Goal: Task Accomplishment & Management: Manage account settings

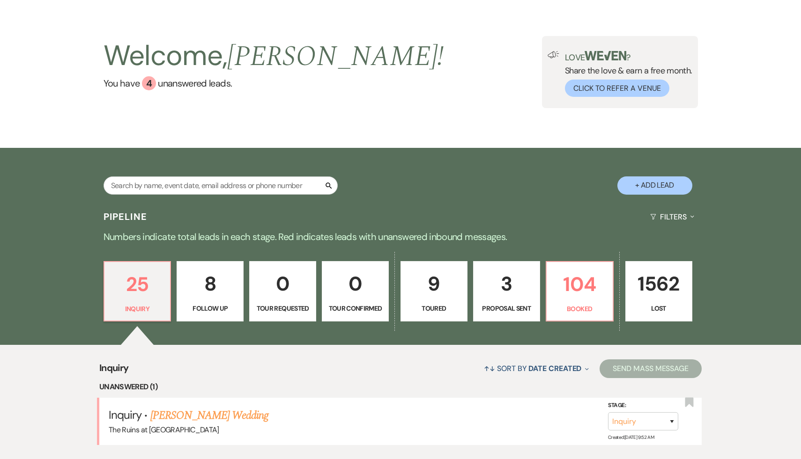
scroll to position [34, 0]
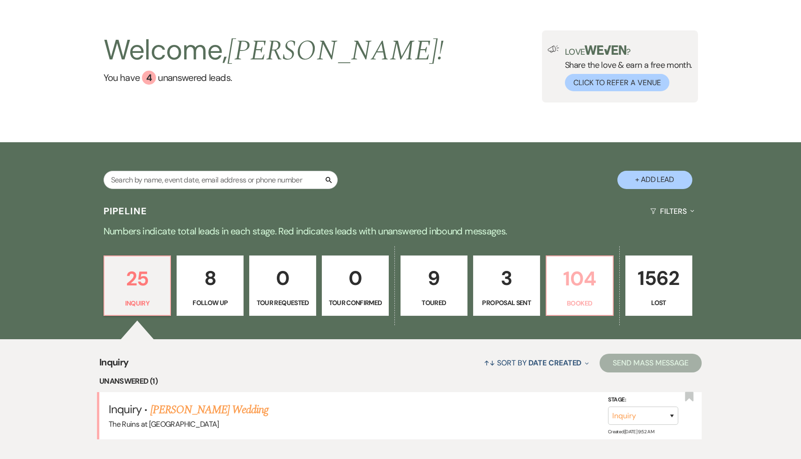
click at [570, 287] on p "104" at bounding box center [579, 278] width 55 height 31
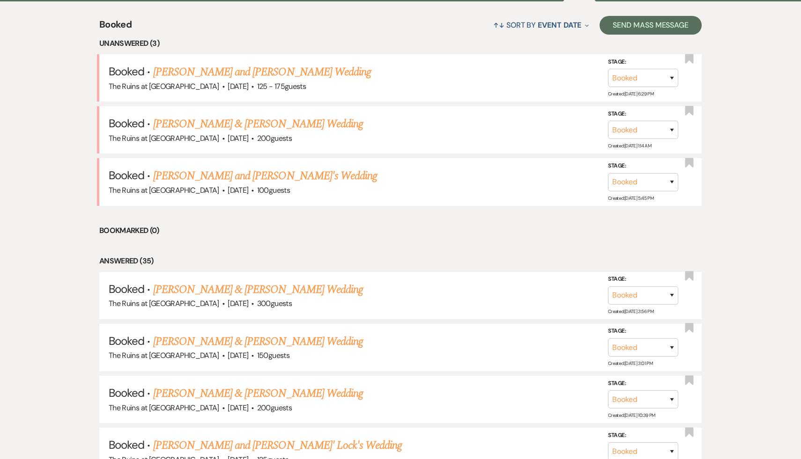
scroll to position [378, 0]
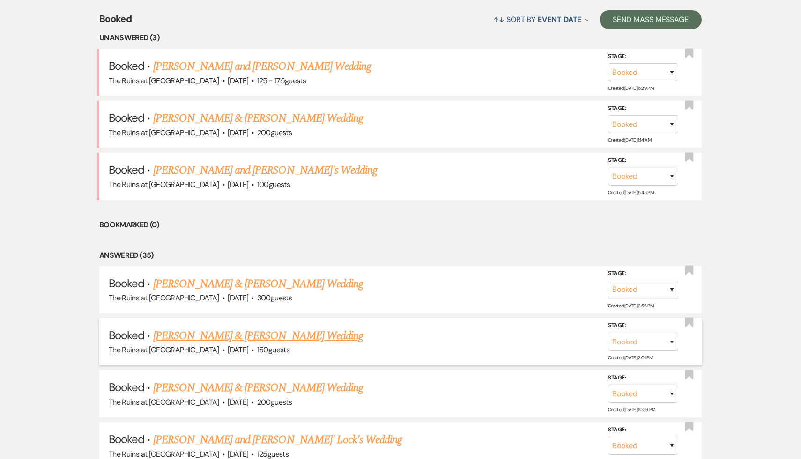
click at [238, 340] on link "[PERSON_NAME] & [PERSON_NAME] Wedding" at bounding box center [258, 336] width 210 height 17
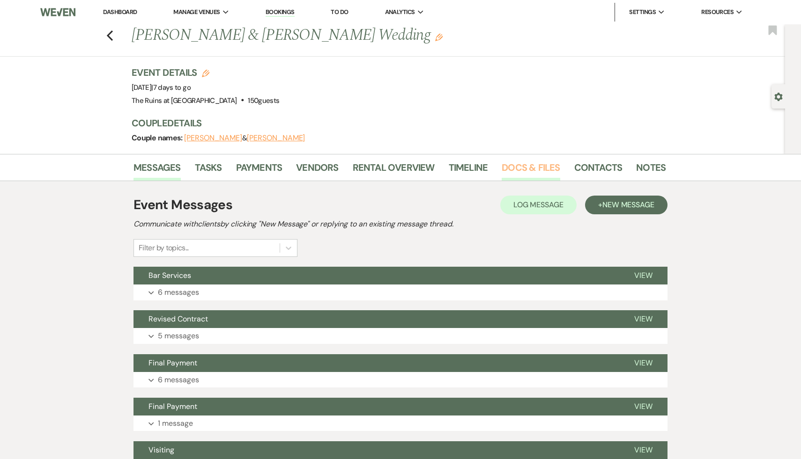
click at [534, 166] on link "Docs & Files" at bounding box center [530, 170] width 58 height 21
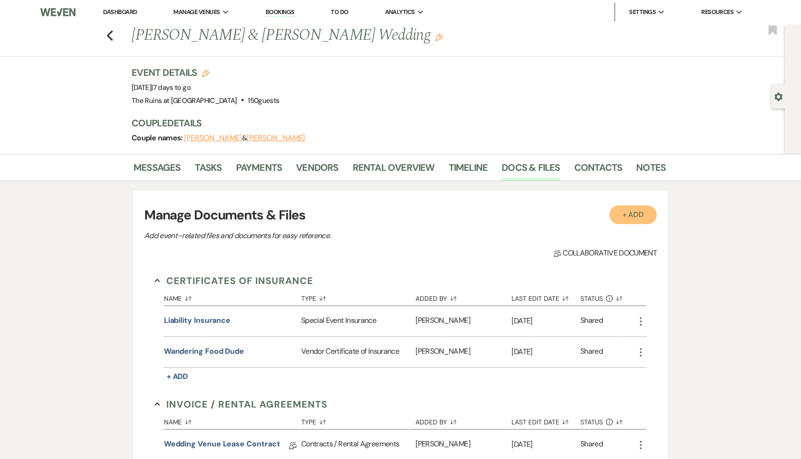
click at [632, 213] on button "+ Add" at bounding box center [633, 215] width 48 height 19
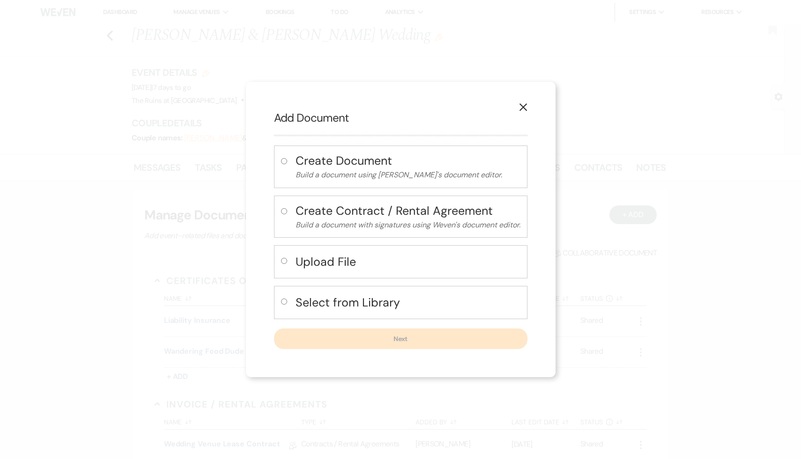
click at [281, 262] on input "radio" at bounding box center [284, 261] width 6 height 6
radio input "true"
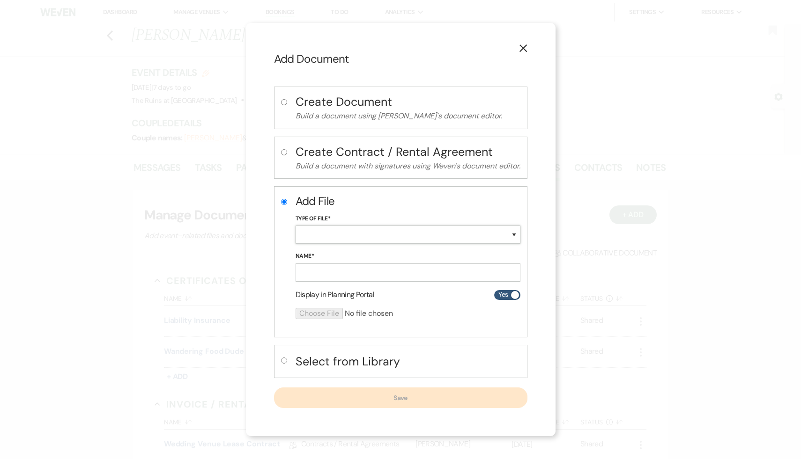
click at [514, 233] on select "Special Event Insurance Vendor Certificate of Insurance Contracts / Rental Agre…" at bounding box center [407, 235] width 225 height 18
select select "18"
click at [295, 226] on select "Special Event Insurance Vendor Certificate of Insurance Contracts / Rental Agre…" at bounding box center [407, 235] width 225 height 18
click at [354, 276] on input "Name*" at bounding box center [407, 273] width 225 height 18
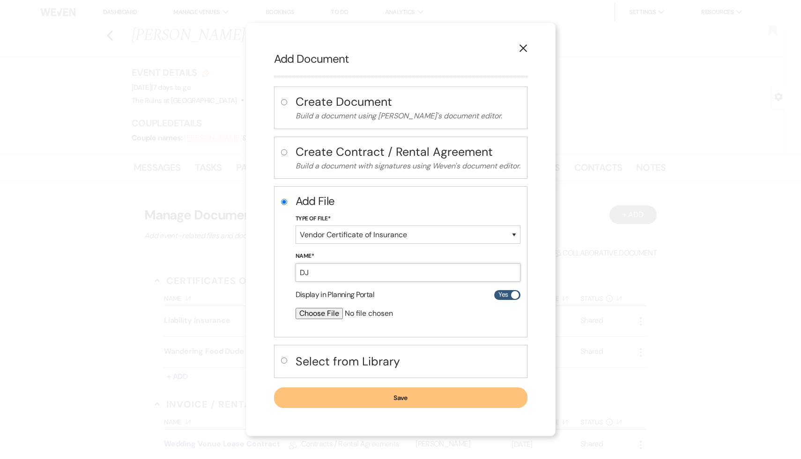
type input "DJ"
click at [320, 314] on input "file" at bounding box center [382, 313] width 175 height 11
type input "C:\fakepath\Proof of Insurance_PLF289976-CDJA197032 (1).pdf"
click at [399, 398] on button "Save" at bounding box center [400, 398] width 253 height 21
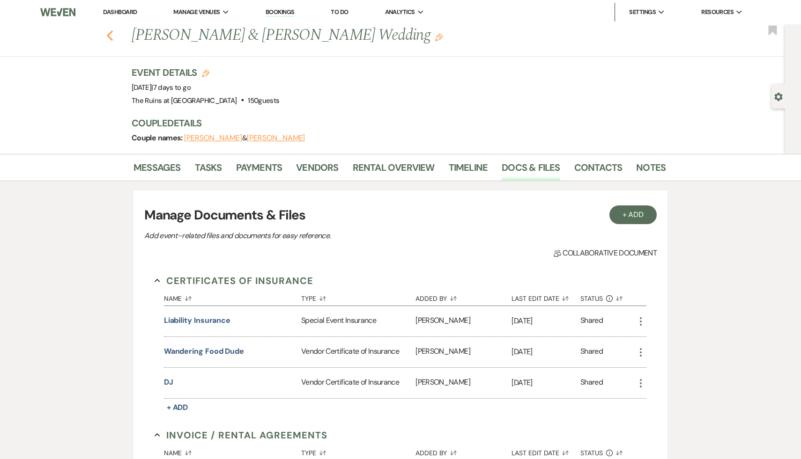
click at [108, 29] on button "Previous" at bounding box center [109, 34] width 7 height 13
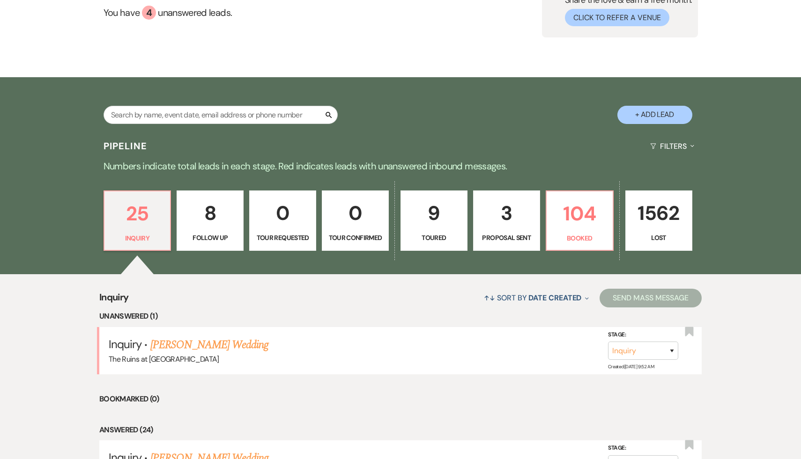
scroll to position [173, 0]
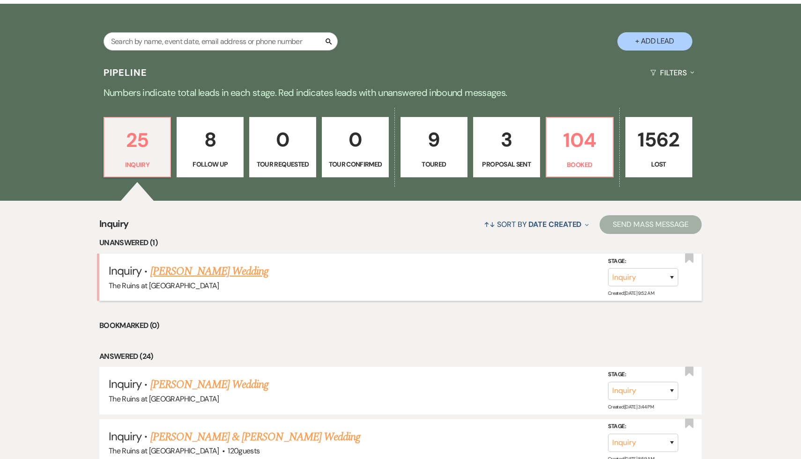
click at [179, 268] on link "[PERSON_NAME] Wedding" at bounding box center [209, 271] width 118 height 17
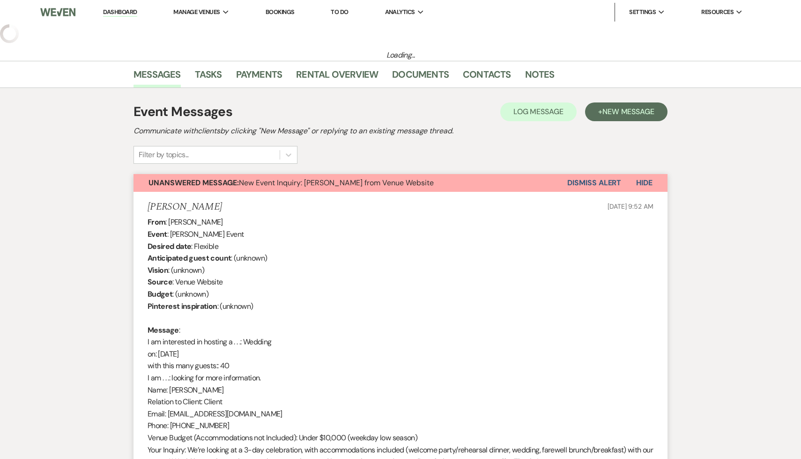
select select "5"
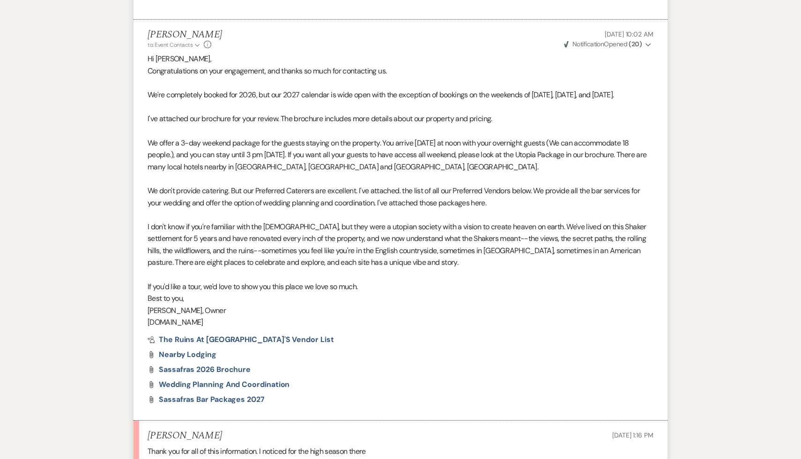
scroll to position [762, 0]
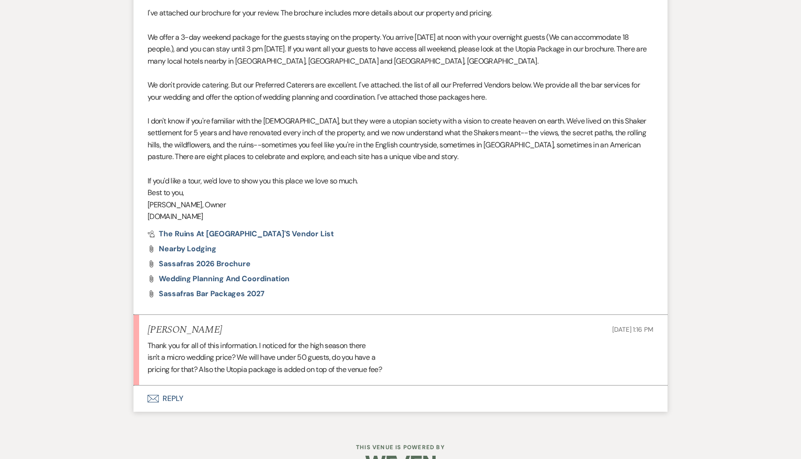
click at [173, 398] on button "Envelope Reply" at bounding box center [400, 399] width 534 height 26
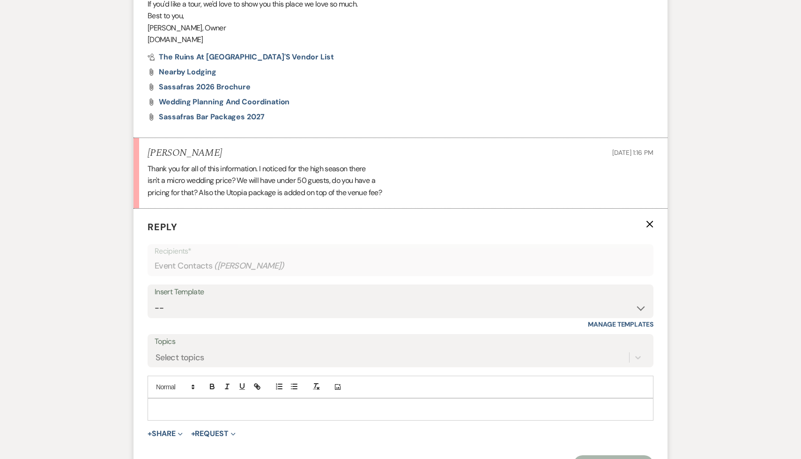
scroll to position [968, 0]
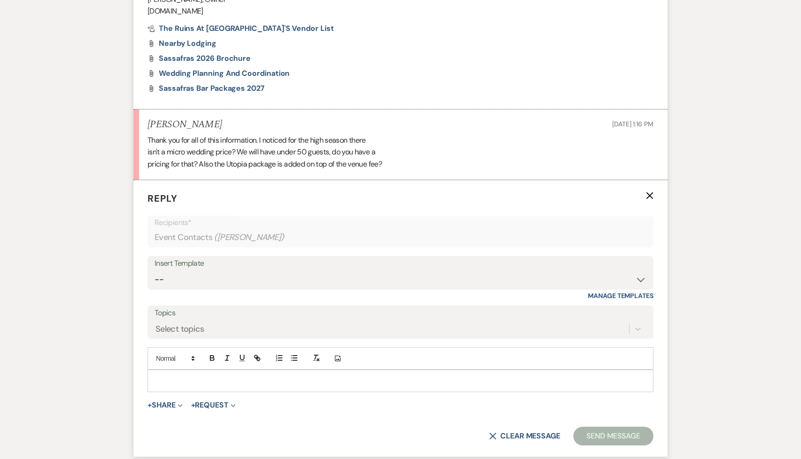
click at [203, 376] on p at bounding box center [400, 381] width 491 height 10
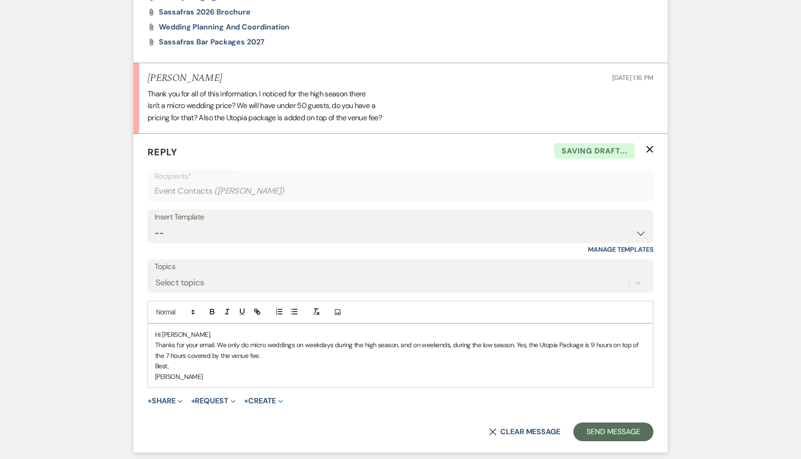
scroll to position [1093, 0]
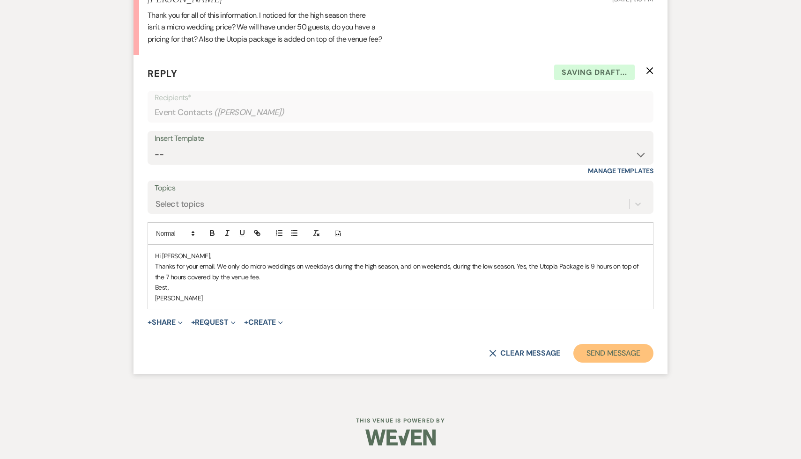
click at [606, 352] on button "Send Message" at bounding box center [613, 353] width 80 height 19
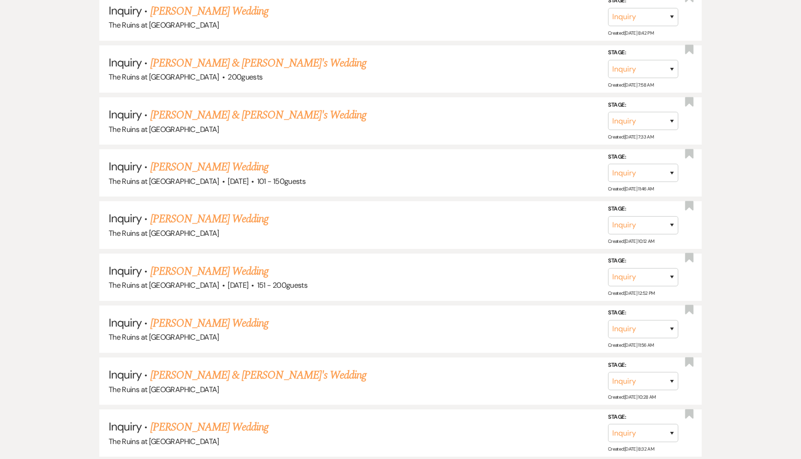
scroll to position [173, 0]
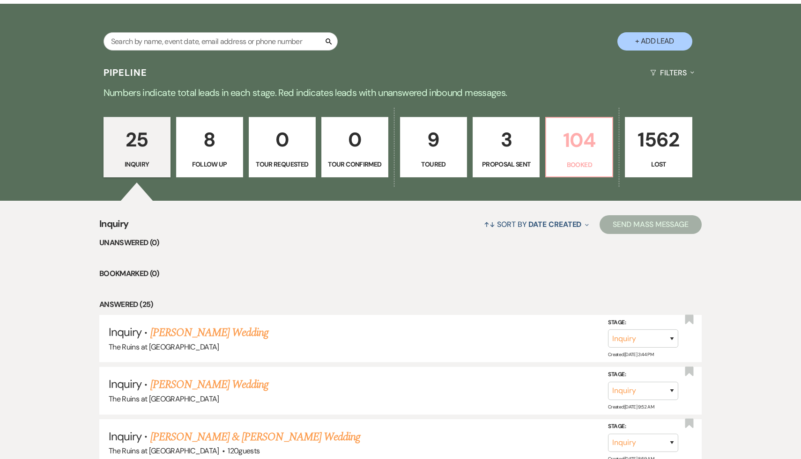
click at [583, 141] on p "104" at bounding box center [578, 140] width 55 height 31
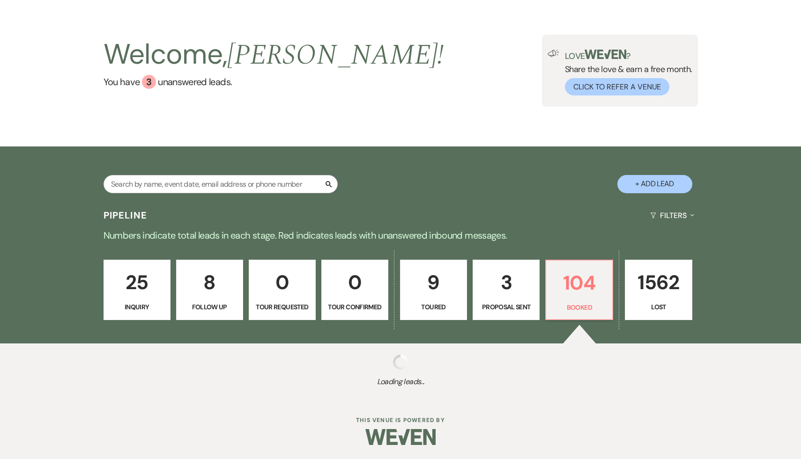
scroll to position [173, 0]
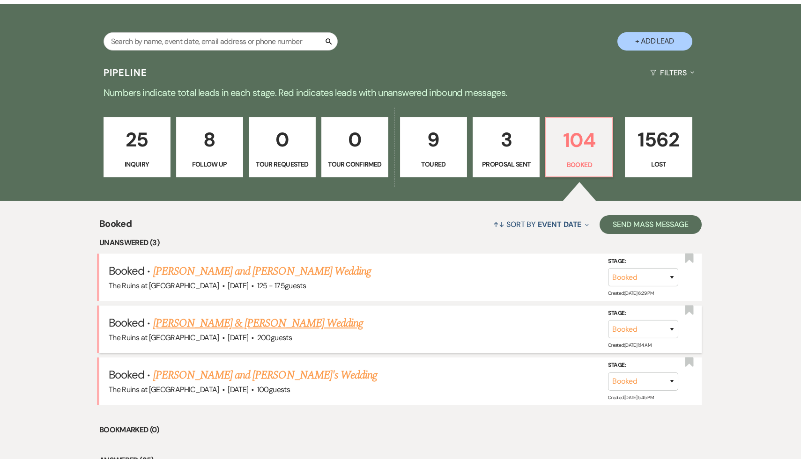
click at [251, 322] on link "[PERSON_NAME] & [PERSON_NAME] Wedding" at bounding box center [258, 323] width 210 height 17
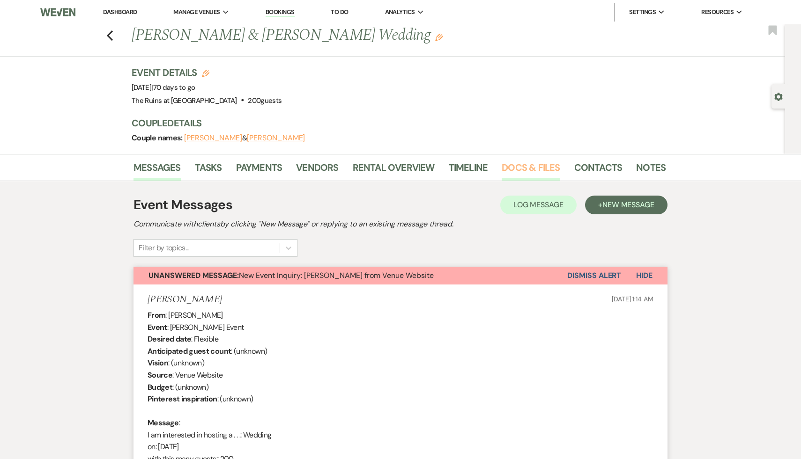
click at [532, 165] on link "Docs & Files" at bounding box center [530, 170] width 58 height 21
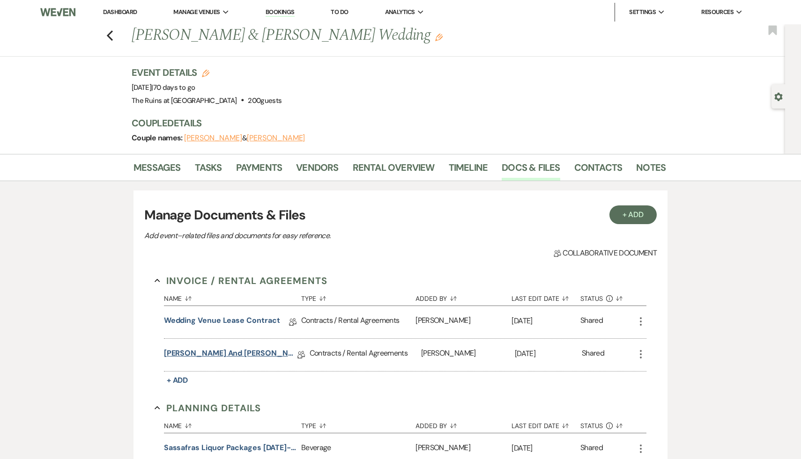
click at [263, 354] on link "Zainab and Rafid Wedding Venue Lease Contract" at bounding box center [230, 355] width 133 height 15
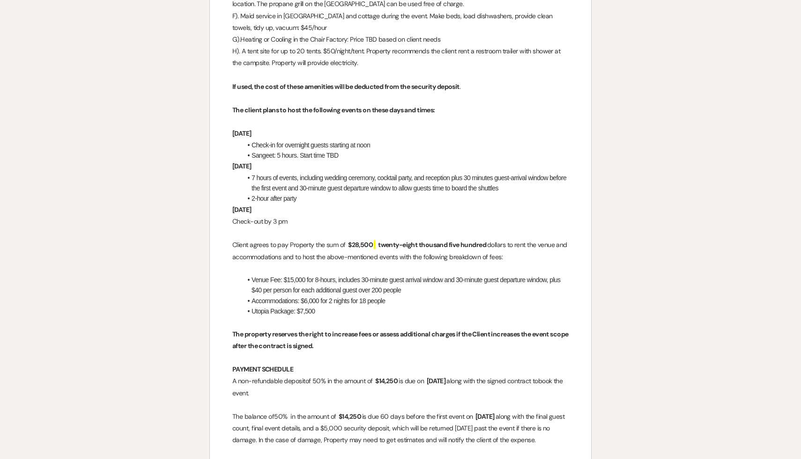
scroll to position [1370, 0]
click at [396, 391] on p "A non-refundable deposit of 50% in the amount of ﻿ $14,250 ﻿ is due on ﻿ Novemb…" at bounding box center [400, 386] width 336 height 23
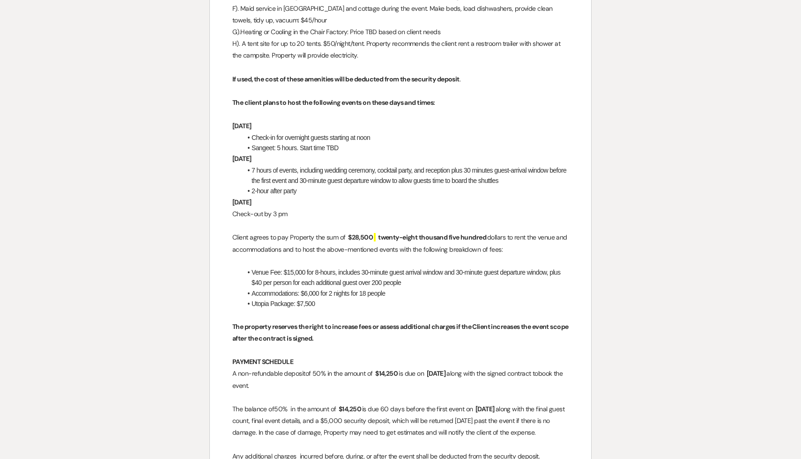
scroll to position [1387, 0]
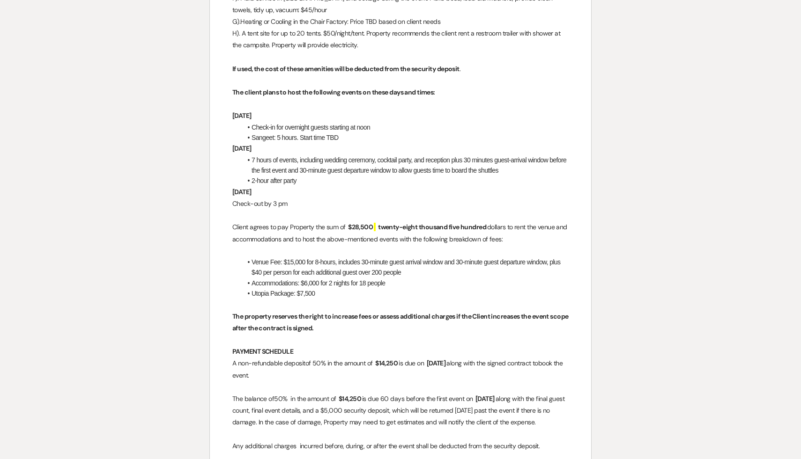
click at [408, 441] on p at bounding box center [400, 435] width 336 height 12
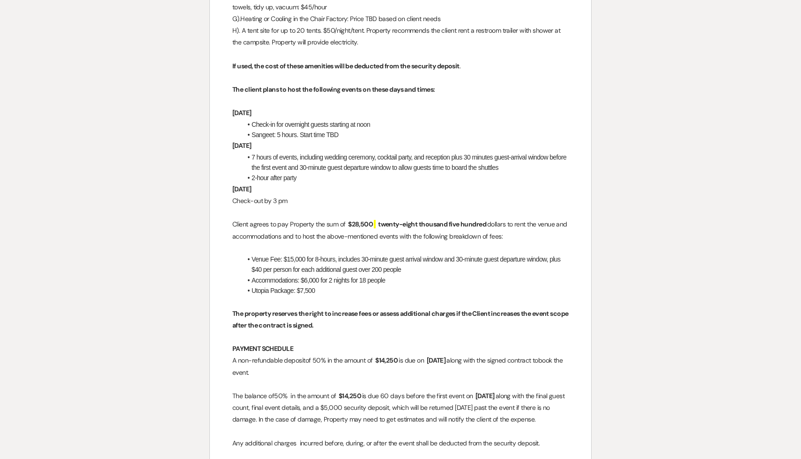
scroll to position [1402, 0]
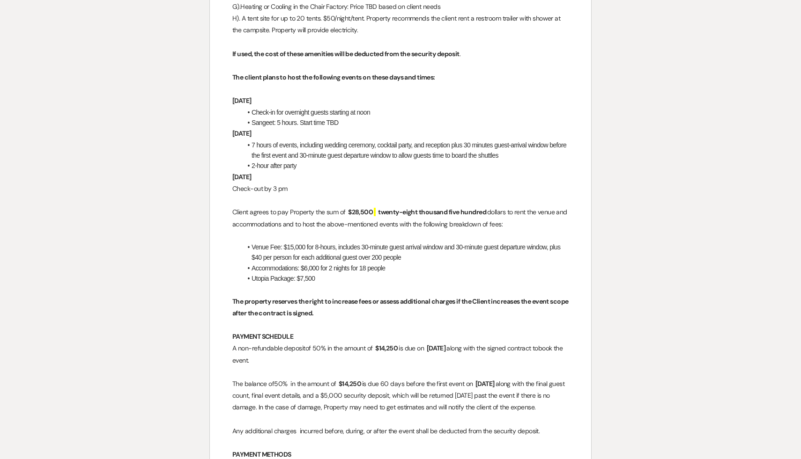
click at [412, 414] on p "The balance of 50% in the amount of ﻿ $14,250 ﻿ is due 60 days before the first…" at bounding box center [400, 396] width 336 height 36
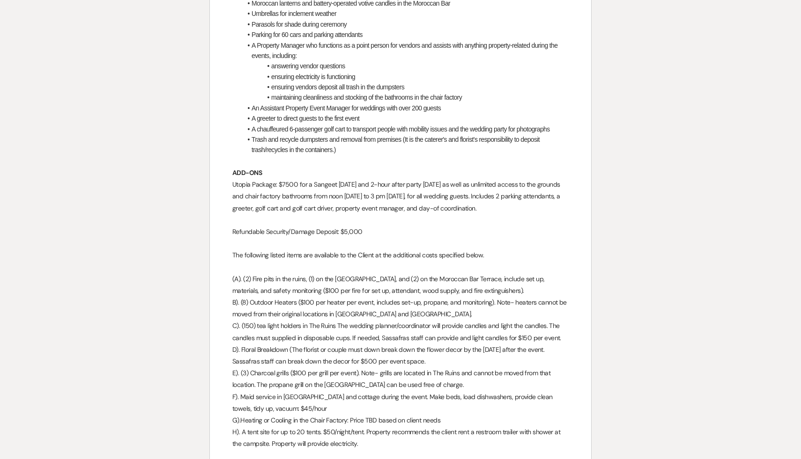
scroll to position [921, 0]
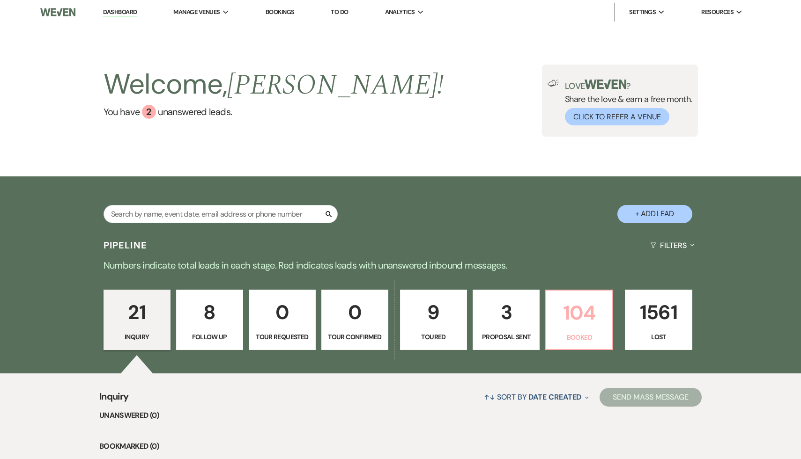
click at [584, 319] on p "104" at bounding box center [578, 312] width 55 height 31
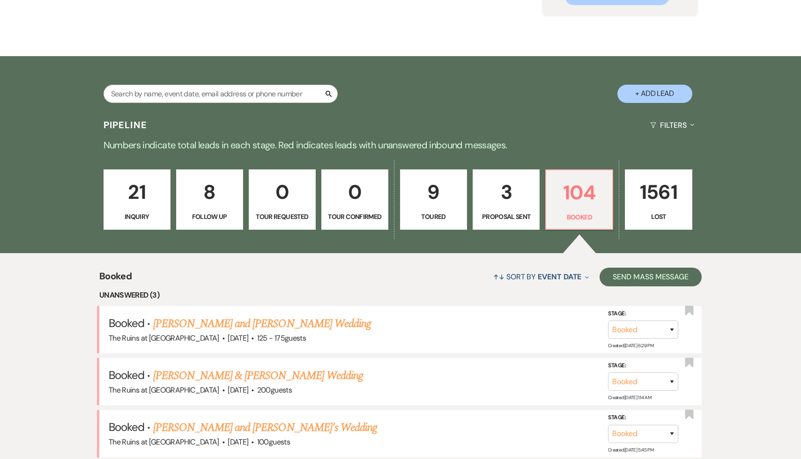
scroll to position [169, 0]
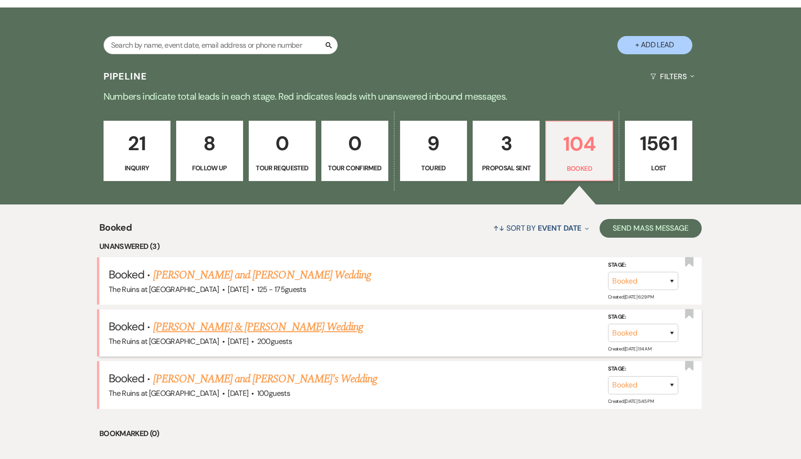
click at [272, 323] on link "[PERSON_NAME] & [PERSON_NAME] Wedding" at bounding box center [258, 327] width 210 height 17
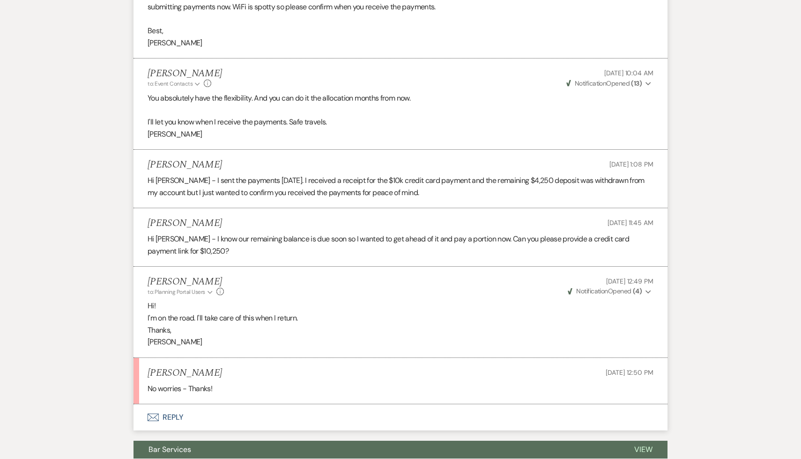
scroll to position [3528, 0]
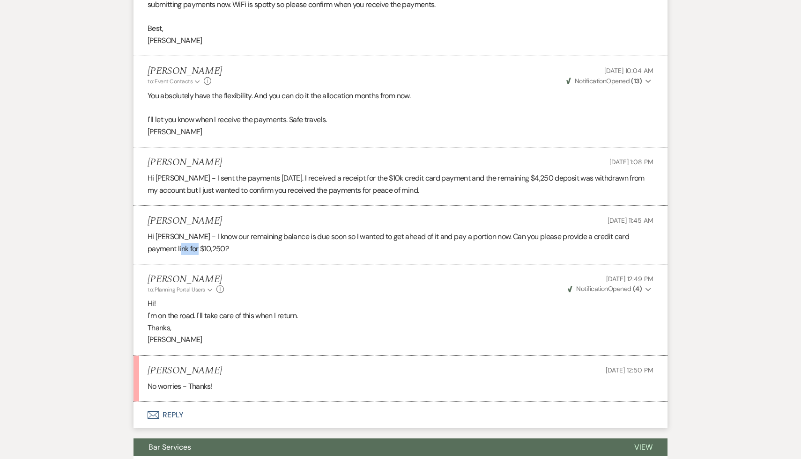
drag, startPoint x: 171, startPoint y: 247, endPoint x: 151, endPoint y: 247, distance: 20.1
click at [151, 247] on p "Hi [PERSON_NAME] - I know our remaining balance is due soon so I wanted to get …" at bounding box center [400, 243] width 506 height 24
copy p "10,250"
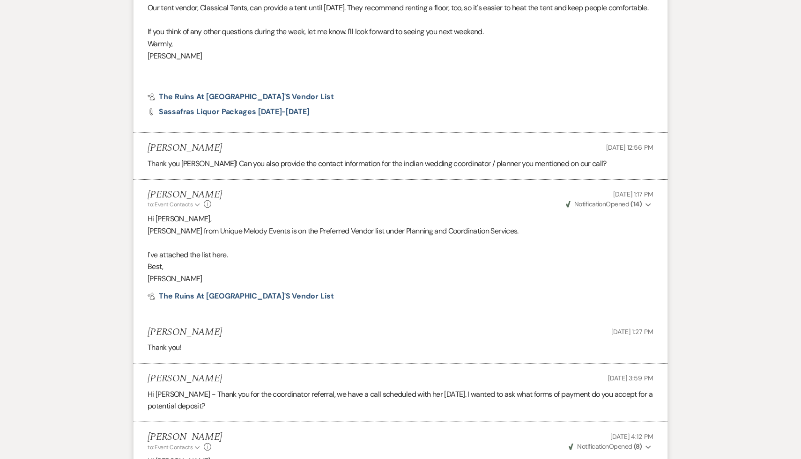
scroll to position [1048, 0]
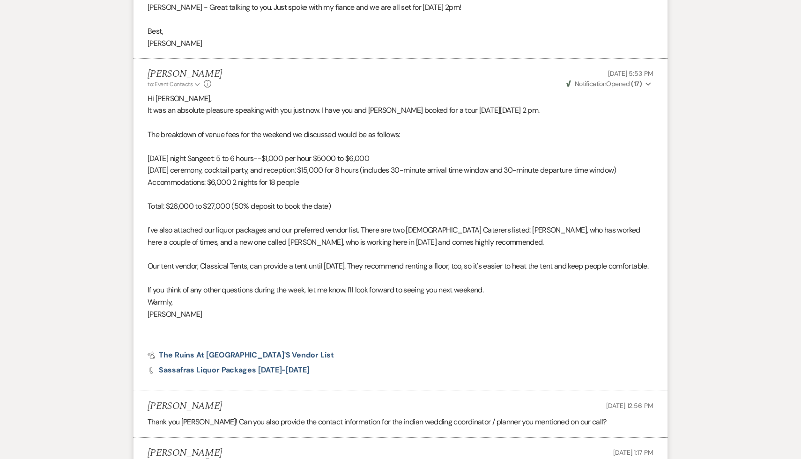
scroll to position [169, 0]
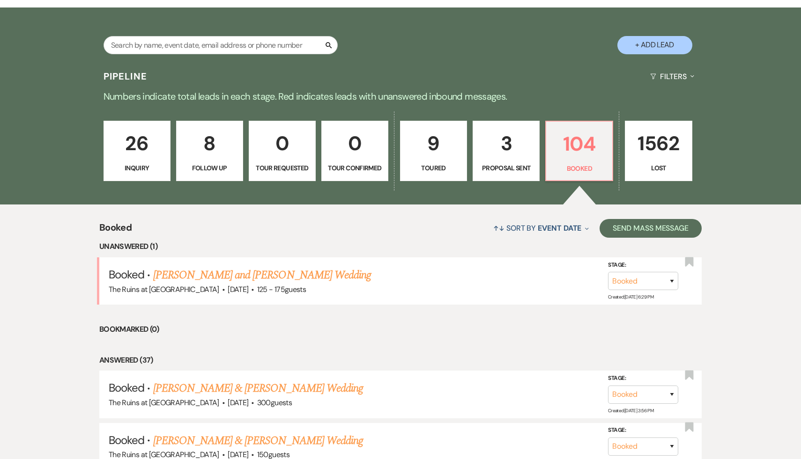
click at [668, 44] on button "+ Add Lead" at bounding box center [654, 45] width 75 height 18
select select "534"
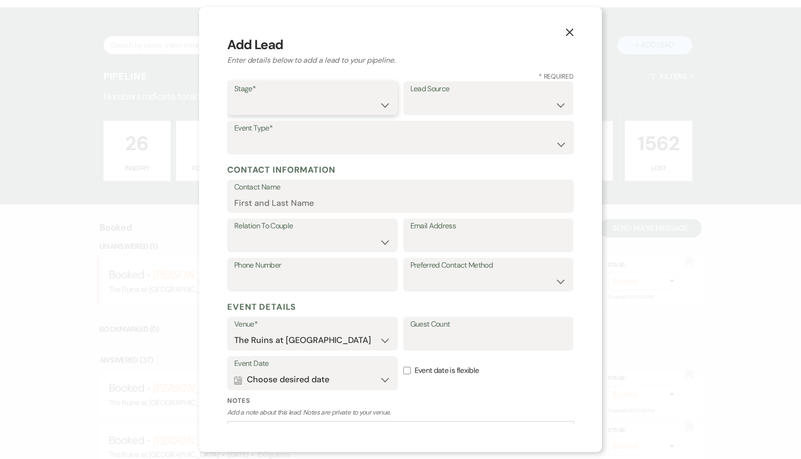
click at [384, 103] on select "Inquiry Follow Up Tour Requested Tour Confirmed Toured Proposal Sent Booked Lost" at bounding box center [312, 105] width 156 height 18
select select "1"
click at [234, 96] on select "Inquiry Follow Up Tour Requested Tour Confirmed Toured Proposal Sent Booked Lost" at bounding box center [312, 105] width 156 height 18
click at [560, 103] on select "Weven Venue Website Instagram Facebook Pinterest Google The Knot Wedding Wire H…" at bounding box center [488, 105] width 156 height 18
select select "6"
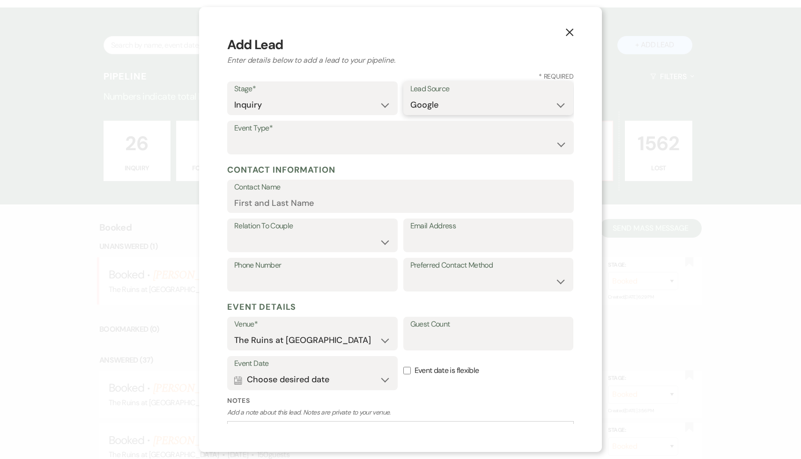
click at [410, 96] on select "Weven Venue Website Instagram Facebook Pinterest Google The Knot Wedding Wire H…" at bounding box center [488, 105] width 156 height 18
click at [560, 144] on select "Wedding Anniversary Party Baby Shower Bachelorette / Bachelor Party Birthday Pa…" at bounding box center [400, 144] width 332 height 18
select select "1"
click at [234, 135] on select "Wedding Anniversary Party Baby Shower Bachelorette / Bachelor Party Birthday Pa…" at bounding box center [400, 144] width 332 height 18
click at [425, 242] on input "Email Address" at bounding box center [488, 242] width 156 height 18
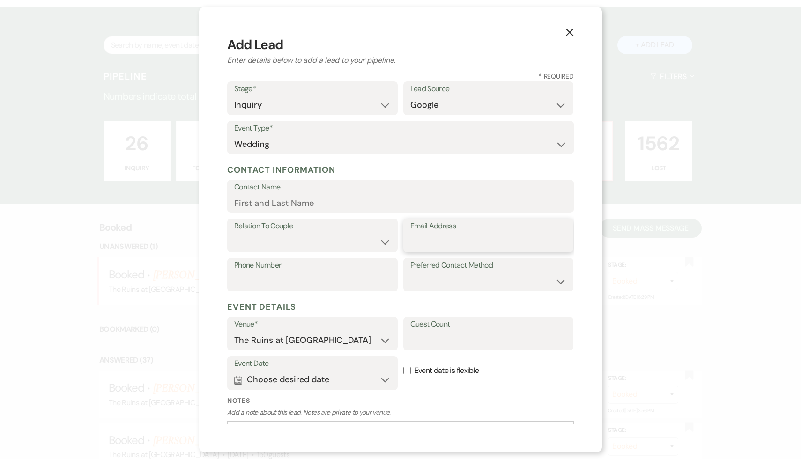
paste input "andreafyevents@gmail.com"
type input "andreafyevents@gmail.com"
click at [298, 200] on input "Contact Name" at bounding box center [400, 203] width 332 height 18
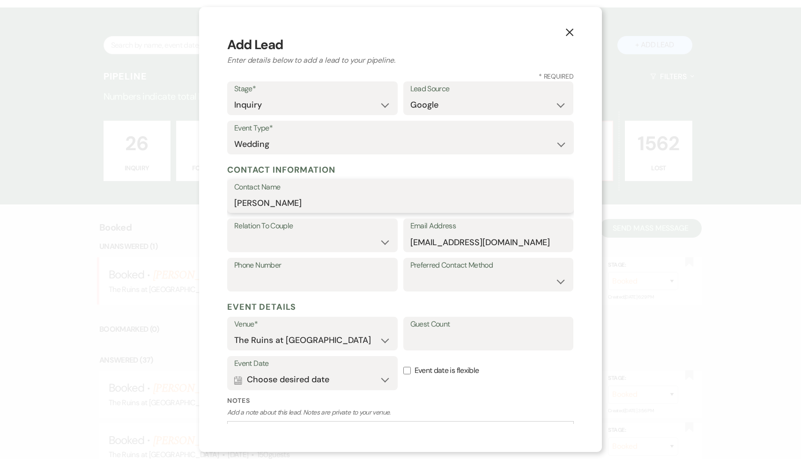
type input "Andrea"
click at [560, 181] on label "Contact Name" at bounding box center [400, 188] width 332 height 14
click at [560, 194] on input "Andrea" at bounding box center [400, 203] width 332 height 18
click at [387, 240] on select "Couple Planner Parent of Couple Family Member Friend Other" at bounding box center [312, 242] width 156 height 18
select select "2"
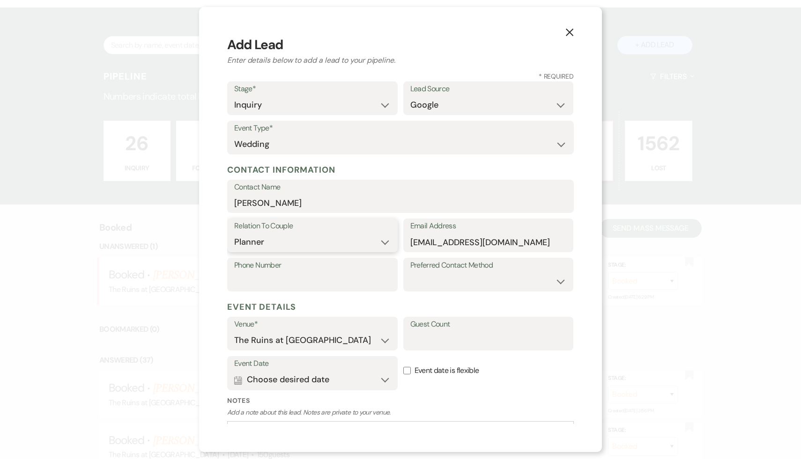
click at [234, 233] on select "Couple Planner Parent of Couple Family Member Friend Other" at bounding box center [312, 242] width 156 height 18
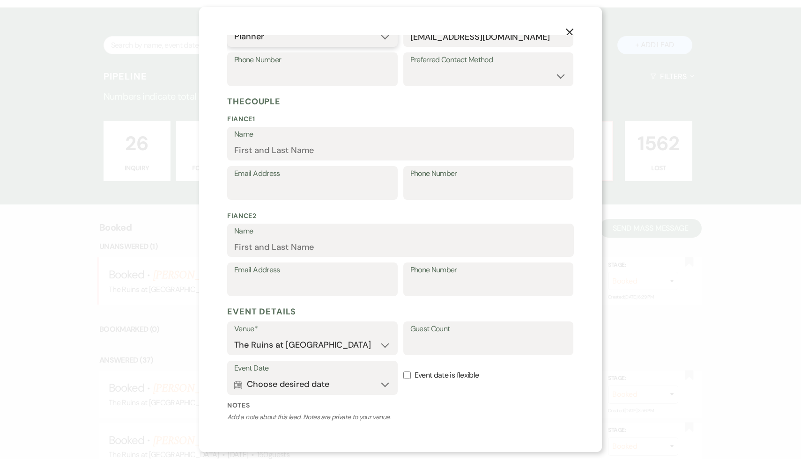
scroll to position [280, 0]
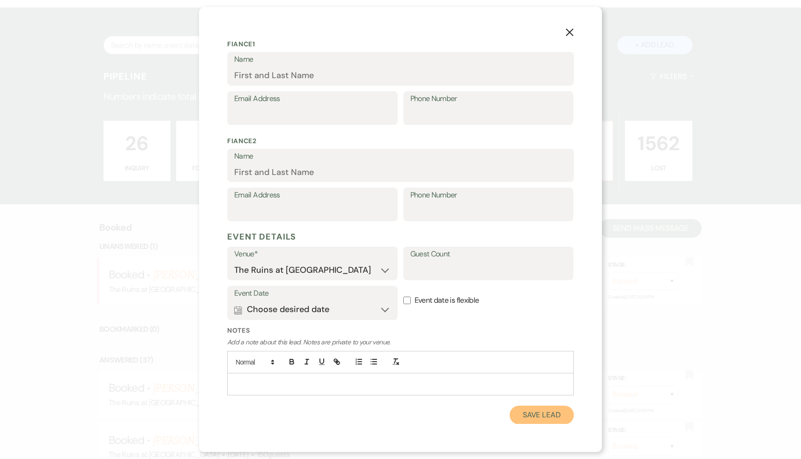
click at [525, 412] on button "Save Lead" at bounding box center [541, 415] width 64 height 19
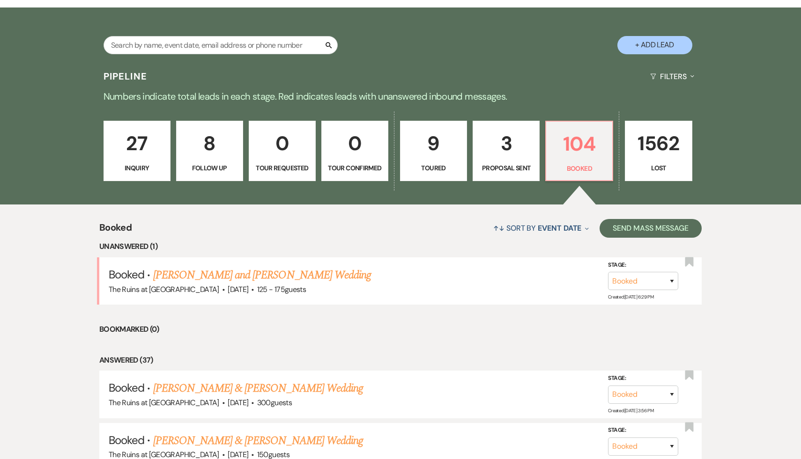
click at [143, 132] on p "27" at bounding box center [137, 143] width 55 height 31
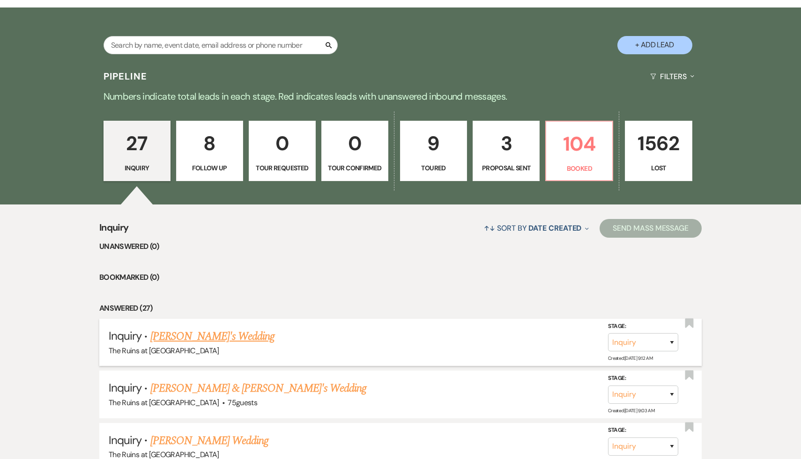
click at [195, 338] on link "Andrea's Wedding" at bounding box center [212, 336] width 125 height 17
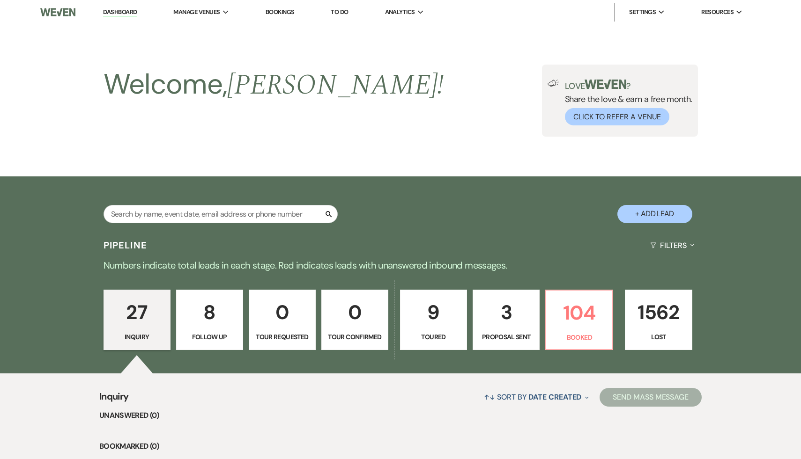
select select "6"
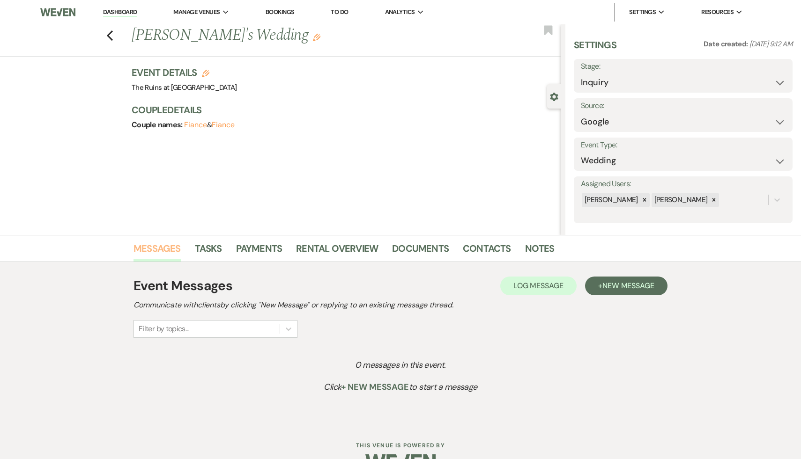
click at [165, 248] on link "Messages" at bounding box center [156, 251] width 47 height 21
click at [639, 286] on span "New Message" at bounding box center [628, 286] width 52 height 10
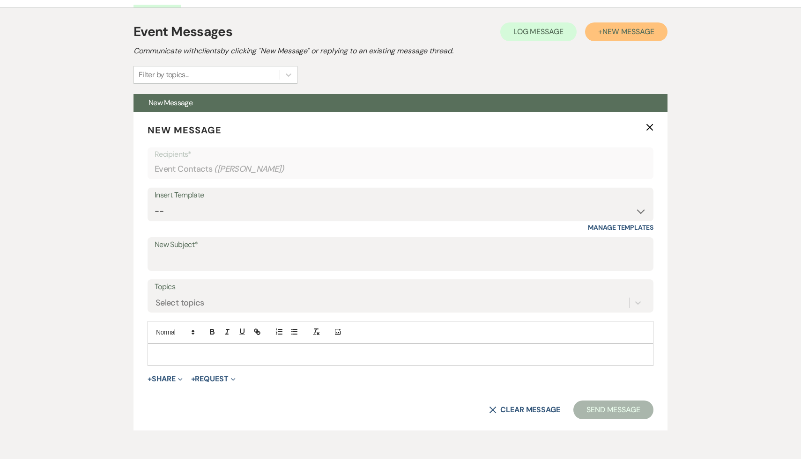
scroll to position [341, 0]
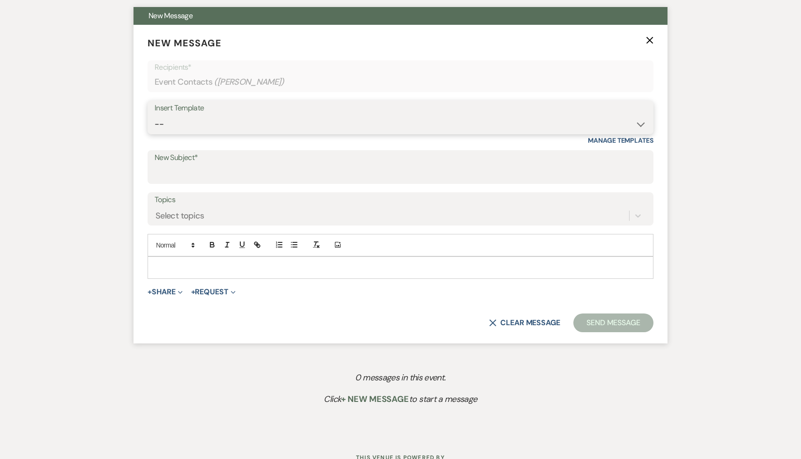
click at [639, 120] on select "-- Weven Planning Portal Introduction (Booked Events) Initial Inquiry Response …" at bounding box center [400, 124] width 492 height 18
select select "566"
click at [154, 115] on select "-- Weven Planning Portal Introduction (Booked Events) Initial Inquiry Response …" at bounding box center [400, 124] width 492 height 18
type input "Thank you for your interest in The Ruins at Sassafras!"
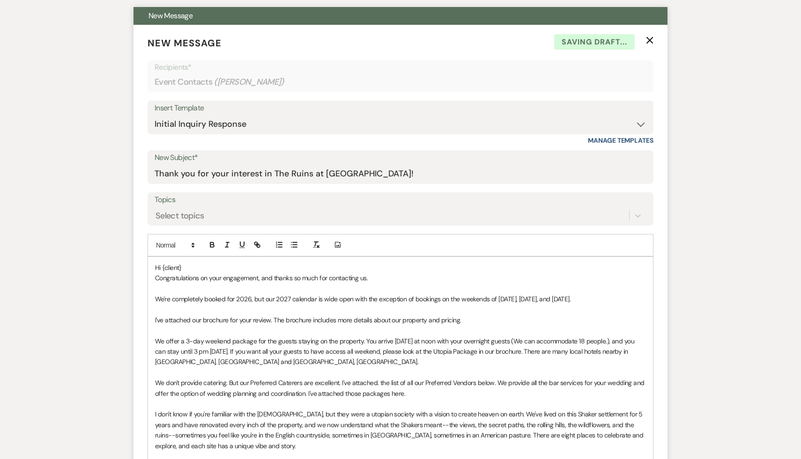
click at [195, 264] on p "Hi {client}" at bounding box center [400, 268] width 491 height 10
drag, startPoint x: 378, startPoint y: 278, endPoint x: 138, endPoint y: 280, distance: 240.2
click at [138, 280] on form "New Message X Draft saved! Recipients* Event Contacts ( Andrea ) Insert Templat…" at bounding box center [400, 337] width 534 height 624
click at [188, 314] on p at bounding box center [400, 309] width 491 height 10
click at [199, 313] on p at bounding box center [400, 309] width 491 height 10
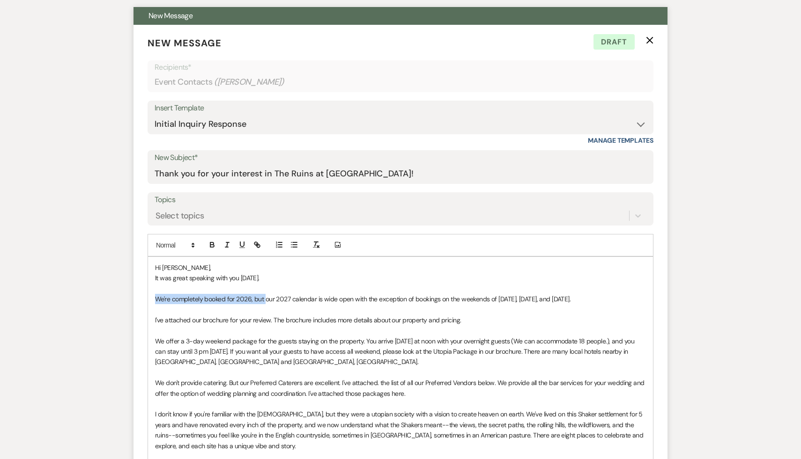
drag, startPoint x: 264, startPoint y: 299, endPoint x: 141, endPoint y: 296, distance: 123.2
click at [141, 296] on form "New Message X Draft Recipients* Event Contacts ( Andrea ) Insert Template -- We…" at bounding box center [400, 337] width 534 height 624
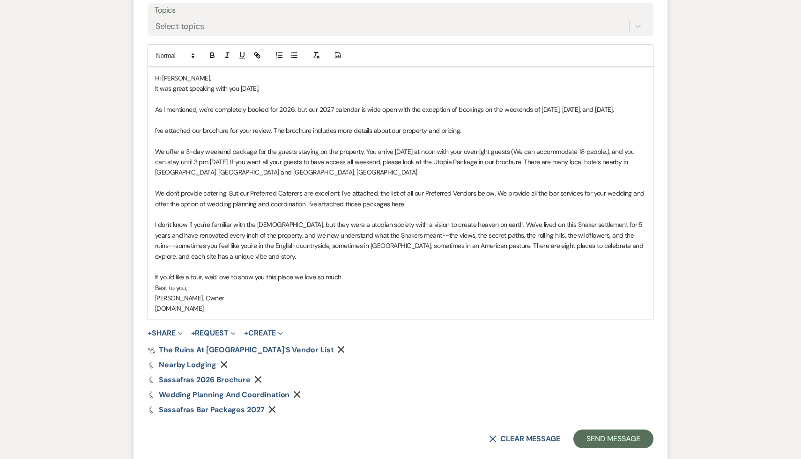
scroll to position [534, 0]
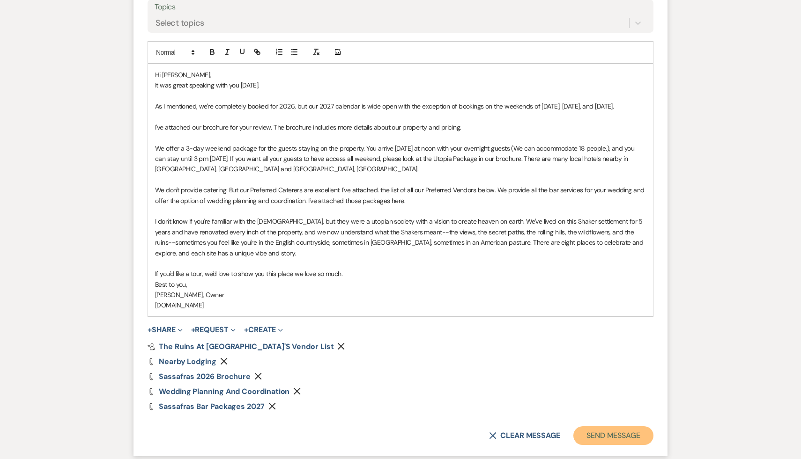
click at [602, 434] on button "Send Message" at bounding box center [613, 435] width 80 height 19
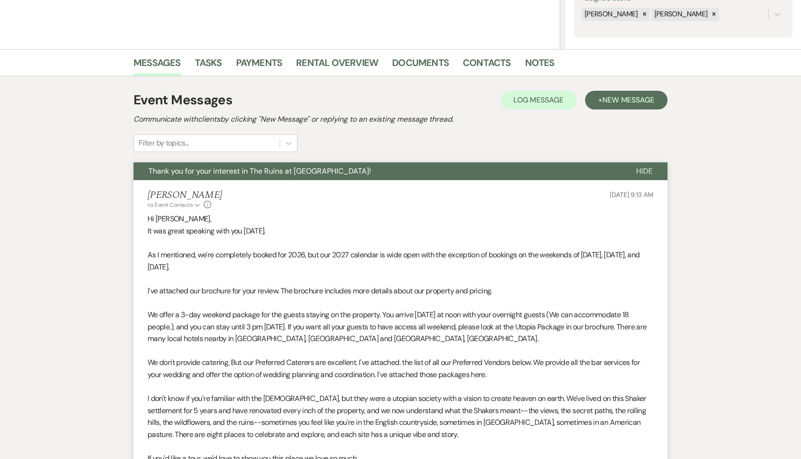
scroll to position [0, 0]
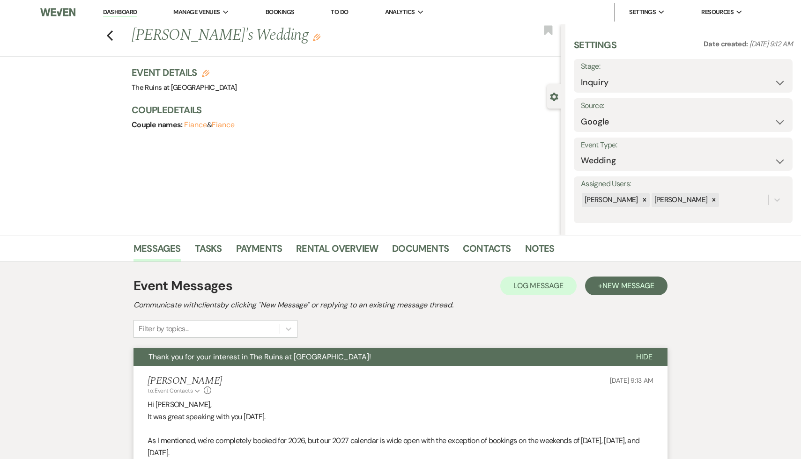
click at [131, 10] on link "Dashboard" at bounding box center [120, 12] width 34 height 9
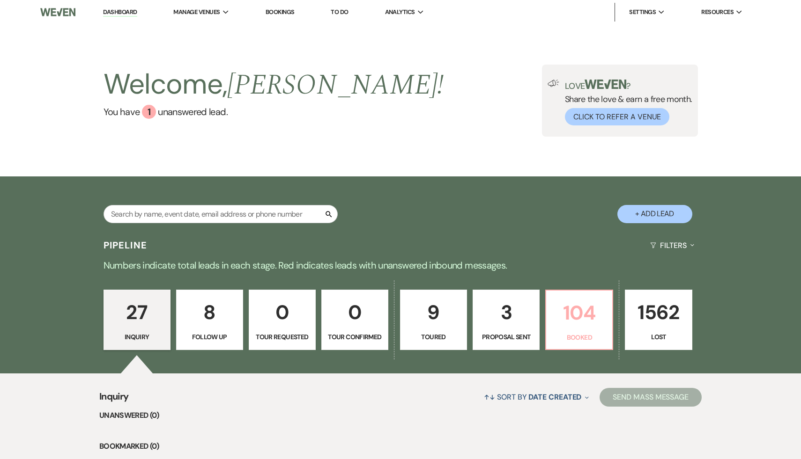
click at [572, 309] on p "104" at bounding box center [578, 312] width 55 height 31
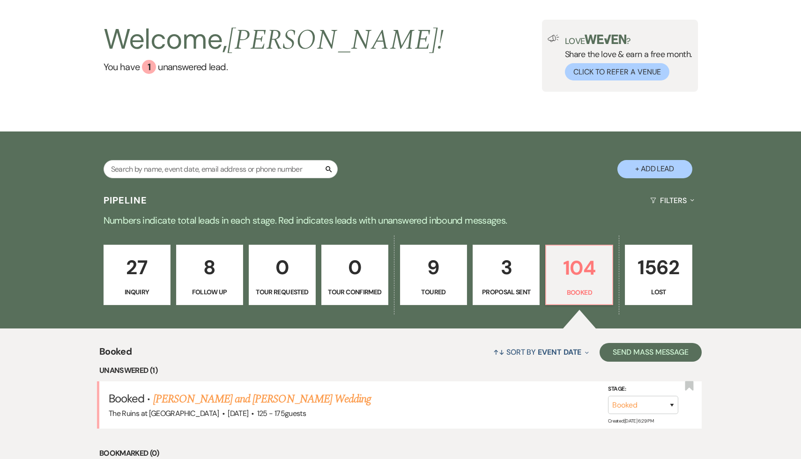
scroll to position [75, 0]
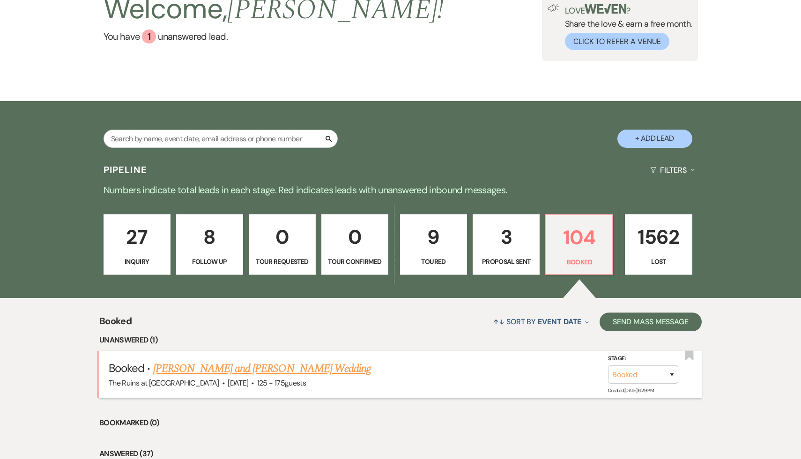
click at [292, 371] on link "Hannah Kramer and Keith Larsen's Wedding" at bounding box center [262, 368] width 218 height 17
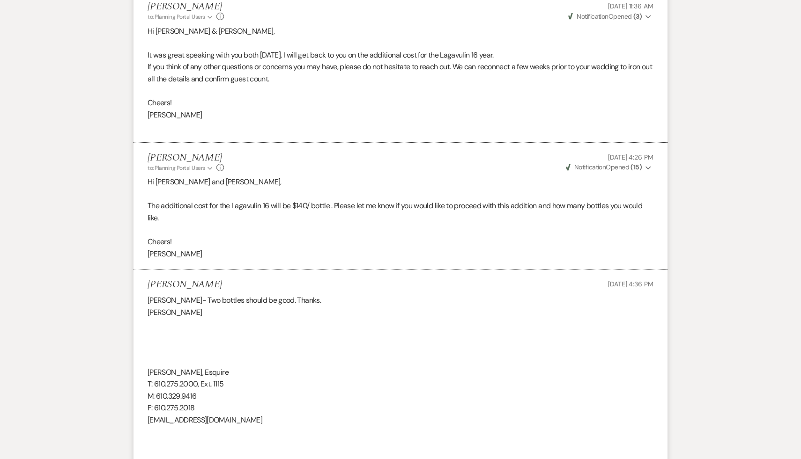
scroll to position [1116, 0]
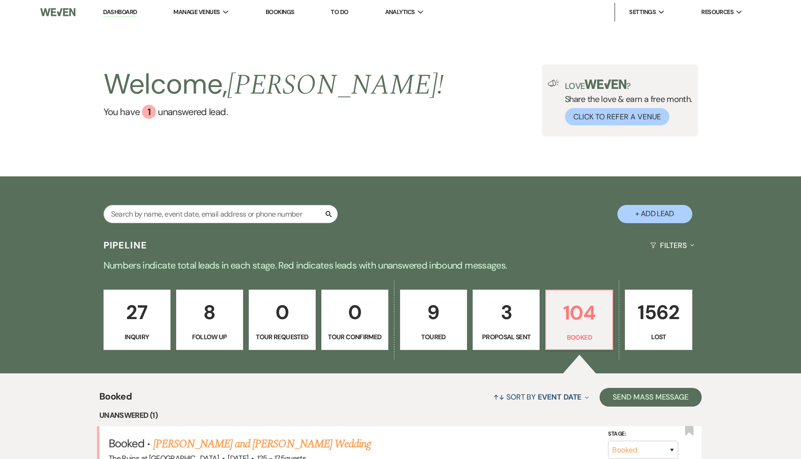
click at [137, 306] on p "27" at bounding box center [137, 312] width 55 height 31
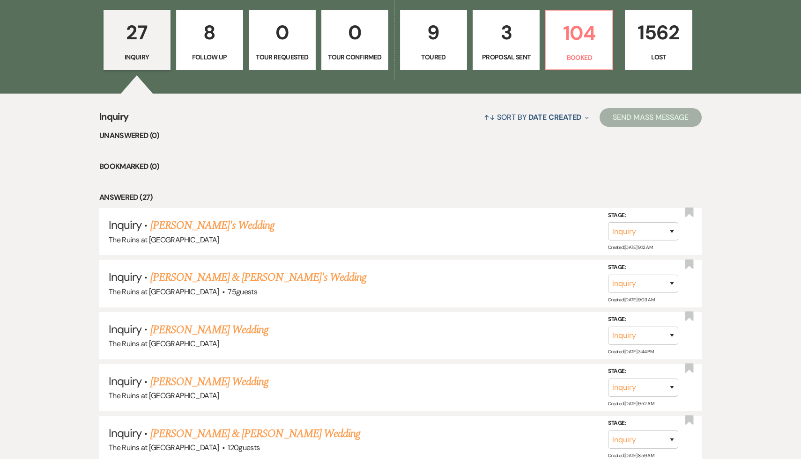
scroll to position [284, 0]
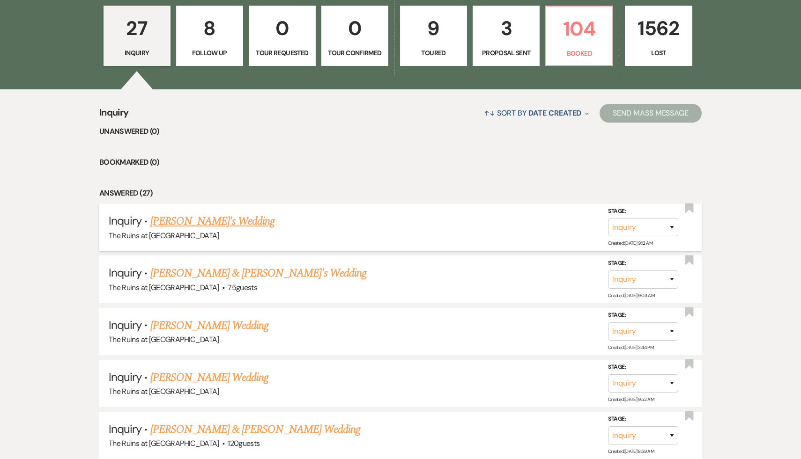
click at [205, 221] on link "Andrea's Wedding" at bounding box center [212, 221] width 125 height 17
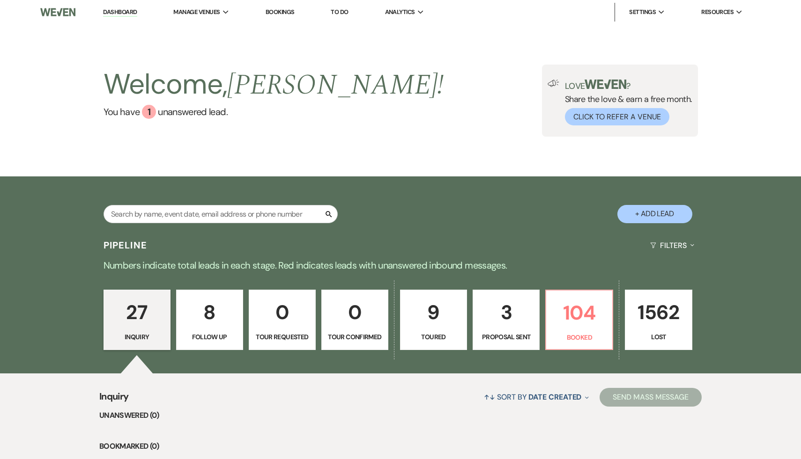
select select "6"
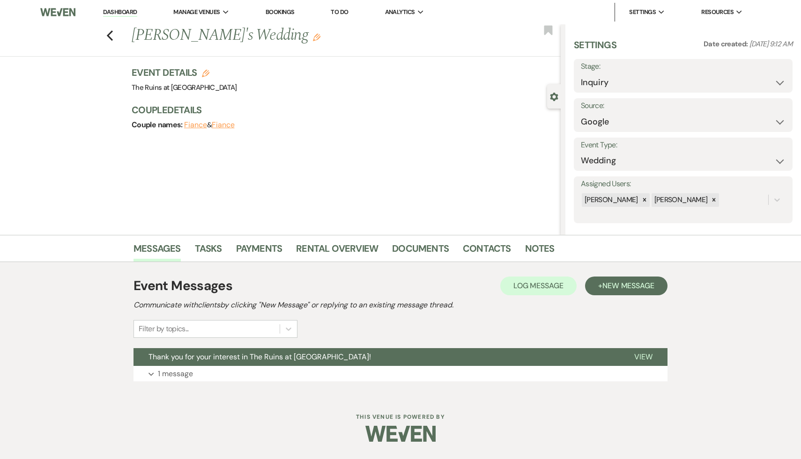
click at [207, 73] on icon "Edit" at bounding box center [205, 73] width 7 height 7
select select "534"
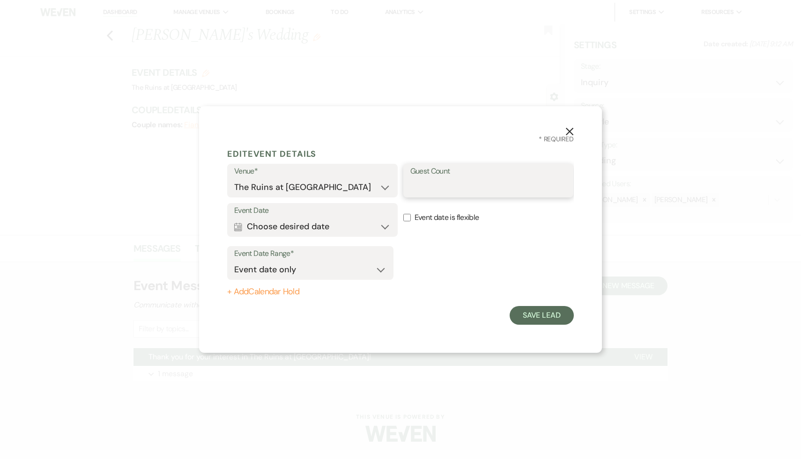
click at [430, 190] on input "Guest Count" at bounding box center [488, 187] width 156 height 18
type input "225"
click at [532, 314] on button "Save Lead" at bounding box center [541, 315] width 64 height 19
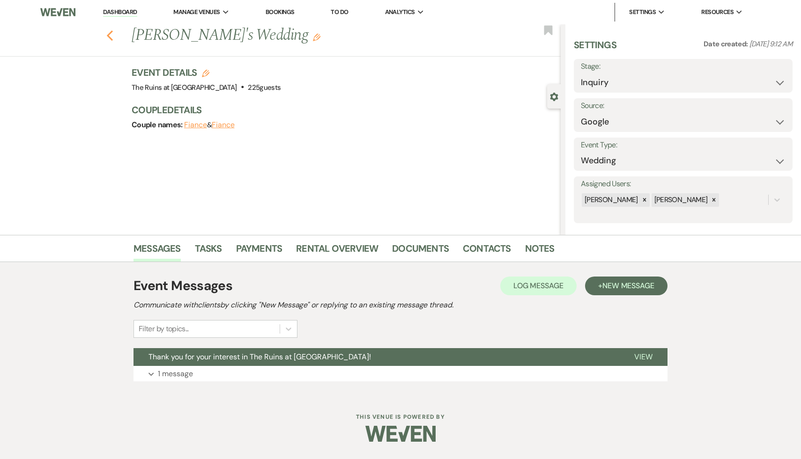
click at [110, 34] on icon "Previous" at bounding box center [109, 35] width 7 height 11
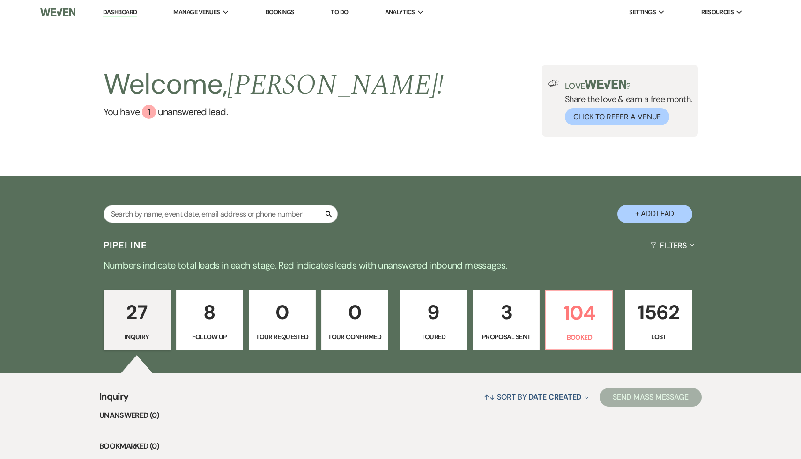
select select "6"
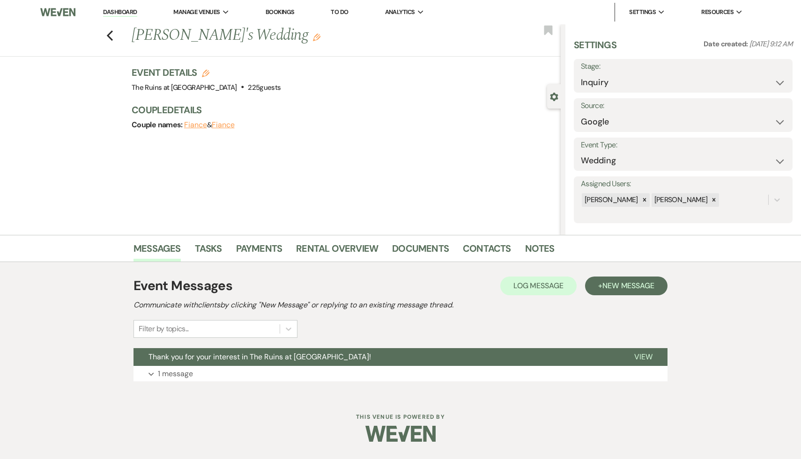
click at [132, 6] on li "Dashboard" at bounding box center [119, 12] width 43 height 19
click at [130, 11] on link "Dashboard" at bounding box center [120, 12] width 34 height 9
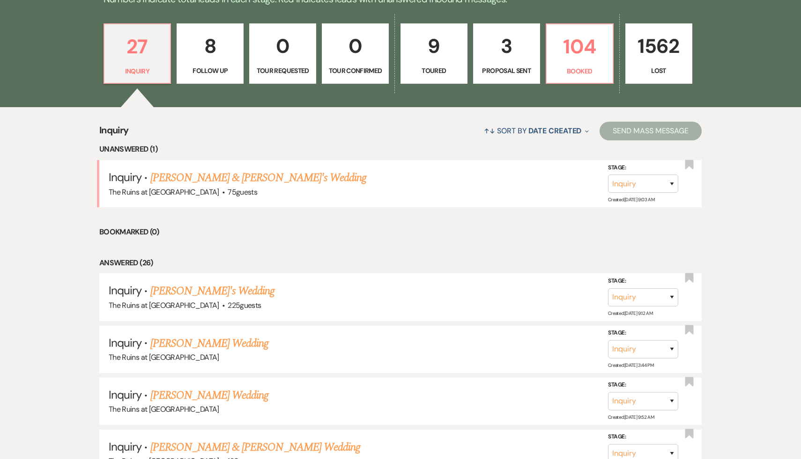
scroll to position [405, 0]
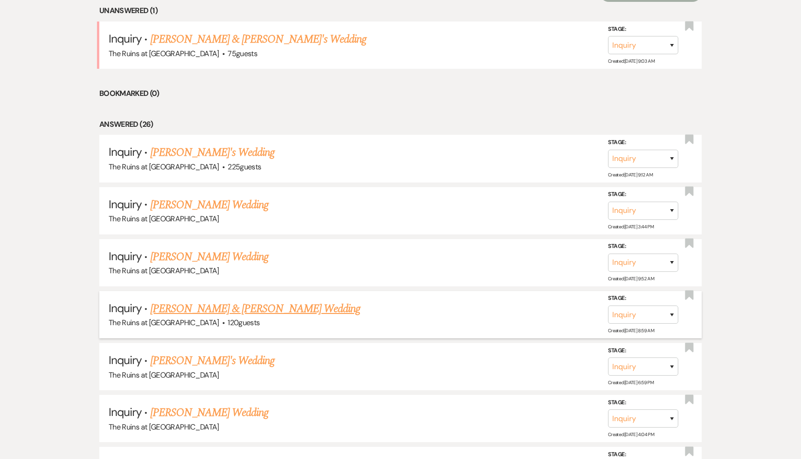
click at [216, 309] on link "Jim & Ava Abbott's Wedding" at bounding box center [255, 309] width 210 height 17
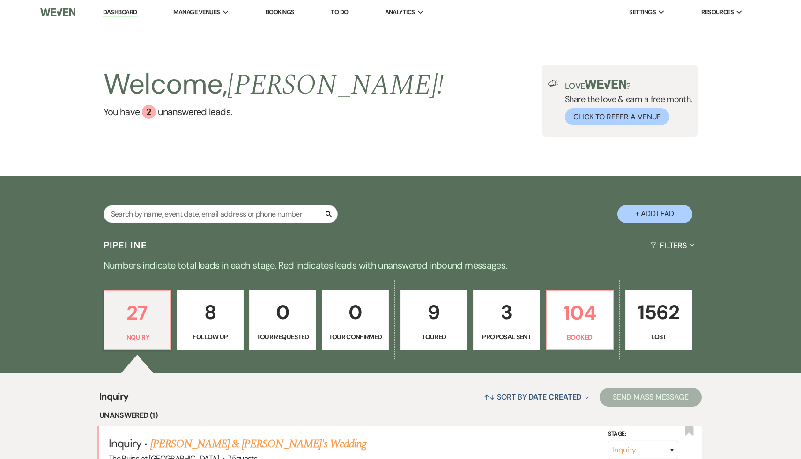
select select "6"
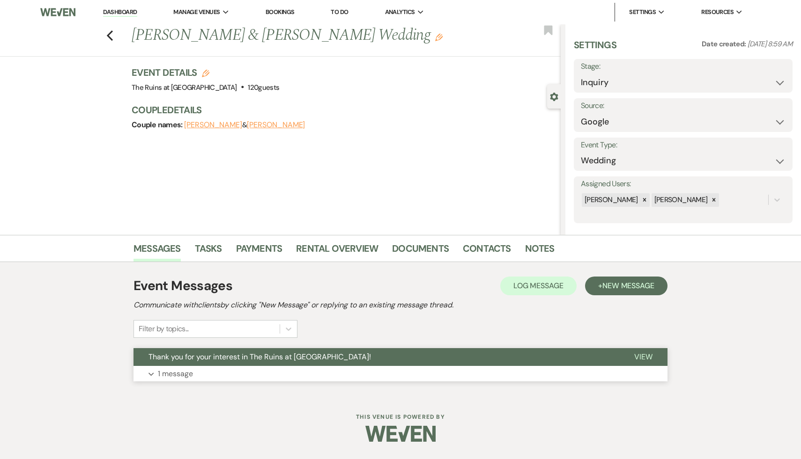
click at [208, 359] on span "Thank you for your interest in The Ruins at Sassafras!" at bounding box center [259, 357] width 222 height 10
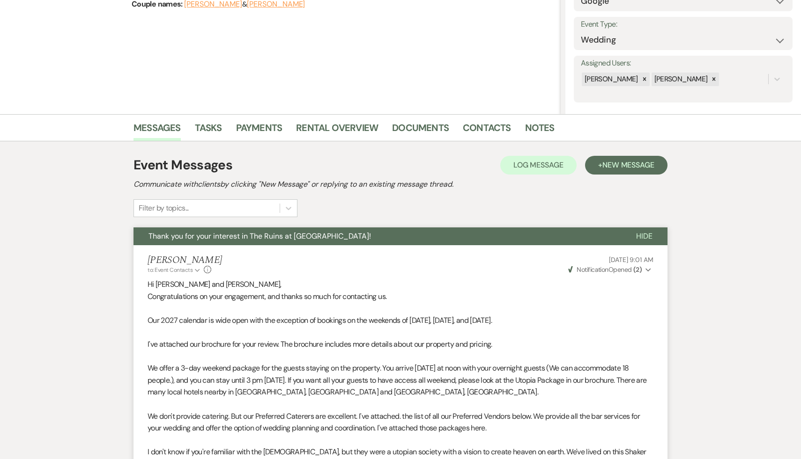
scroll to position [128, 0]
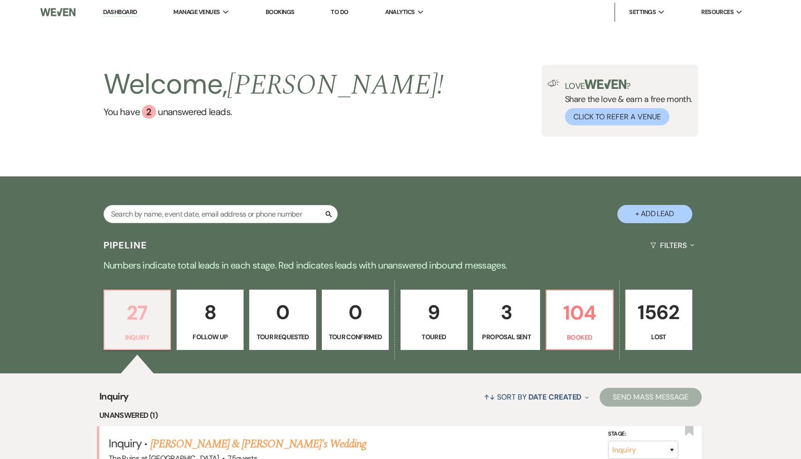
click at [151, 305] on p "27" at bounding box center [137, 312] width 55 height 31
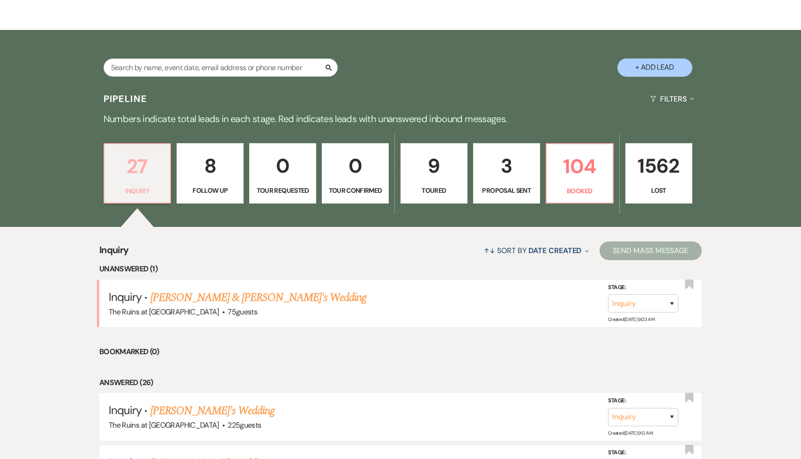
scroll to position [154, 0]
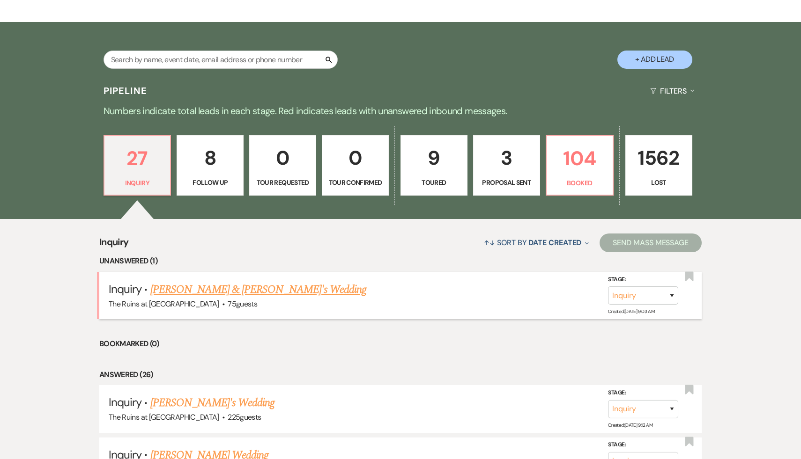
click at [191, 297] on link "Teri Brenkus & Fiance's Wedding" at bounding box center [258, 289] width 216 height 17
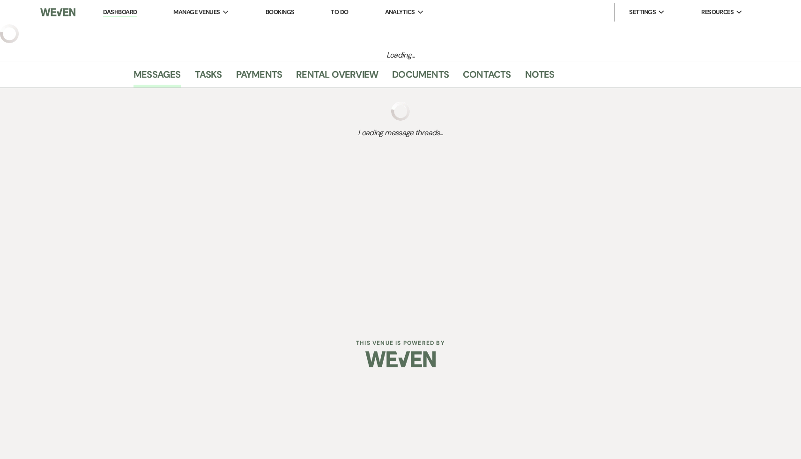
click at [191, 297] on div "Dashboard Manage Venues Expand The Ruins at Sassafras Bookings To Do Analytics …" at bounding box center [400, 161] width 801 height 322
select select "3"
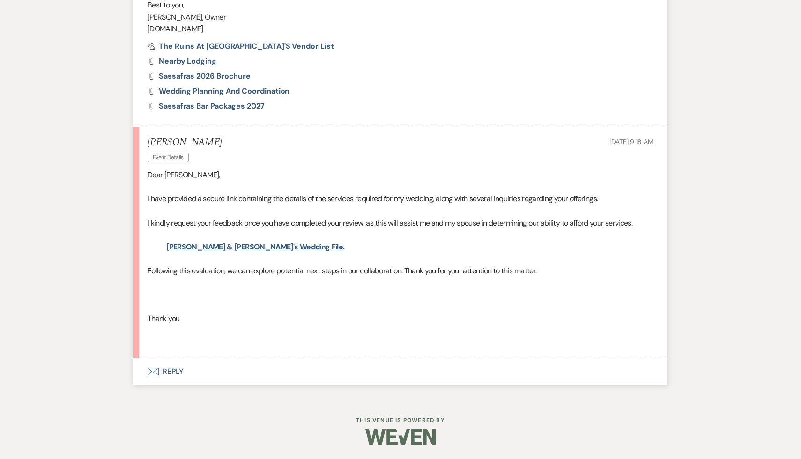
scroll to position [639, 0]
click at [243, 247] on link "Teri & James's Wedding File." at bounding box center [255, 247] width 178 height 10
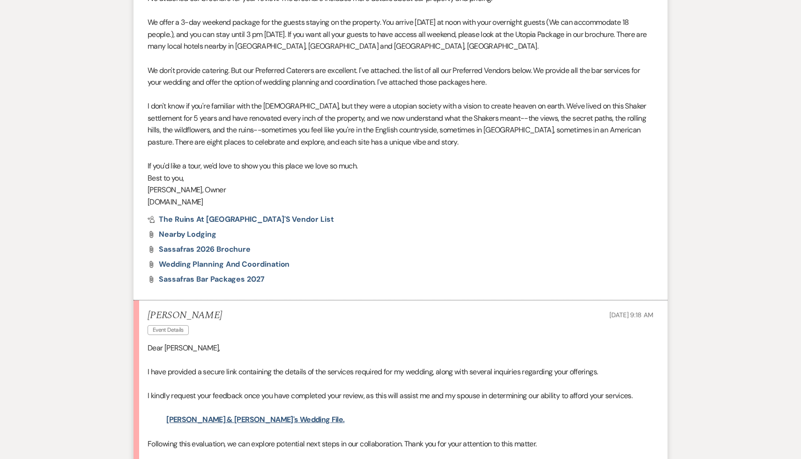
scroll to position [365, 0]
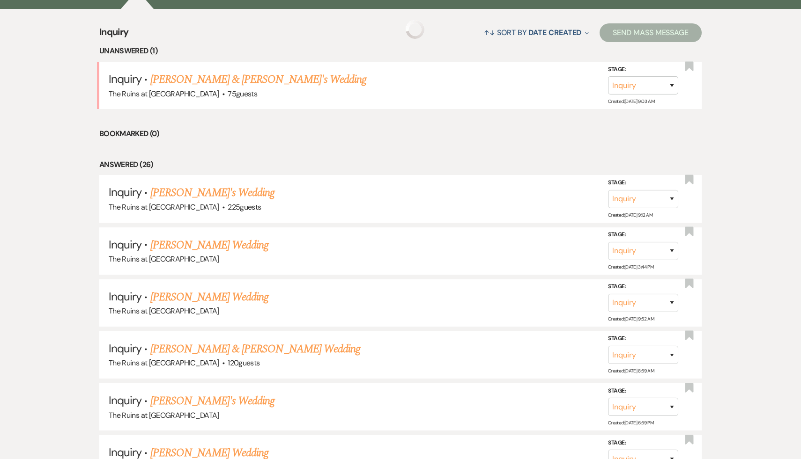
scroll to position [154, 0]
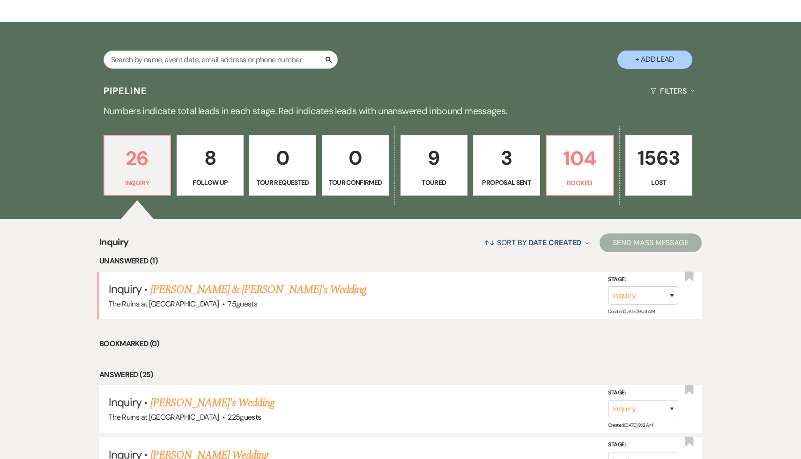
click at [646, 61] on button "+ Add Lead" at bounding box center [654, 60] width 75 height 18
select select "534"
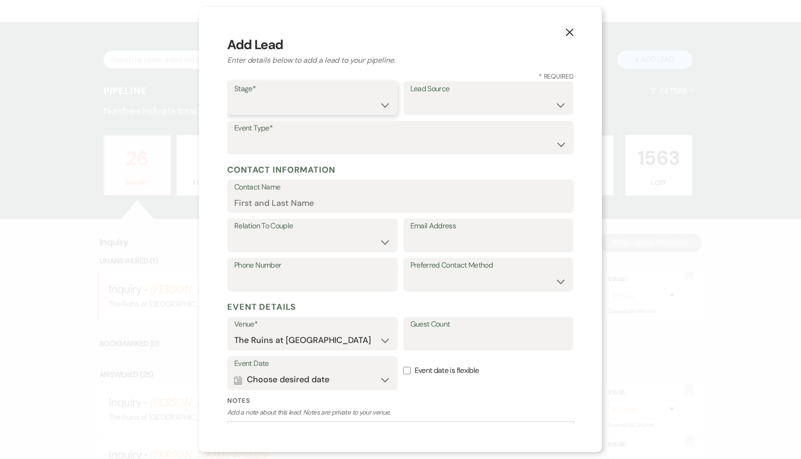
click at [386, 104] on select "Inquiry Follow Up Tour Requested Tour Confirmed Toured Proposal Sent Booked Lost" at bounding box center [312, 105] width 156 height 18
select select "1"
click at [234, 96] on select "Inquiry Follow Up Tour Requested Tour Confirmed Toured Proposal Sent Booked Lost" at bounding box center [312, 105] width 156 height 18
click at [559, 104] on select "Weven Venue Website Instagram Facebook Pinterest Google The Knot Wedding Wire H…" at bounding box center [488, 105] width 156 height 18
select select "6"
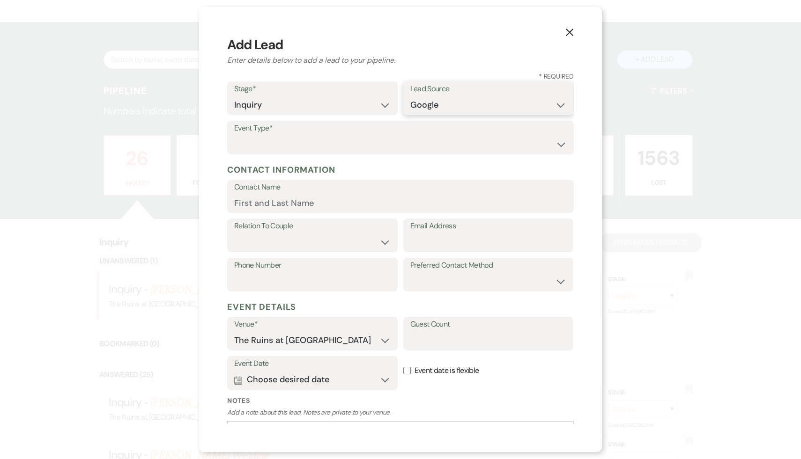
click at [410, 96] on select "Weven Venue Website Instagram Facebook Pinterest Google The Knot Wedding Wire H…" at bounding box center [488, 105] width 156 height 18
click at [560, 141] on select "Wedding Anniversary Party Baby Shower Bachelorette / Bachelor Party Birthday Pa…" at bounding box center [400, 144] width 332 height 18
select select "1"
click at [234, 135] on select "Wedding Anniversary Party Baby Shower Bachelorette / Bachelor Party Birthday Pa…" at bounding box center [400, 144] width 332 height 18
click at [428, 242] on input "Email Address" at bounding box center [488, 242] width 156 height 18
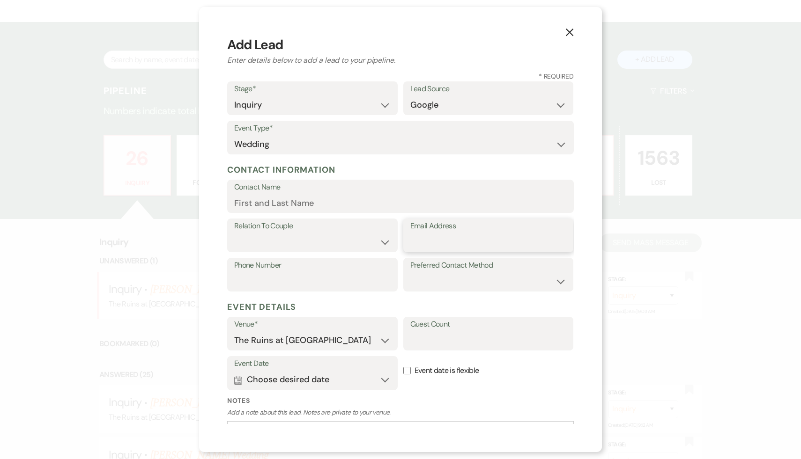
paste input "<dayanaaflores@icloud.com"
click at [416, 245] on input "<dayanaaflores@icloud.com" at bounding box center [488, 242] width 156 height 18
type input "dayanaaflores@icloud.com"
click at [335, 205] on input "Contact Name" at bounding box center [400, 203] width 332 height 18
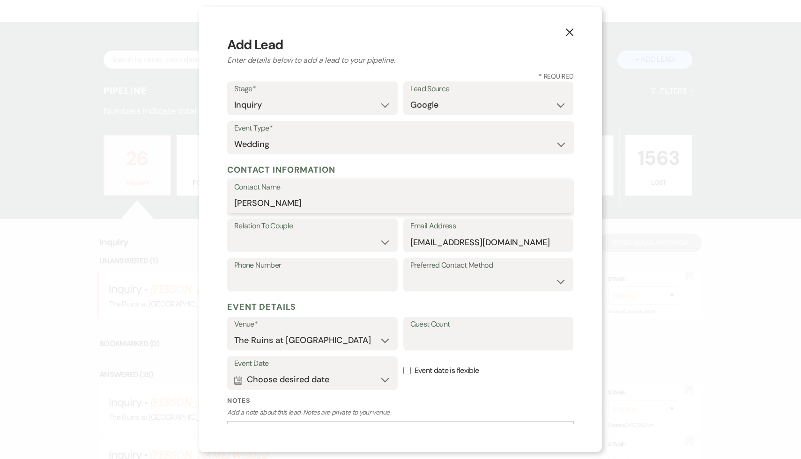
type input "Dayana Flores"
click at [382, 242] on select "Couple Planner Parent of Couple Family Member Friend Other" at bounding box center [312, 242] width 156 height 18
select select "1"
click at [234, 233] on select "Couple Planner Parent of Couple Family Member Friend Other" at bounding box center [312, 242] width 156 height 18
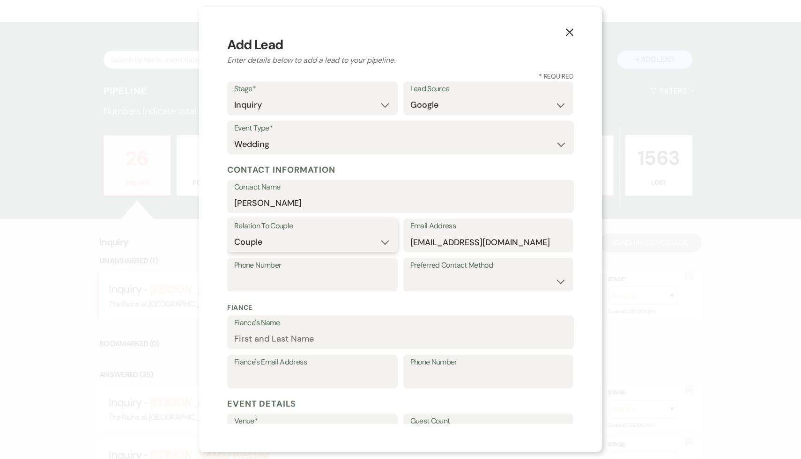
scroll to position [167, 0]
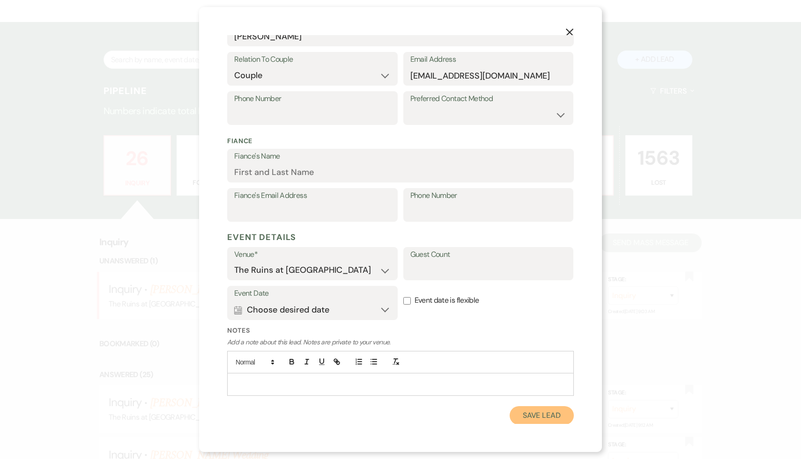
click at [538, 415] on button "Save Lead" at bounding box center [541, 415] width 64 height 19
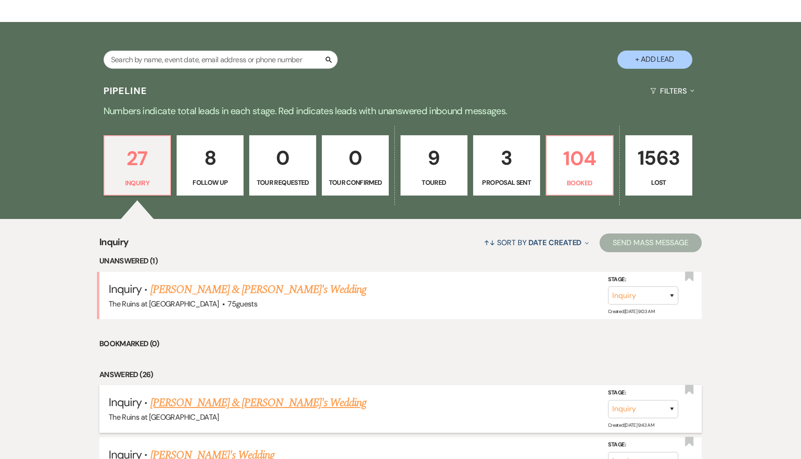
click at [249, 404] on link "Dayana Flores & Fiance's Wedding" at bounding box center [258, 403] width 216 height 17
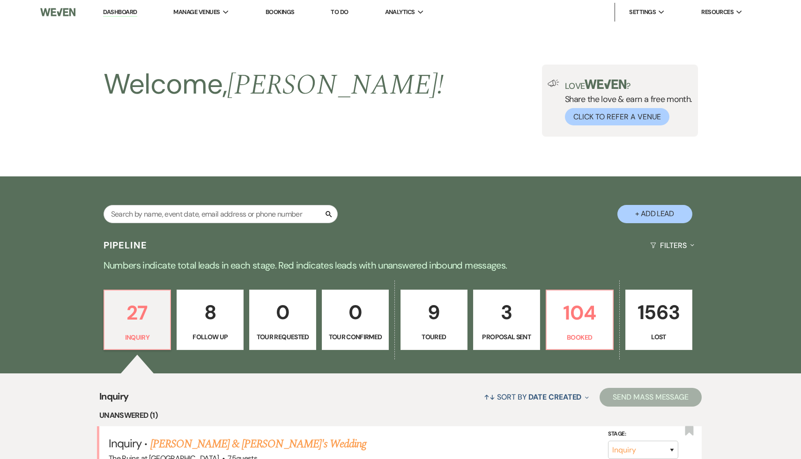
select select "6"
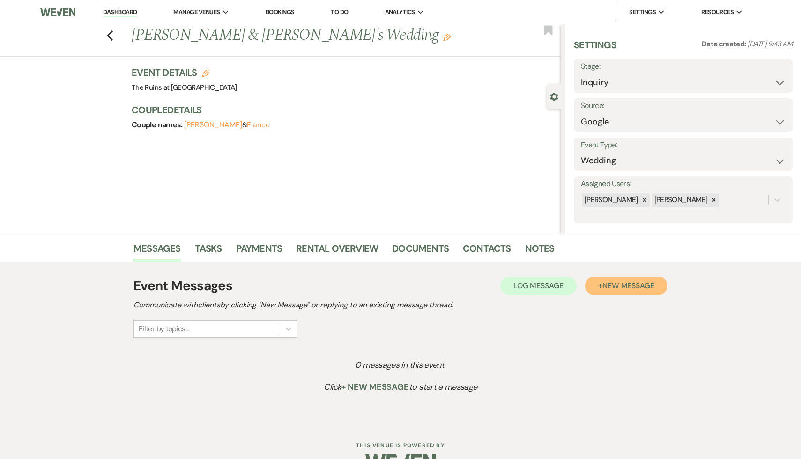
click at [636, 289] on span "New Message" at bounding box center [628, 286] width 52 height 10
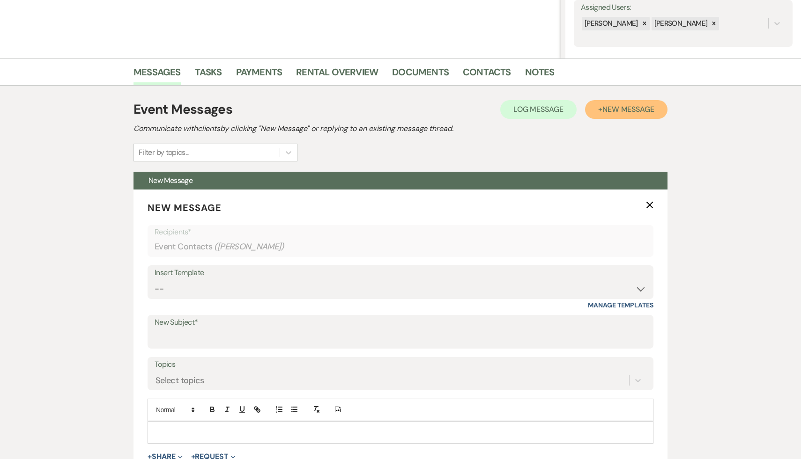
scroll to position [201, 0]
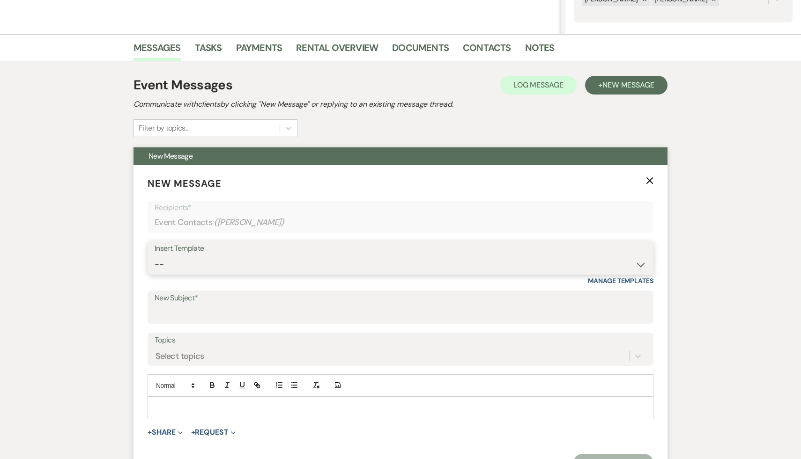
click at [640, 264] on select "-- Weven Planning Portal Introduction (Booked Events) Initial Inquiry Response …" at bounding box center [400, 265] width 492 height 18
select select "566"
click at [154, 256] on select "-- Weven Planning Portal Introduction (Booked Events) Initial Inquiry Response …" at bounding box center [400, 265] width 492 height 18
type input "Thank you for your interest in The Ruins at Sassafras!"
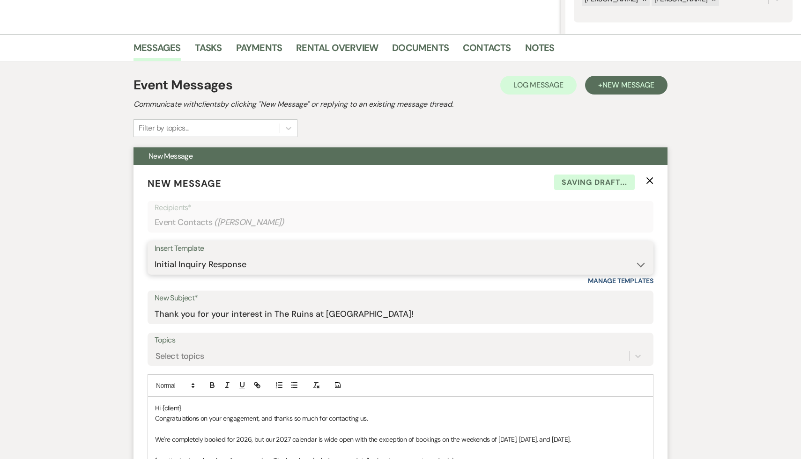
scroll to position [210, 0]
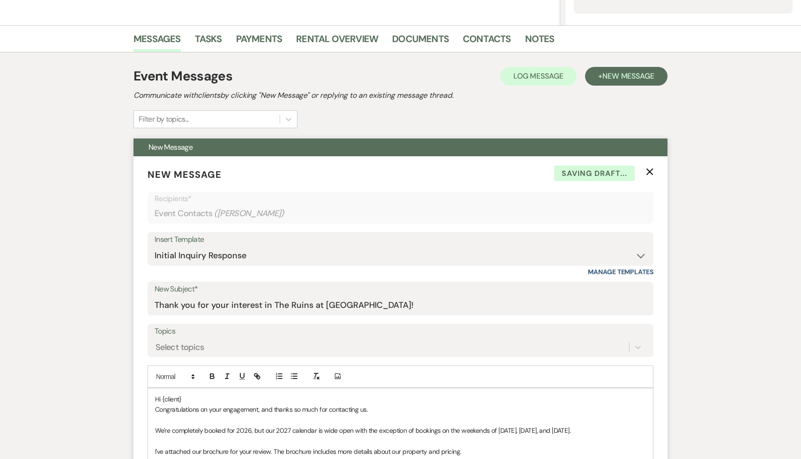
click at [196, 397] on p "Hi {client}" at bounding box center [400, 399] width 491 height 10
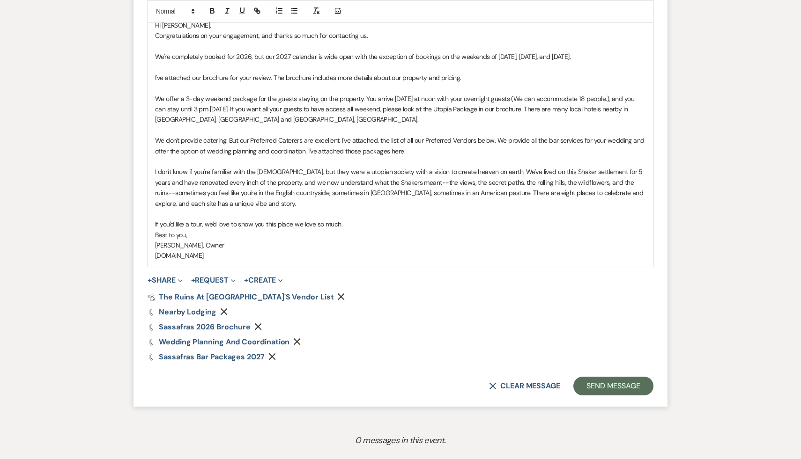
scroll to position [615, 0]
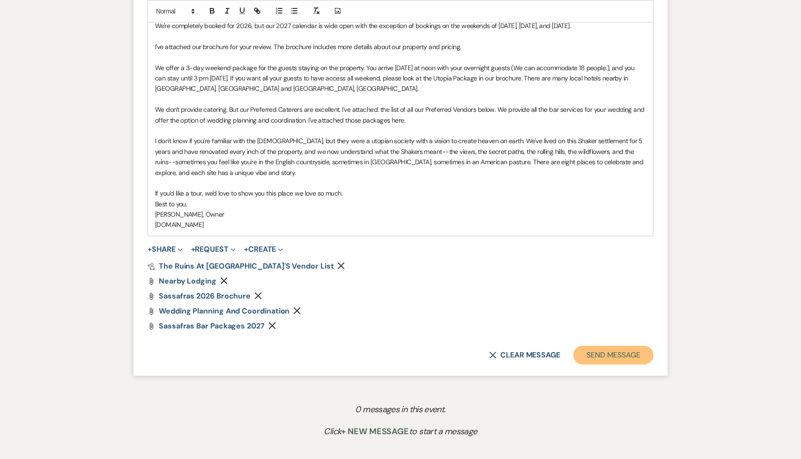
click at [612, 357] on button "Send Message" at bounding box center [613, 355] width 80 height 19
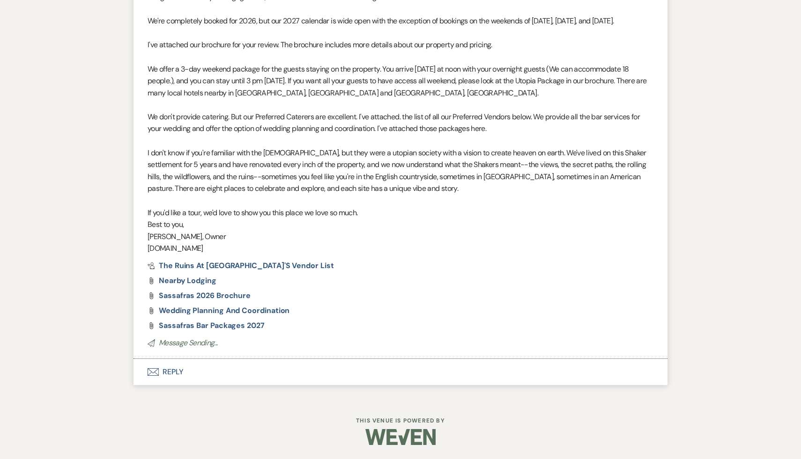
scroll to position [227, 0]
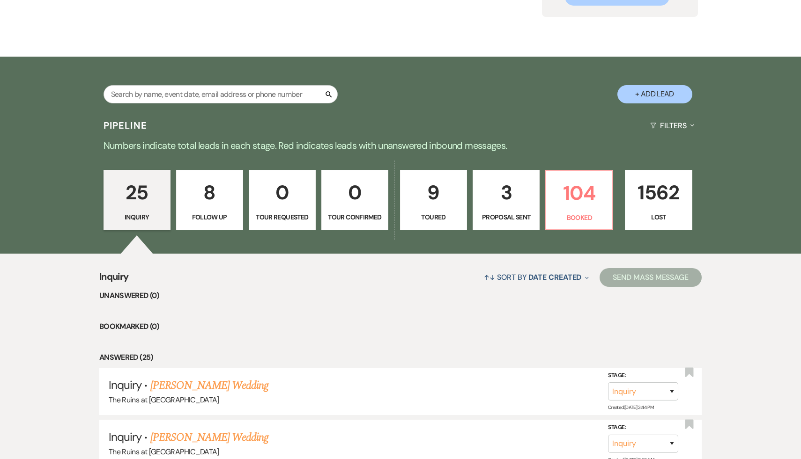
scroll to position [235, 0]
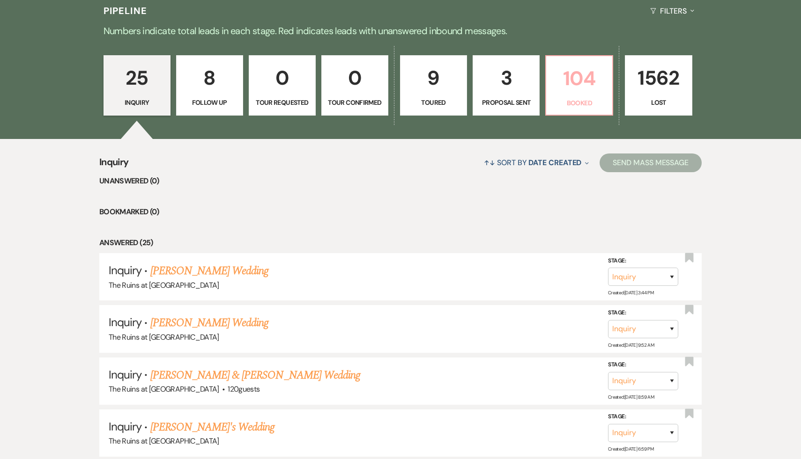
click at [582, 74] on p "104" at bounding box center [578, 78] width 55 height 31
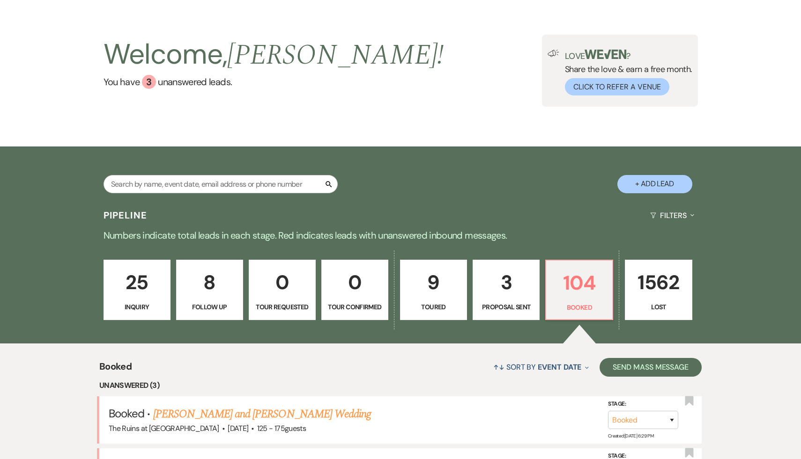
scroll to position [235, 0]
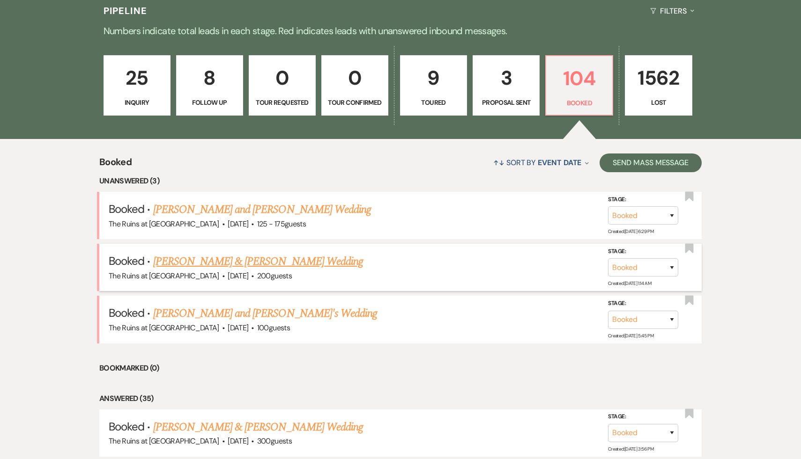
click at [249, 262] on link "[PERSON_NAME] & [PERSON_NAME] Wedding" at bounding box center [258, 261] width 210 height 17
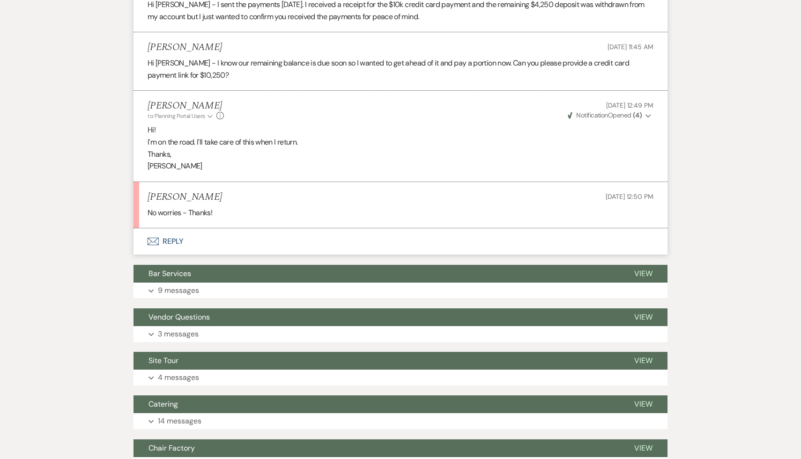
scroll to position [3680, 0]
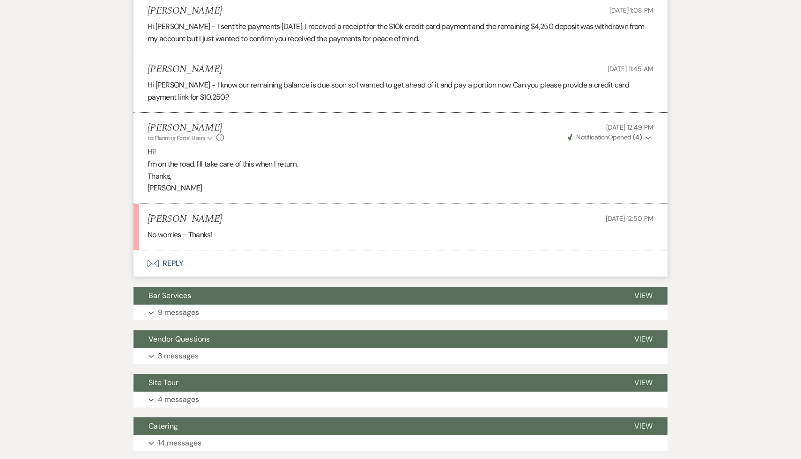
click at [172, 264] on button "Envelope Reply" at bounding box center [400, 263] width 534 height 26
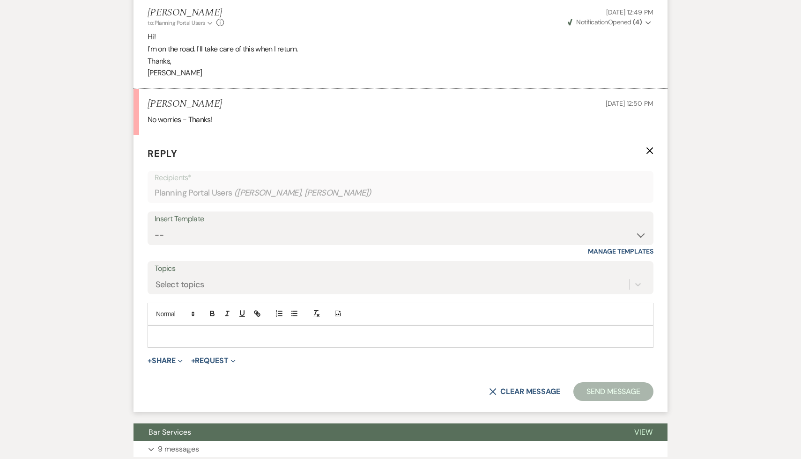
scroll to position [3798, 0]
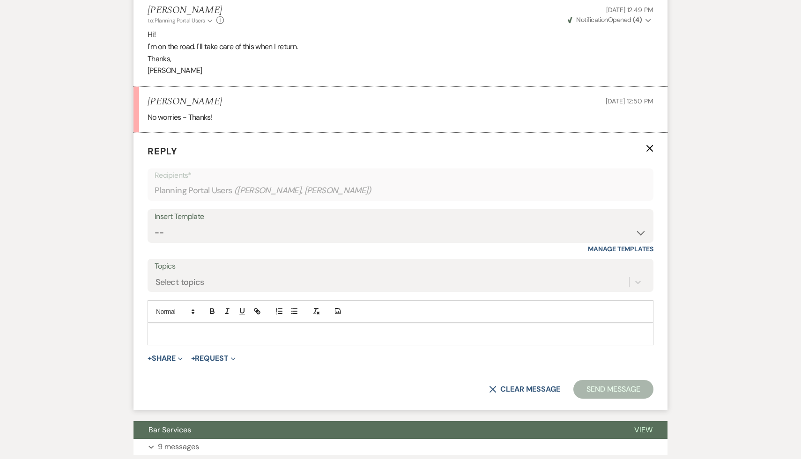
click at [185, 331] on p at bounding box center [400, 334] width 491 height 10
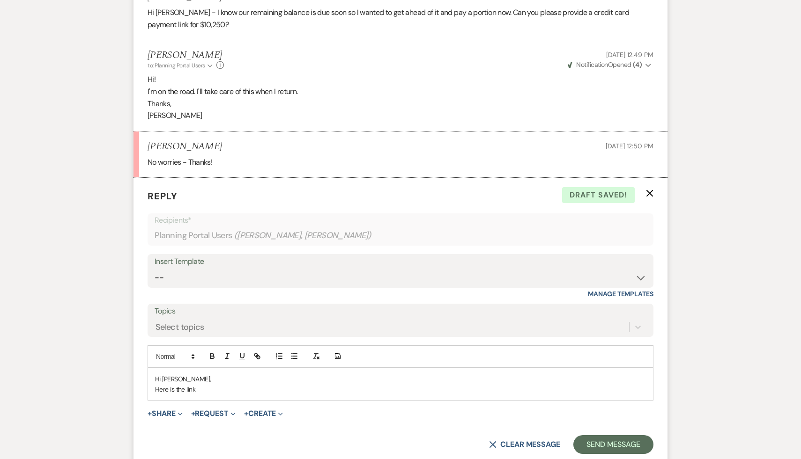
scroll to position [3754, 0]
drag, startPoint x: 601, startPoint y: 387, endPoint x: 323, endPoint y: 389, distance: 278.1
click at [323, 389] on p "Here is the link for payment with either a credit card or ACH. [URL][DOMAIN_NAM…" at bounding box center [400, 388] width 491 height 10
click at [257, 356] on icon "button" at bounding box center [258, 355] width 3 height 3
type input "[URL][DOMAIN_NAME]"
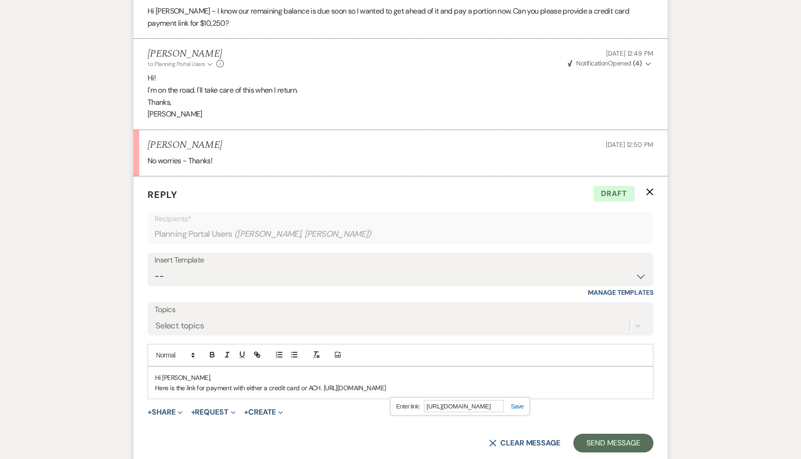
click at [514, 404] on link at bounding box center [513, 406] width 20 height 7
click at [615, 388] on p "Here is the link for payment with either a credit card or ACH. https://customer…" at bounding box center [400, 388] width 491 height 10
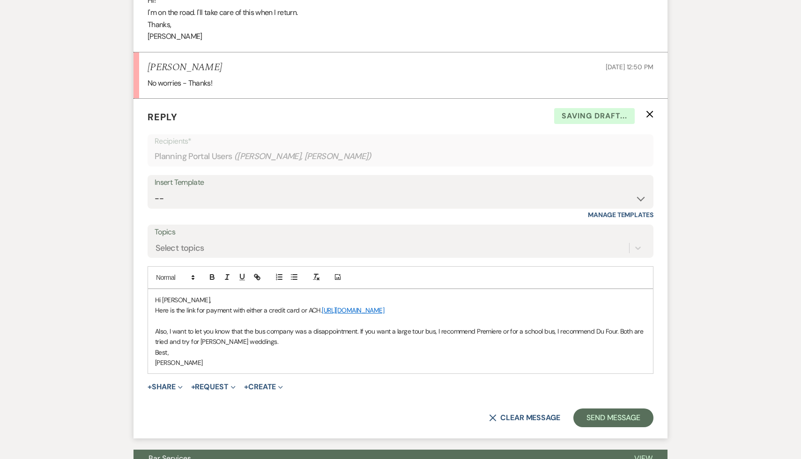
scroll to position [3842, 0]
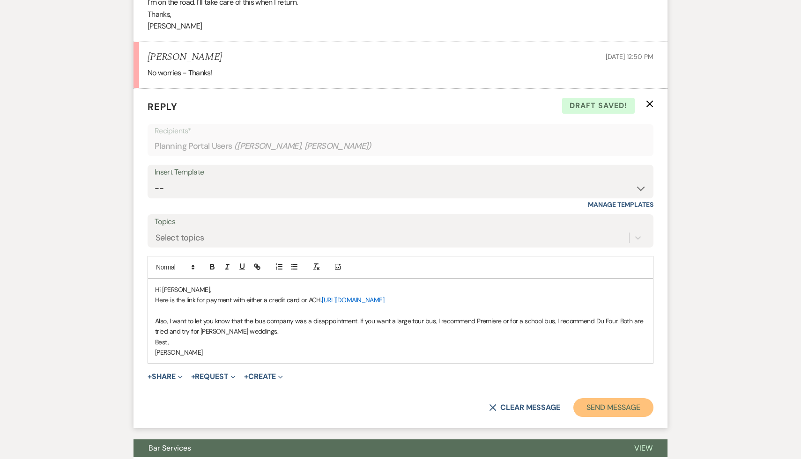
click at [616, 407] on button "Send Message" at bounding box center [613, 407] width 80 height 19
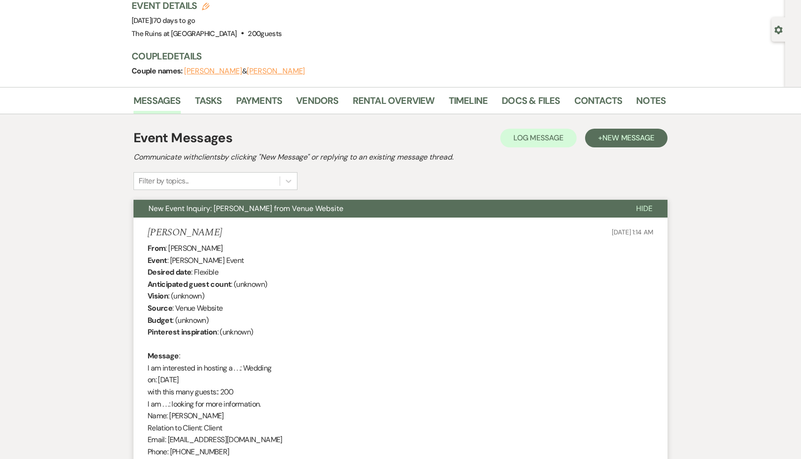
scroll to position [6, 0]
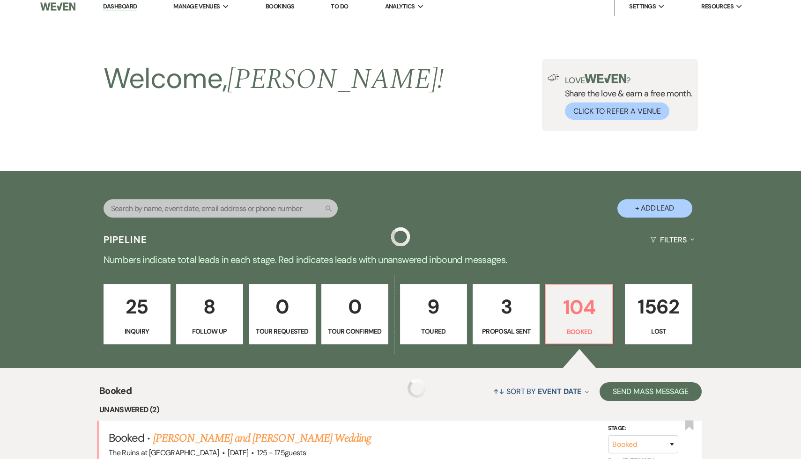
scroll to position [235, 0]
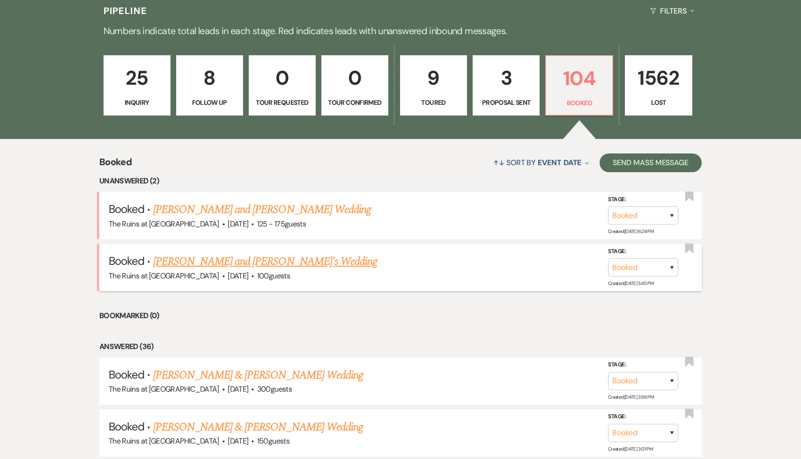
click at [300, 263] on link "Sasha Stein and Yaron Yavin's Wedding" at bounding box center [265, 261] width 224 height 17
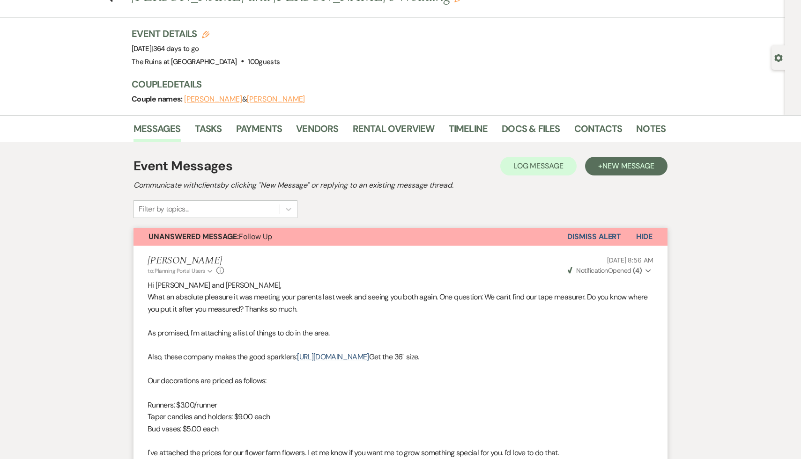
scroll to position [43, 0]
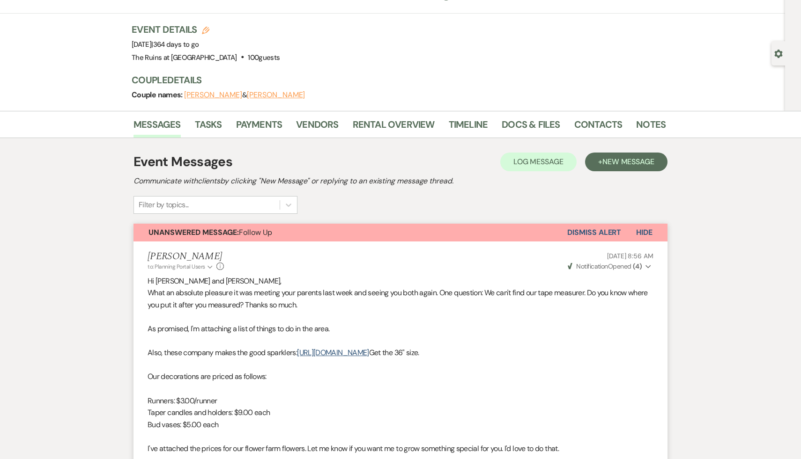
click at [341, 411] on p "Taper candles and holders: $9.00 each" at bounding box center [400, 413] width 506 height 12
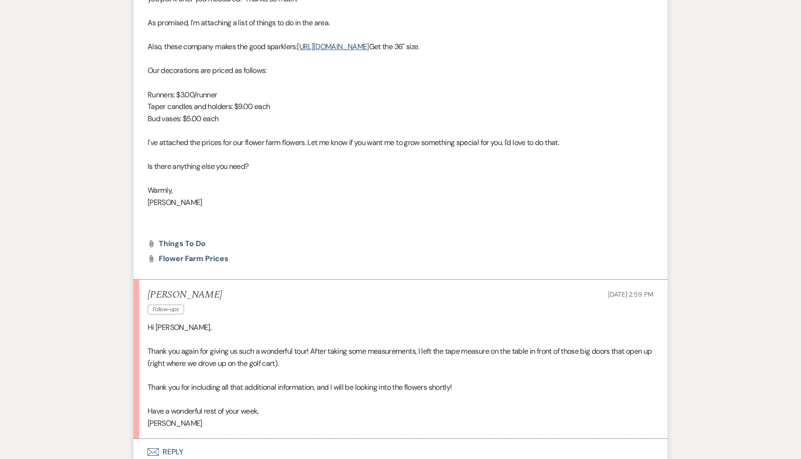
scroll to position [367, 0]
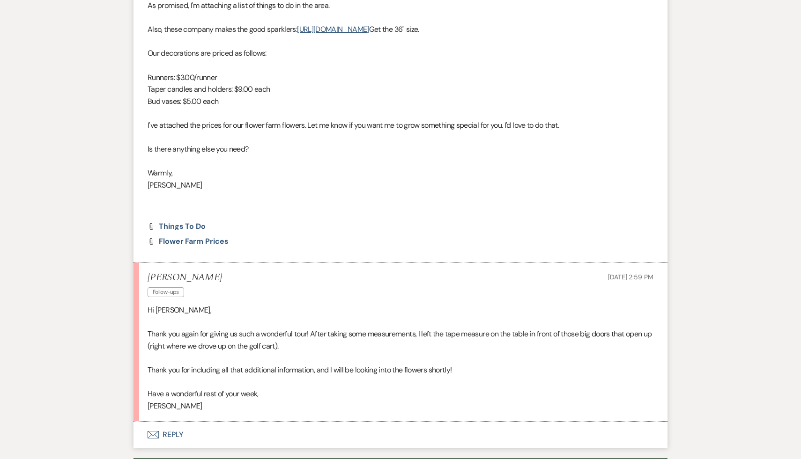
click at [174, 436] on button "Envelope Reply" at bounding box center [400, 435] width 534 height 26
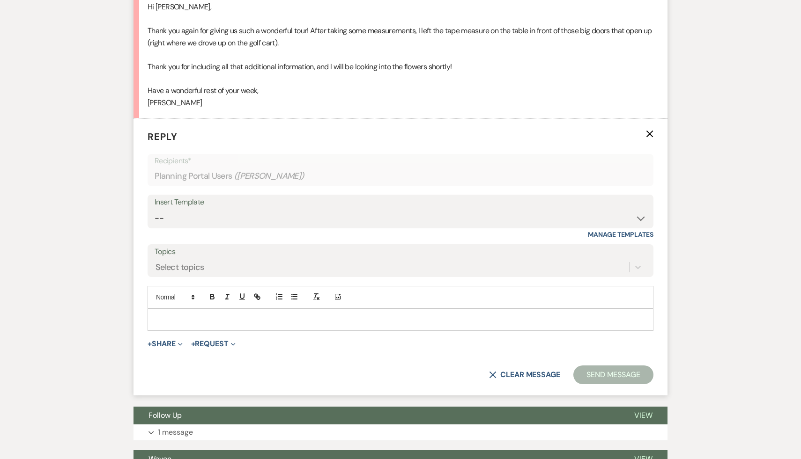
scroll to position [698, 0]
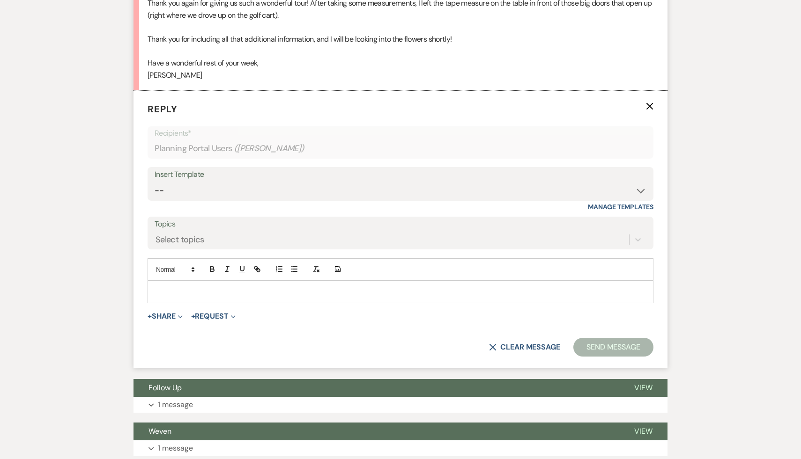
click at [248, 282] on div at bounding box center [400, 292] width 505 height 22
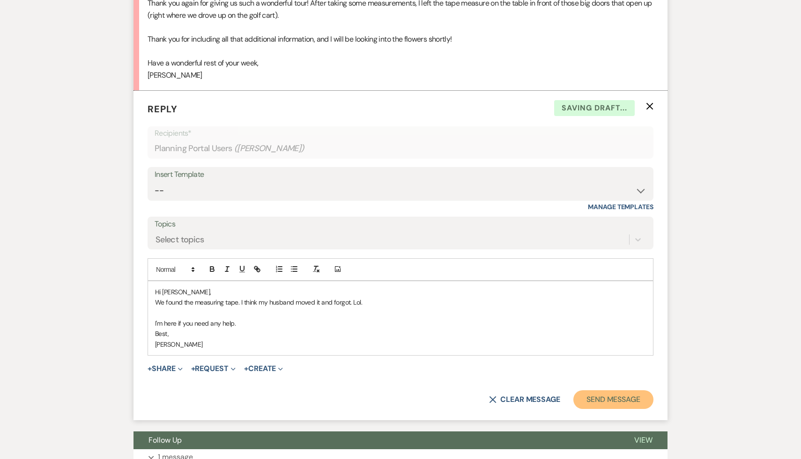
click at [606, 401] on button "Send Message" at bounding box center [613, 399] width 80 height 19
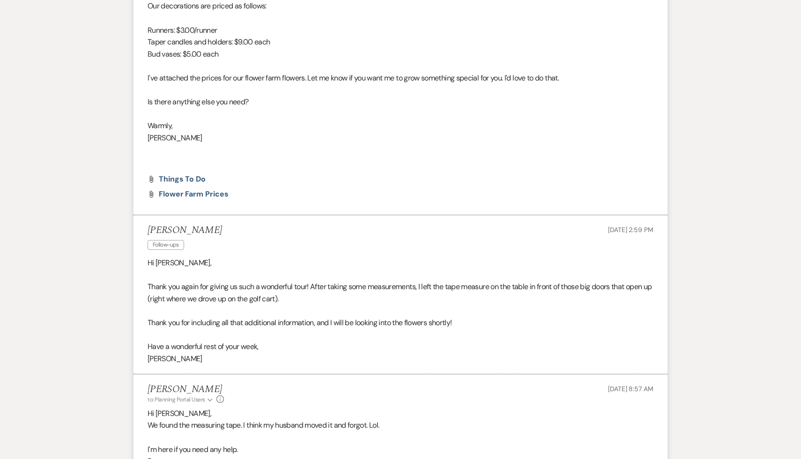
scroll to position [0, 0]
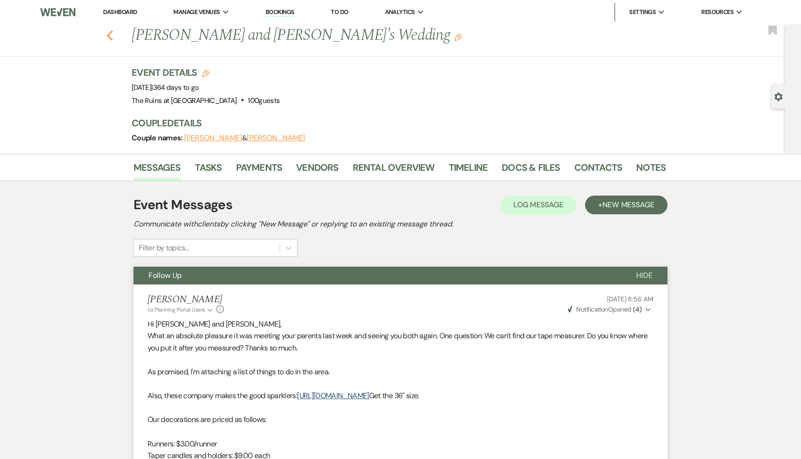
click at [109, 34] on use "button" at bounding box center [110, 35] width 6 height 10
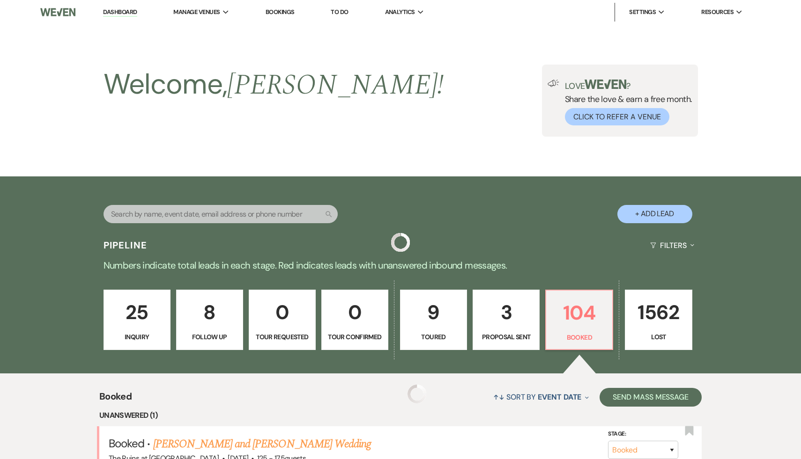
scroll to position [235, 0]
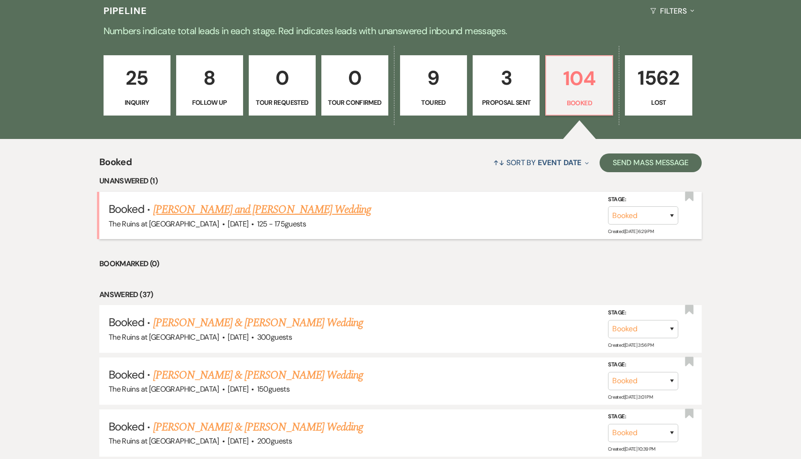
click at [275, 212] on link "Hannah Kramer and Keith Larsen's Wedding" at bounding box center [262, 209] width 218 height 17
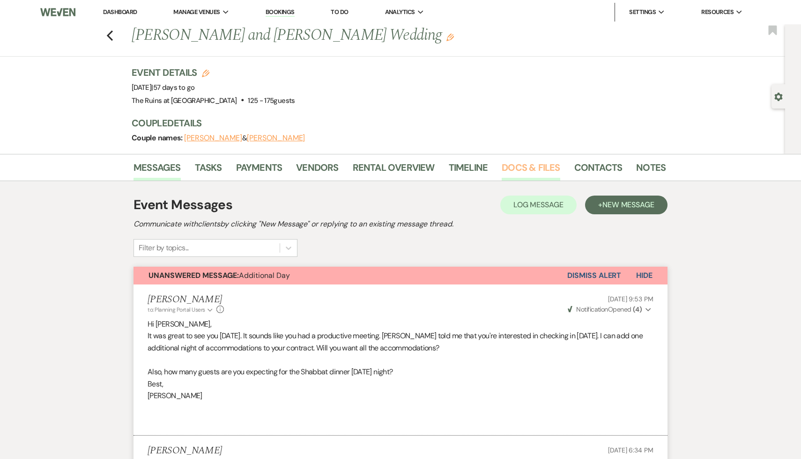
click at [537, 162] on link "Docs & Files" at bounding box center [530, 170] width 58 height 21
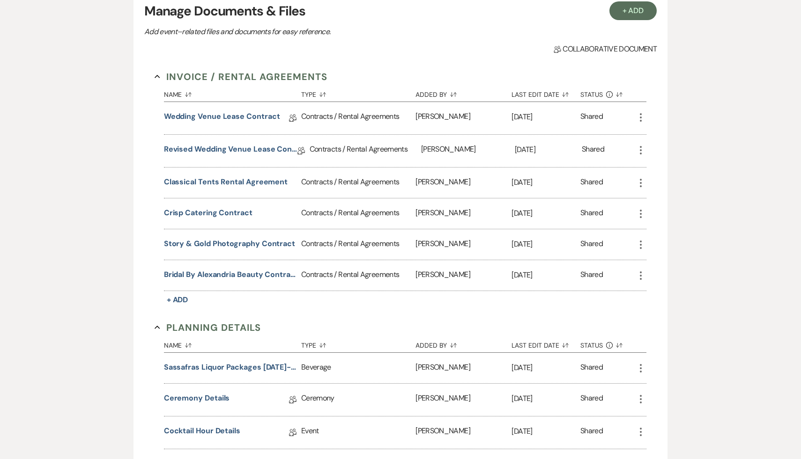
scroll to position [213, 0]
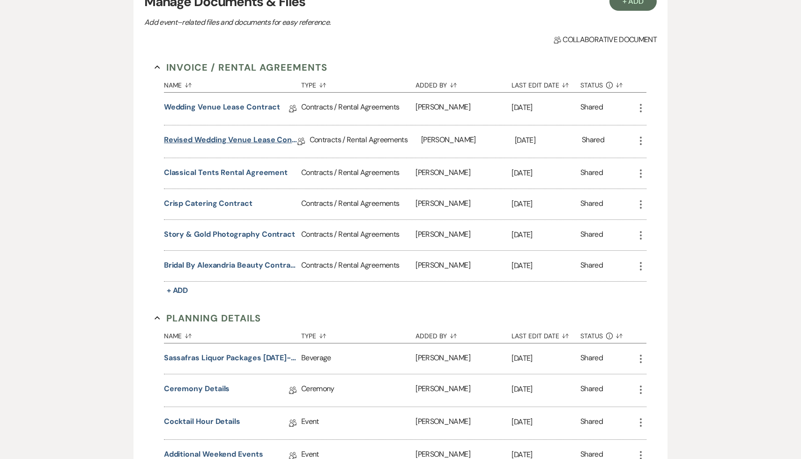
click at [263, 141] on link "Revised Wedding Venue Lease Contract" at bounding box center [230, 141] width 133 height 15
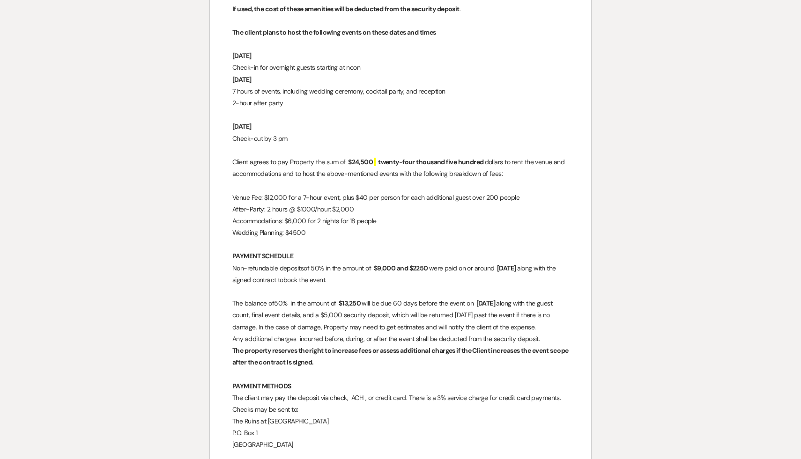
scroll to position [1414, 0]
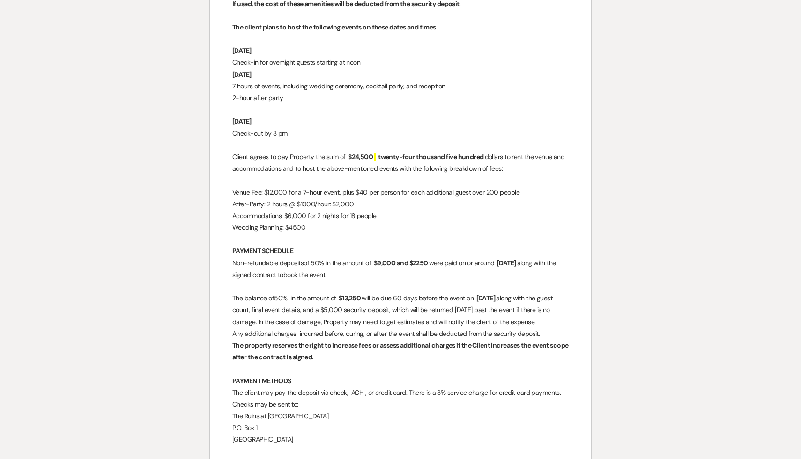
click at [444, 375] on p at bounding box center [400, 369] width 336 height 12
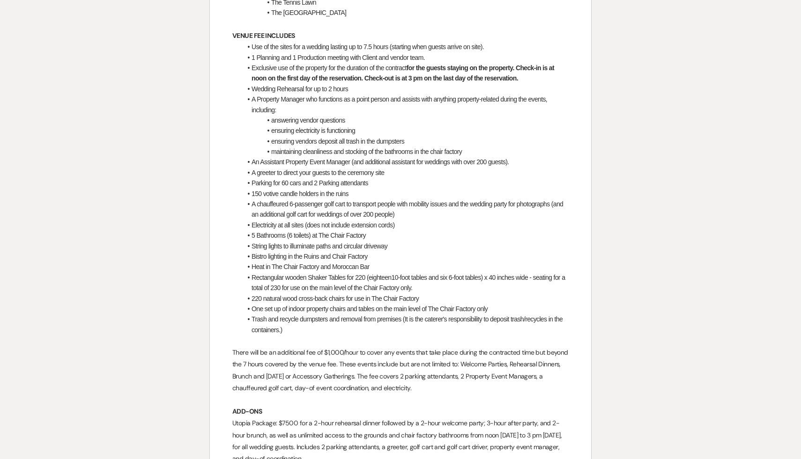
scroll to position [724, 0]
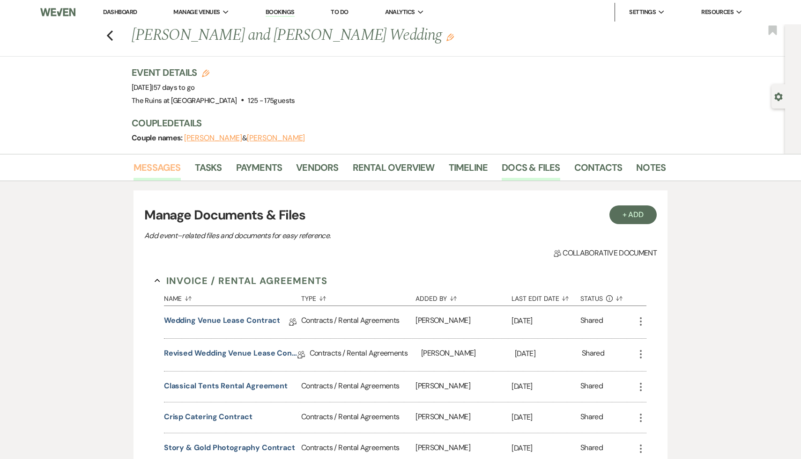
click at [162, 165] on link "Messages" at bounding box center [156, 170] width 47 height 21
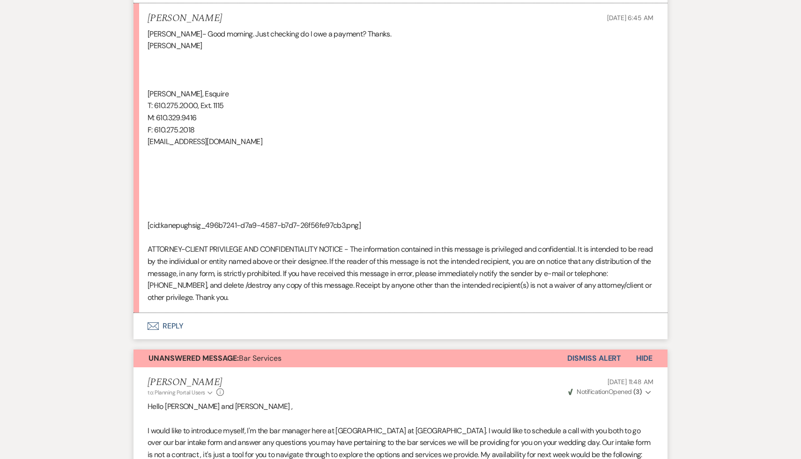
scroll to position [536, 0]
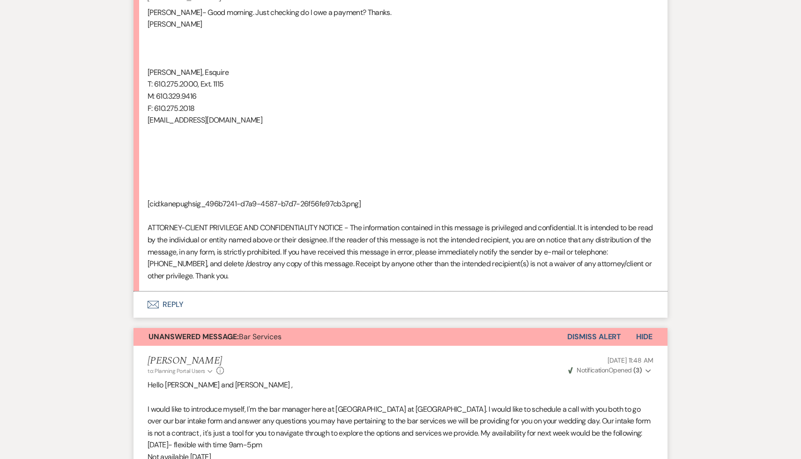
click at [174, 304] on button "Envelope Reply" at bounding box center [400, 305] width 534 height 26
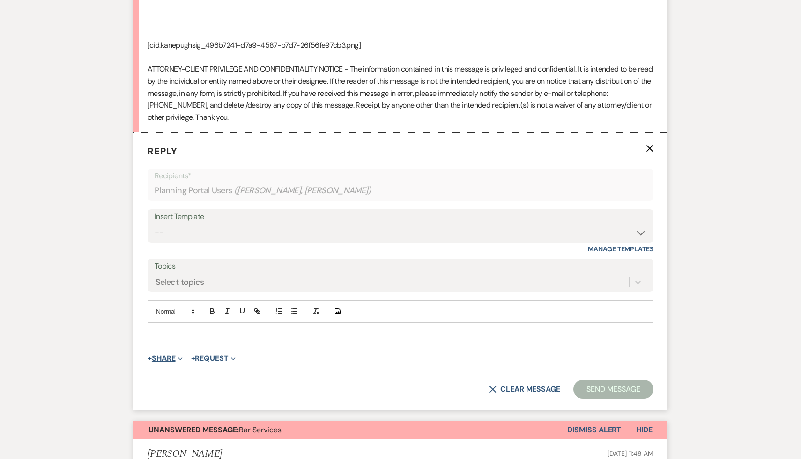
scroll to position [737, 0]
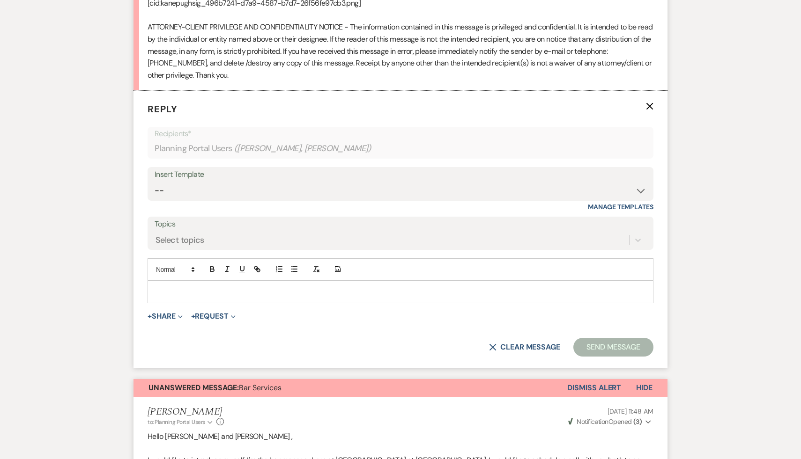
click at [249, 291] on p at bounding box center [400, 292] width 491 height 10
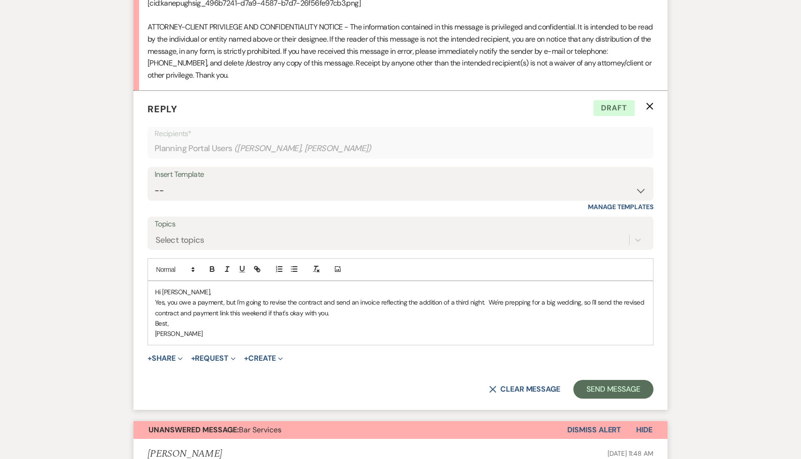
click at [577, 301] on p "Yes, you owe a payment, but I'm going to revise the contract and send an invoic…" at bounding box center [400, 307] width 491 height 21
click at [610, 391] on button "Send Message" at bounding box center [613, 389] width 80 height 19
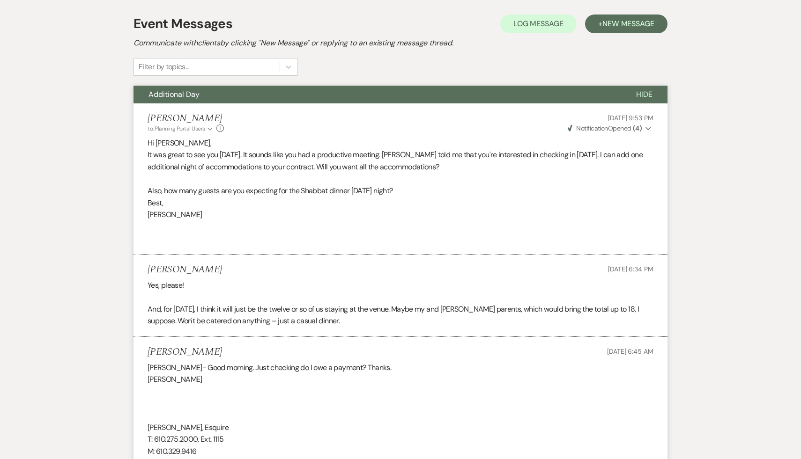
scroll to position [0, 0]
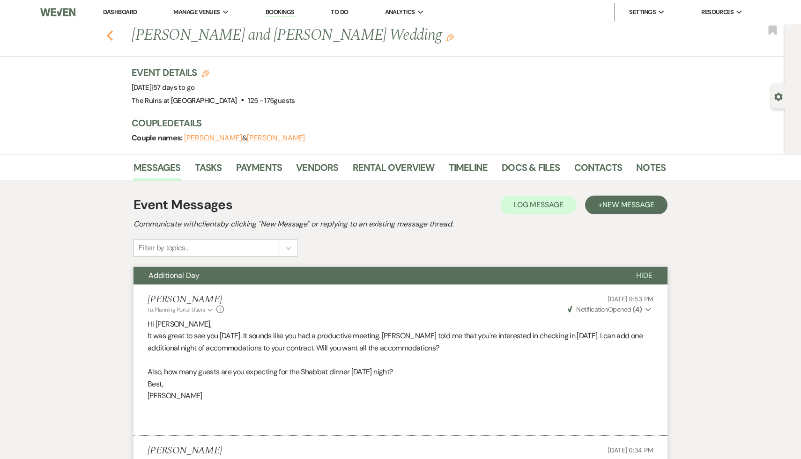
click at [110, 36] on icon "Previous" at bounding box center [109, 35] width 7 height 11
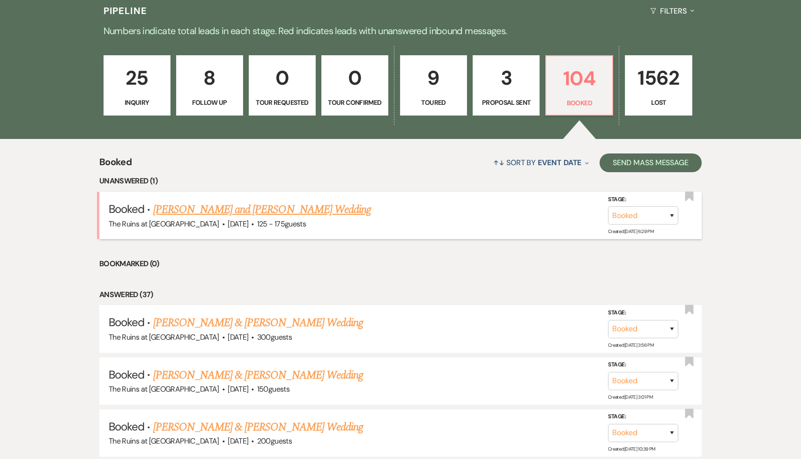
click at [234, 208] on link "Hannah Kramer and Keith Larsen's Wedding" at bounding box center [262, 209] width 218 height 17
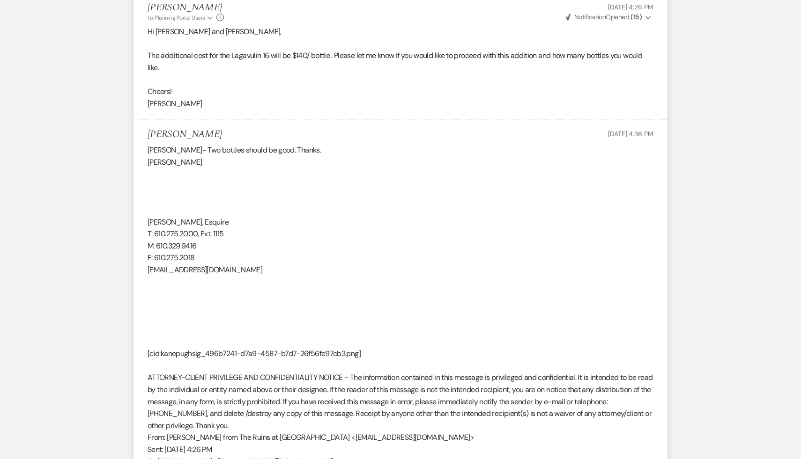
scroll to position [1257, 0]
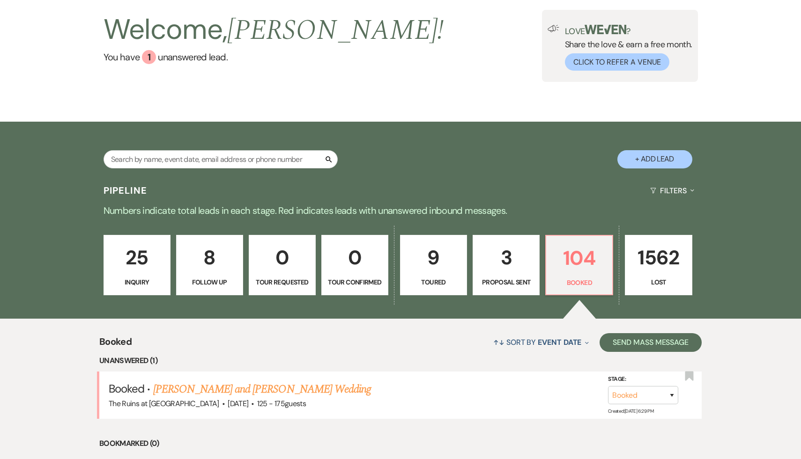
scroll to position [29, 0]
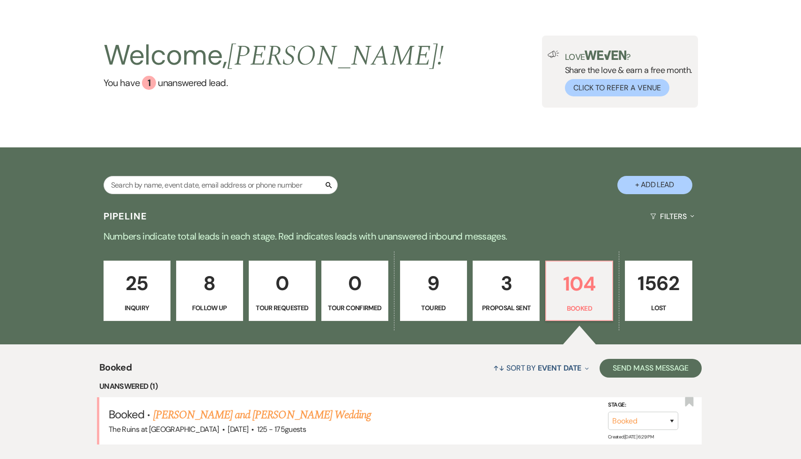
click at [656, 184] on button "+ Add Lead" at bounding box center [654, 185] width 75 height 18
select select "534"
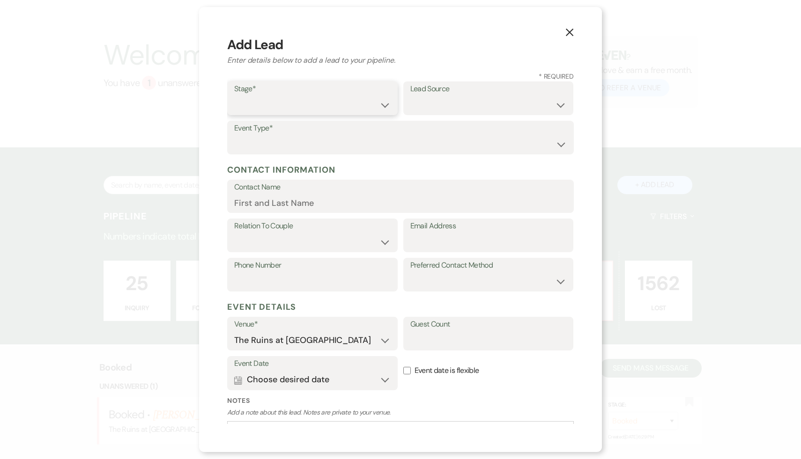
click at [385, 103] on select "Inquiry Follow Up Tour Requested Tour Confirmed Toured Proposal Sent Booked Lost" at bounding box center [312, 105] width 156 height 18
select select "1"
click at [234, 96] on select "Inquiry Follow Up Tour Requested Tour Confirmed Toured Proposal Sent Booked Lost" at bounding box center [312, 105] width 156 height 18
click at [559, 104] on select "Weven Venue Website Instagram Facebook Pinterest Google The Knot Wedding Wire H…" at bounding box center [488, 105] width 156 height 18
select select "3"
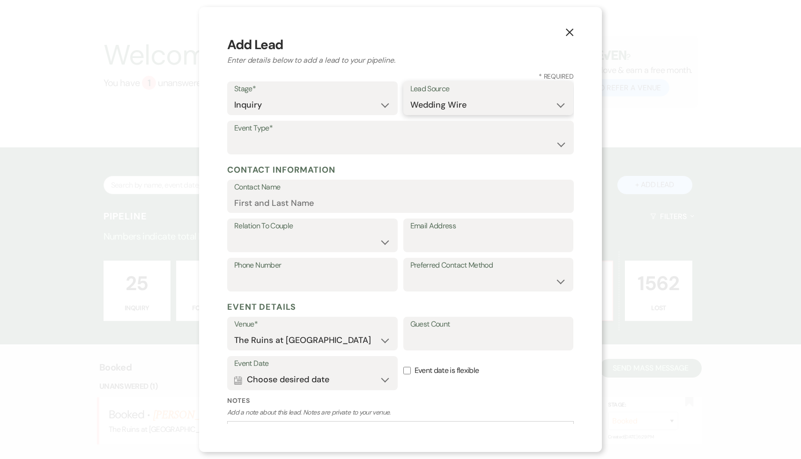
click at [410, 96] on select "Weven Venue Website Instagram Facebook Pinterest Google The Knot Wedding Wire H…" at bounding box center [488, 105] width 156 height 18
click at [560, 143] on select "Wedding Anniversary Party Baby Shower Bachelorette / Bachelor Party Birthday Pa…" at bounding box center [400, 144] width 332 height 18
select select "1"
click at [234, 135] on select "Wedding Anniversary Party Baby Shower Bachelorette / Bachelor Party Birthday Pa…" at bounding box center [400, 144] width 332 height 18
click at [430, 246] on input "Email Address" at bounding box center [488, 242] width 156 height 18
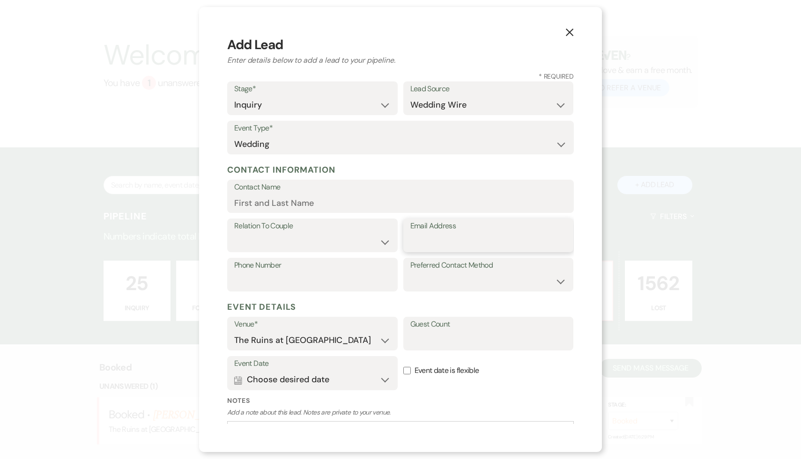
paste input "teribrrenkus@gmail.com"
type input "teribrrenkus@gmail.com"
click at [334, 201] on input "Contact Name" at bounding box center [400, 203] width 332 height 18
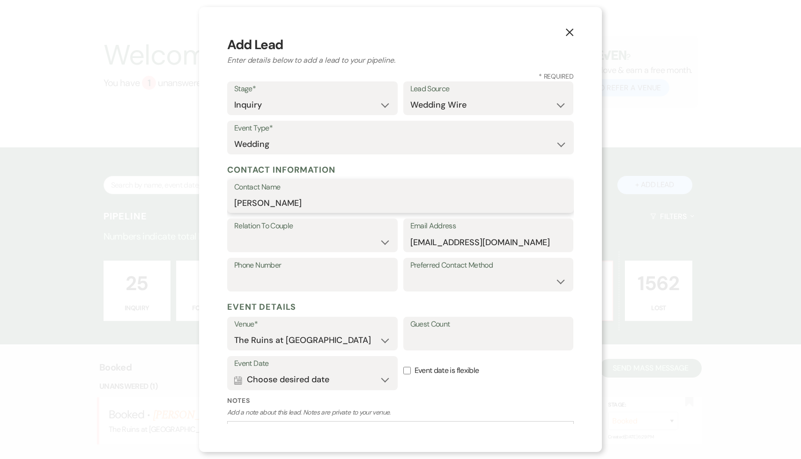
type input "Teri"
click at [382, 242] on select "Couple Planner Parent of Couple Family Member Friend Other" at bounding box center [312, 242] width 156 height 18
select select "1"
click at [234, 233] on select "Couple Planner Parent of Couple Family Member Friend Other" at bounding box center [312, 242] width 156 height 18
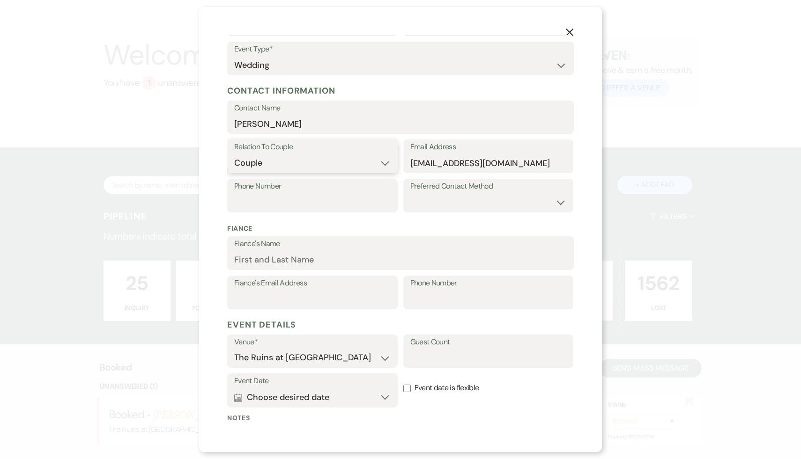
scroll to position [167, 0]
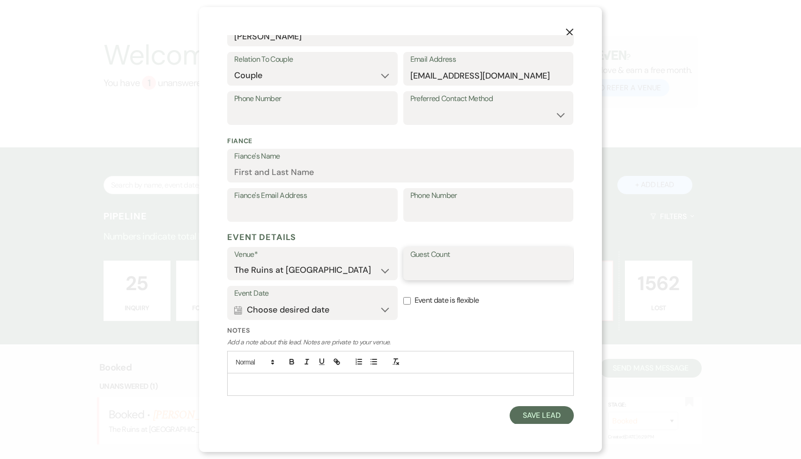
click at [465, 272] on input "Guest Count" at bounding box center [488, 270] width 156 height 18
type input "75"
click at [539, 412] on button "Save Lead" at bounding box center [541, 415] width 64 height 19
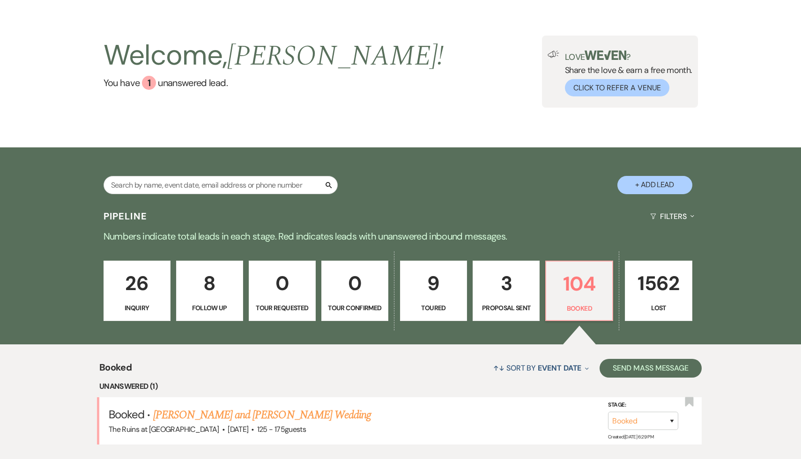
click at [141, 283] on p "26" at bounding box center [137, 283] width 55 height 31
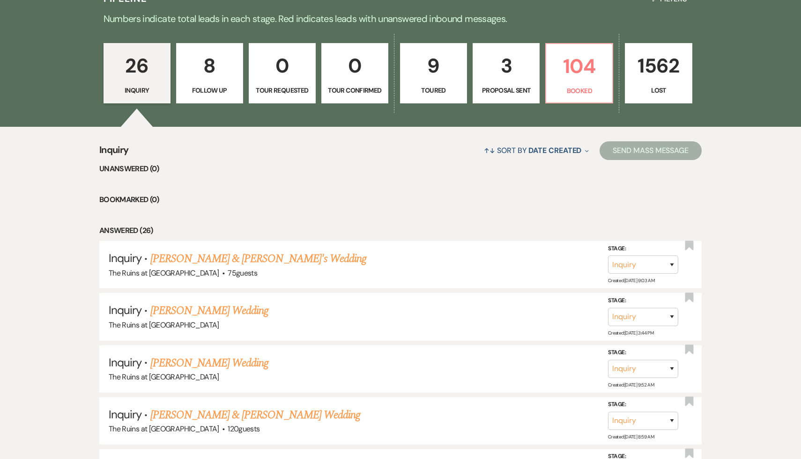
scroll to position [248, 0]
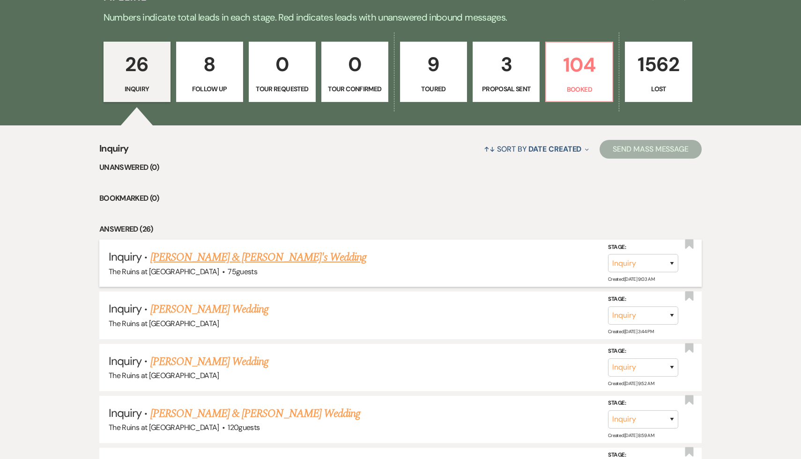
click at [215, 255] on link "Teri & Fiance's Wedding" at bounding box center [258, 257] width 216 height 17
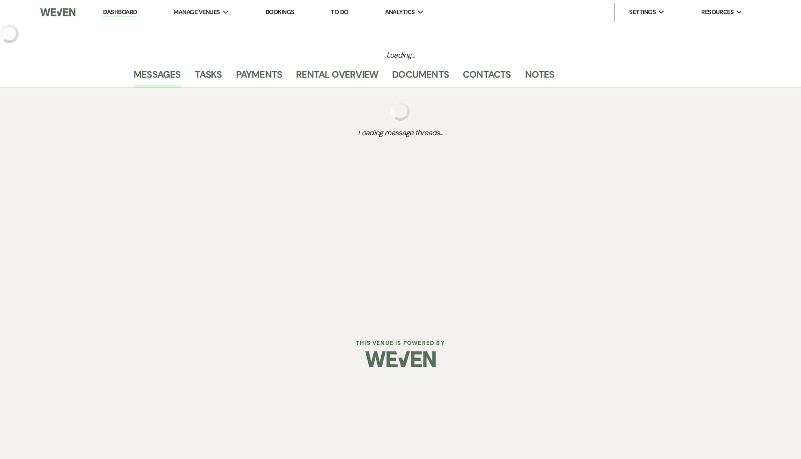
select select "3"
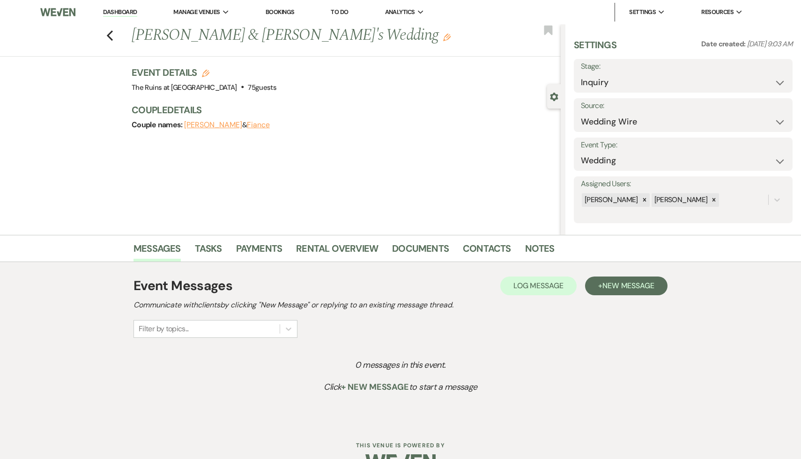
click at [443, 35] on icon "Edit" at bounding box center [446, 37] width 7 height 7
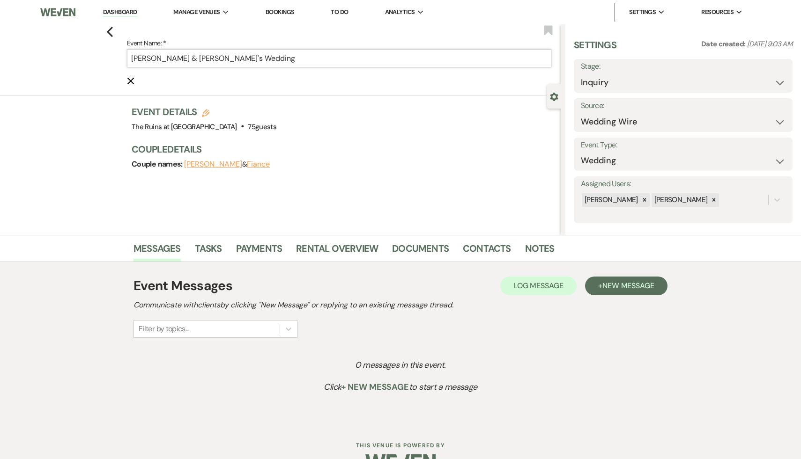
click at [146, 59] on input "Teri & Fiance's Wedding" at bounding box center [339, 58] width 424 height 18
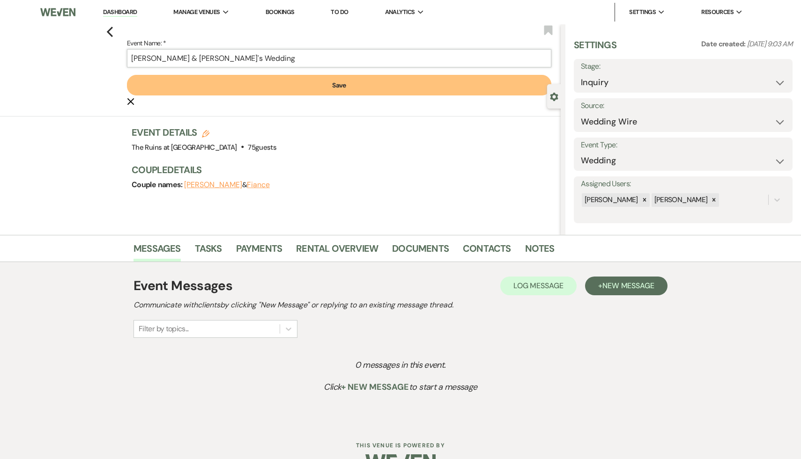
type input "Teri Brenkus & Fiance's Wedding"
click at [343, 85] on button "Save" at bounding box center [339, 85] width 424 height 21
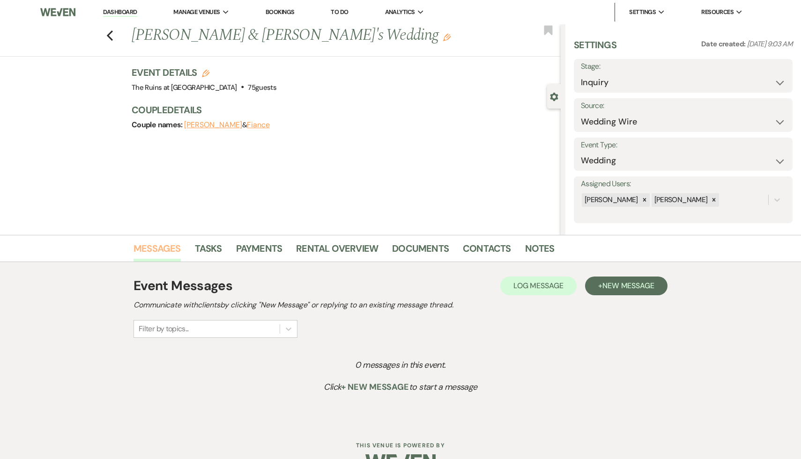
click at [150, 250] on link "Messages" at bounding box center [156, 251] width 47 height 21
click at [632, 282] on span "New Message" at bounding box center [628, 286] width 52 height 10
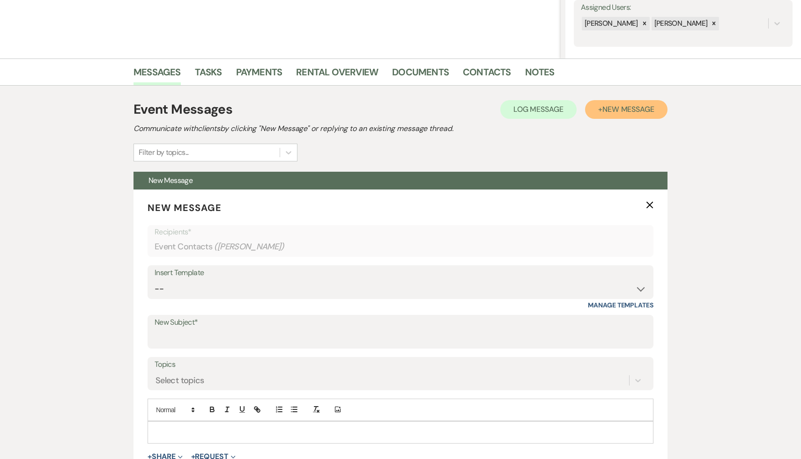
scroll to position [250, 0]
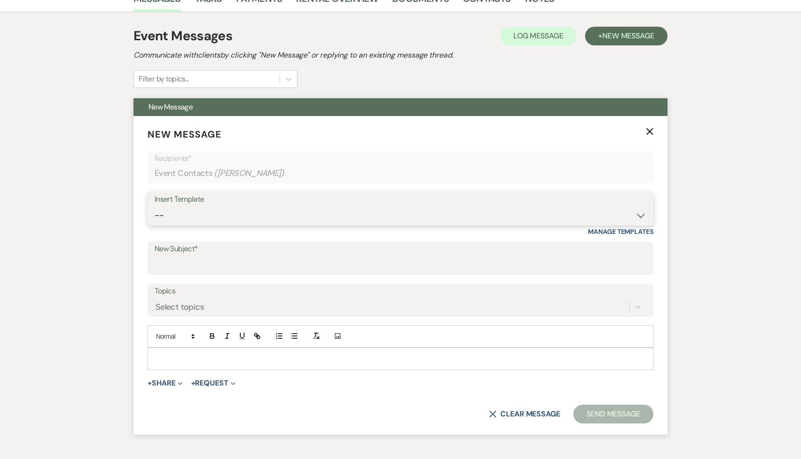
click at [640, 213] on select "-- Weven Planning Portal Introduction (Booked Events) Initial Inquiry Response …" at bounding box center [400, 215] width 492 height 18
select select "566"
click at [154, 206] on select "-- Weven Planning Portal Introduction (Booked Events) Initial Inquiry Response …" at bounding box center [400, 215] width 492 height 18
type input "Thank you for your interest in The Ruins at Sassafras!"
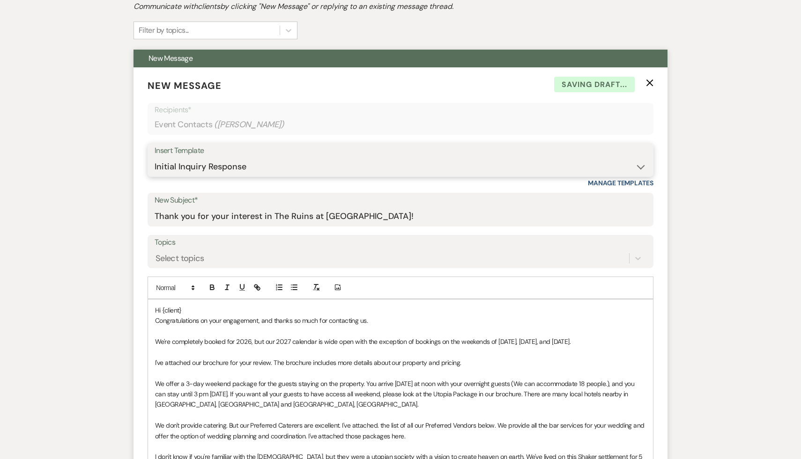
scroll to position [310, 0]
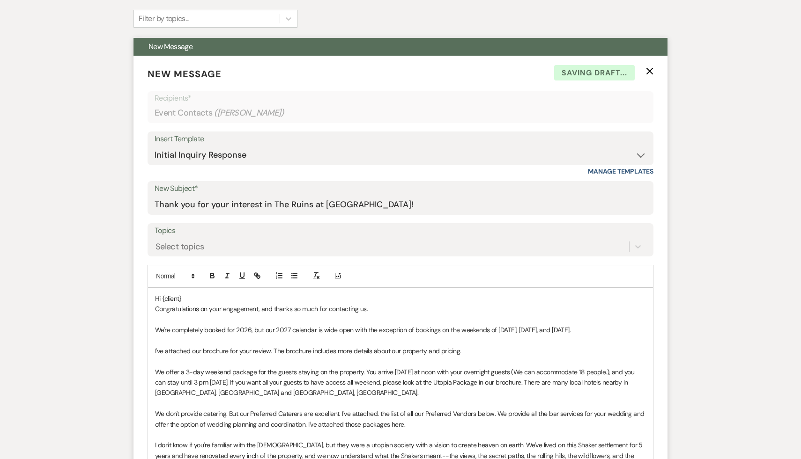
click at [189, 295] on p "Hi {client}" at bounding box center [400, 299] width 491 height 10
click at [390, 311] on p "Congratulations on your engagement, and thanks so much for contacting us." at bounding box center [400, 309] width 491 height 10
click at [431, 309] on p "Congratulations on your engagement, and thanks so much for contacting us. We ca…" at bounding box center [400, 309] width 491 height 10
click at [516, 306] on p "Congratulations on your engagement, and thanks so much for contacting us. We ca…" at bounding box center [400, 309] width 491 height 10
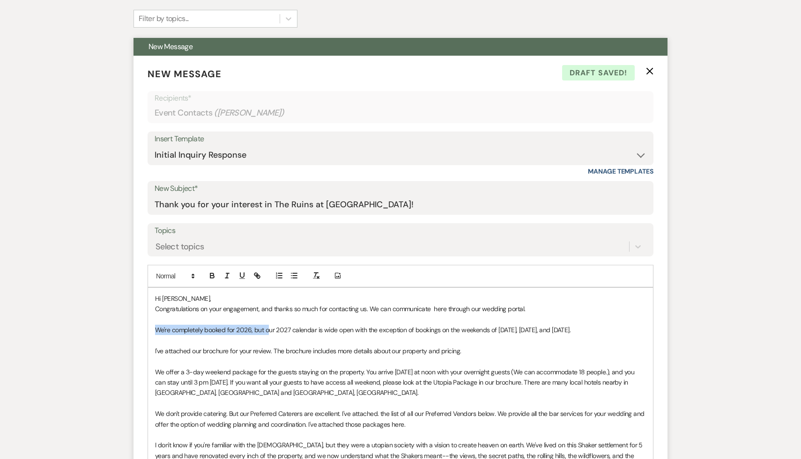
drag, startPoint x: 268, startPoint y: 331, endPoint x: 136, endPoint y: 329, distance: 131.6
click at [136, 329] on form "New Message X Draft saved! Recipients* Event Contacts ( Teri ) Insert Template …" at bounding box center [400, 368] width 534 height 624
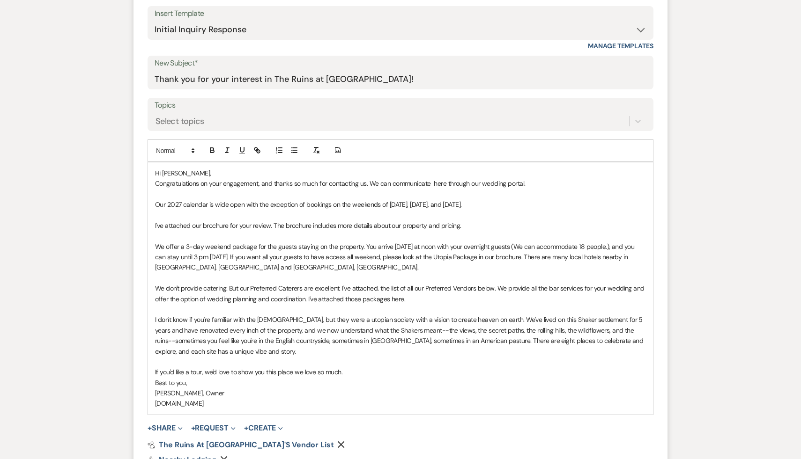
scroll to position [551, 0]
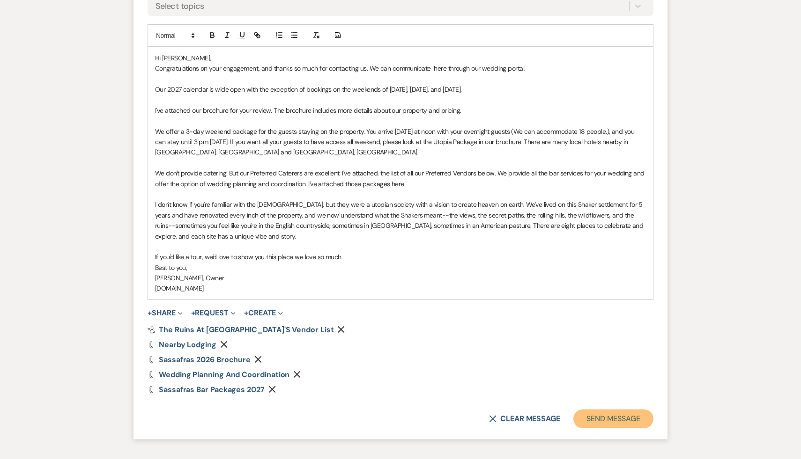
click at [612, 419] on button "Send Message" at bounding box center [613, 419] width 80 height 19
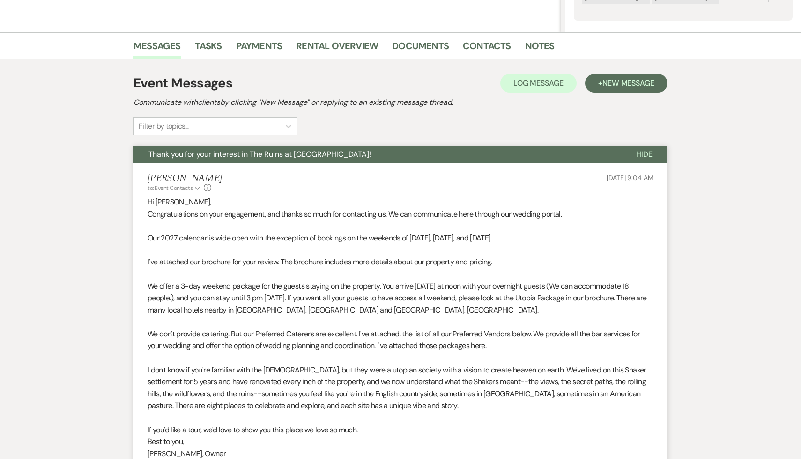
scroll to position [0, 0]
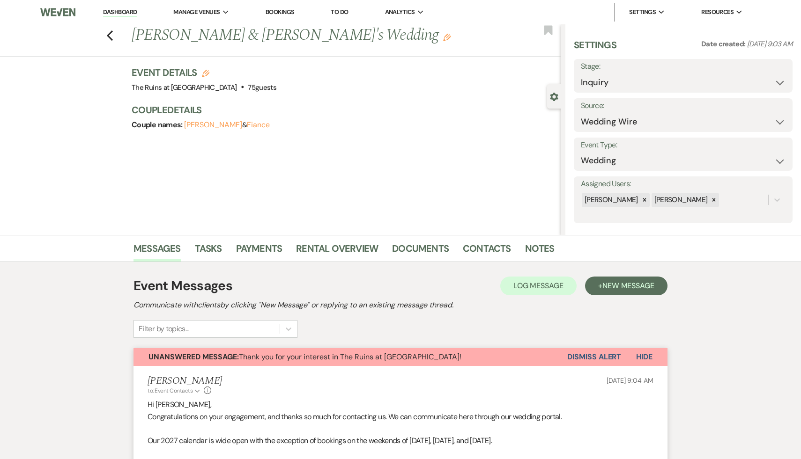
click at [117, 12] on link "Dashboard" at bounding box center [120, 12] width 34 height 9
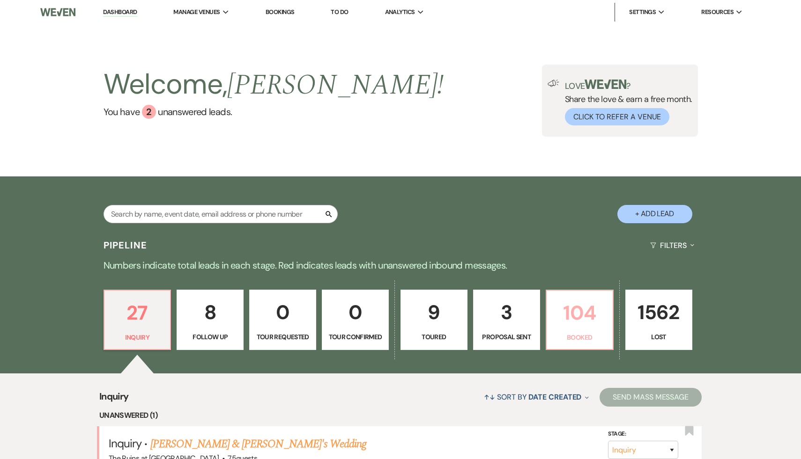
click at [579, 315] on p "104" at bounding box center [579, 312] width 55 height 31
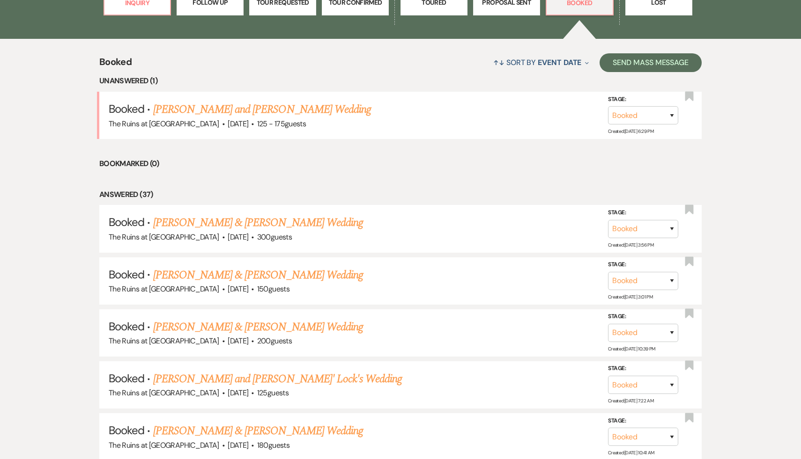
scroll to position [346, 0]
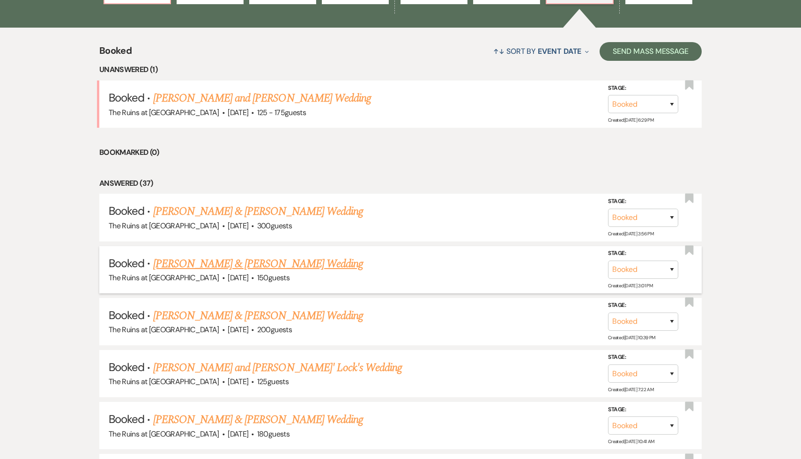
click at [287, 260] on link "Sarah Peck & Chris Strong's Wedding" at bounding box center [258, 264] width 210 height 17
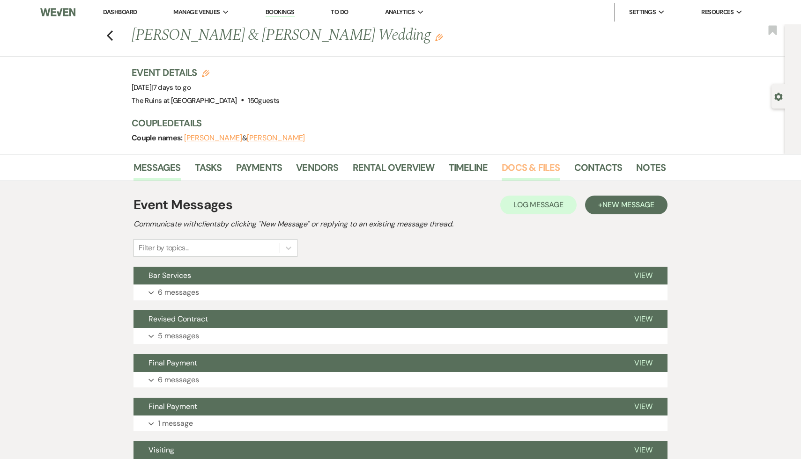
click at [530, 163] on link "Docs & Files" at bounding box center [530, 170] width 58 height 21
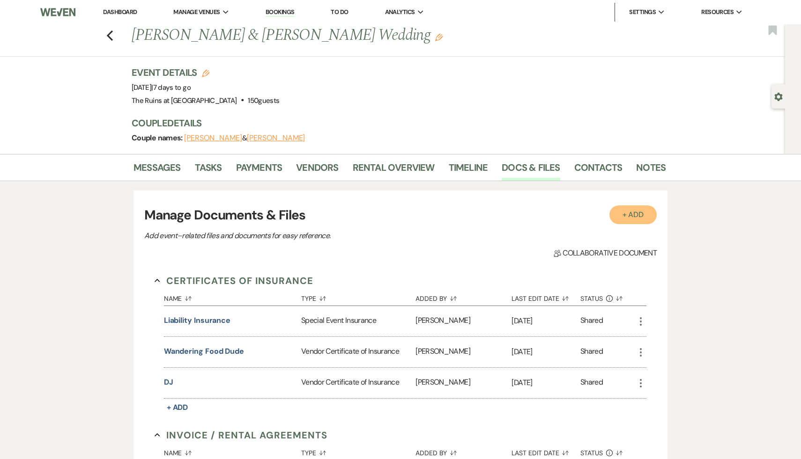
click at [640, 215] on button "+ Add" at bounding box center [633, 215] width 48 height 19
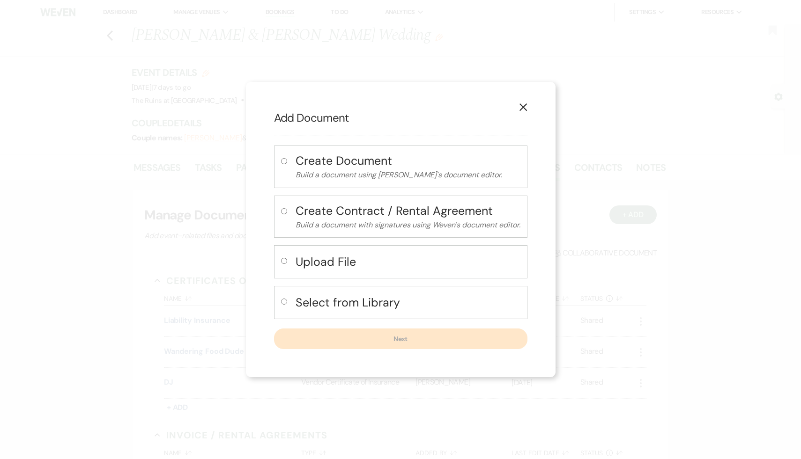
click at [284, 261] on input "radio" at bounding box center [284, 261] width 6 height 6
radio input "true"
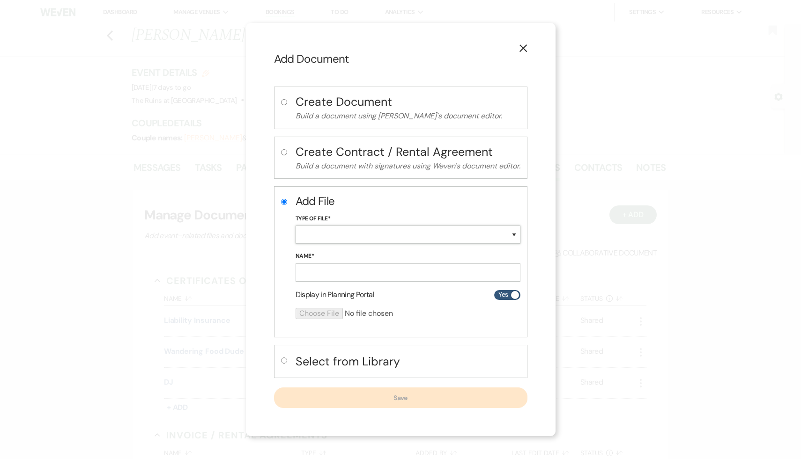
click at [393, 232] on select "Special Event Insurance Vendor Certificate of Insurance Contracts / Rental Agre…" at bounding box center [407, 235] width 225 height 18
select select "18"
click at [295, 226] on select "Special Event Insurance Vendor Certificate of Insurance Contracts / Rental Agre…" at bounding box center [407, 235] width 225 height 18
click at [360, 268] on input "Name*" at bounding box center [407, 273] width 225 height 18
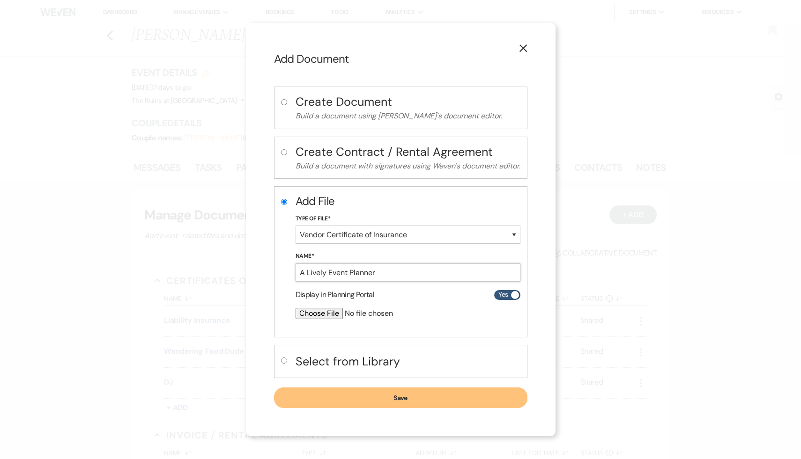
type input "A Lively Event Planner"
click at [320, 312] on input "file" at bounding box center [382, 313] width 175 height 11
type input "C:\fakepath\Certificate (8).pdf"
click at [399, 397] on button "Save" at bounding box center [400, 398] width 253 height 21
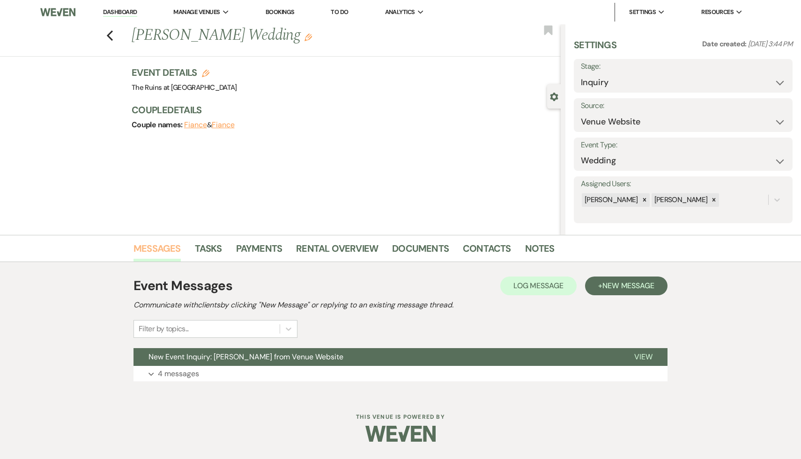
click at [171, 248] on link "Messages" at bounding box center [156, 251] width 47 height 21
click at [284, 357] on span "New Event Inquiry: [PERSON_NAME] from Venue Website" at bounding box center [245, 357] width 195 height 10
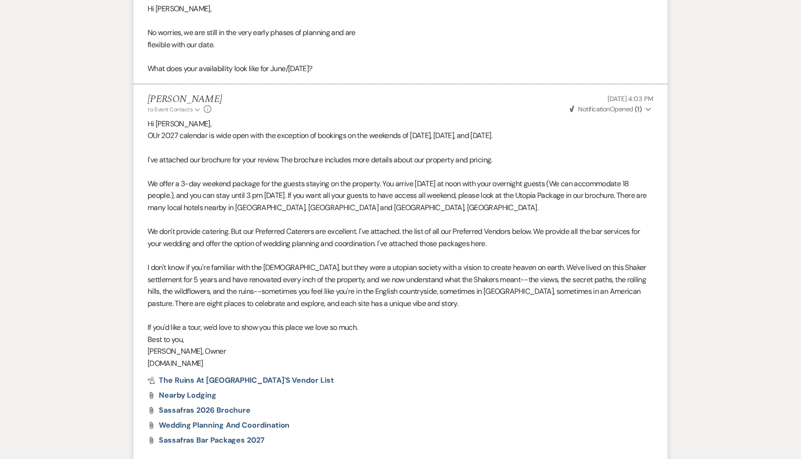
scroll to position [843, 0]
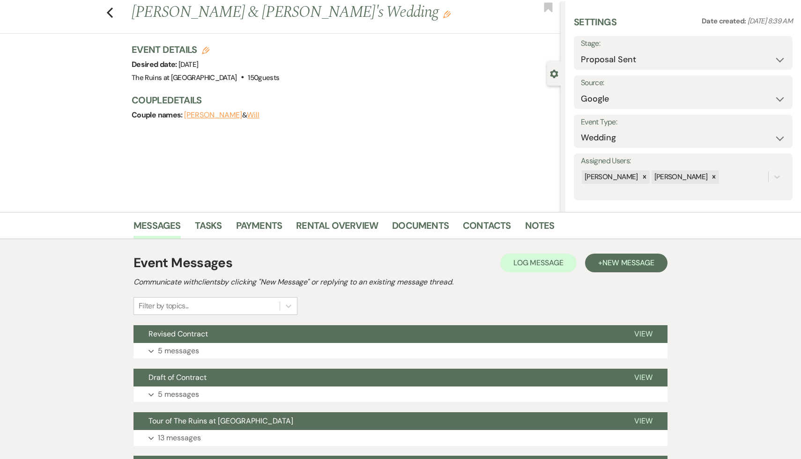
scroll to position [24, 0]
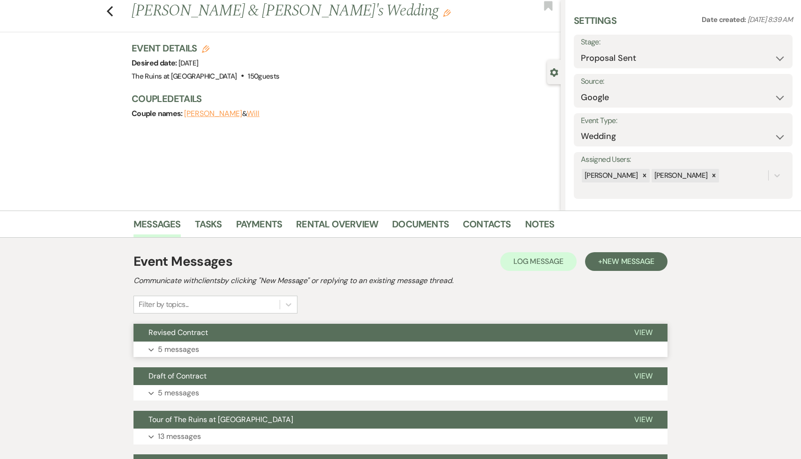
click at [184, 337] on span "Revised Contract" at bounding box center [177, 333] width 59 height 10
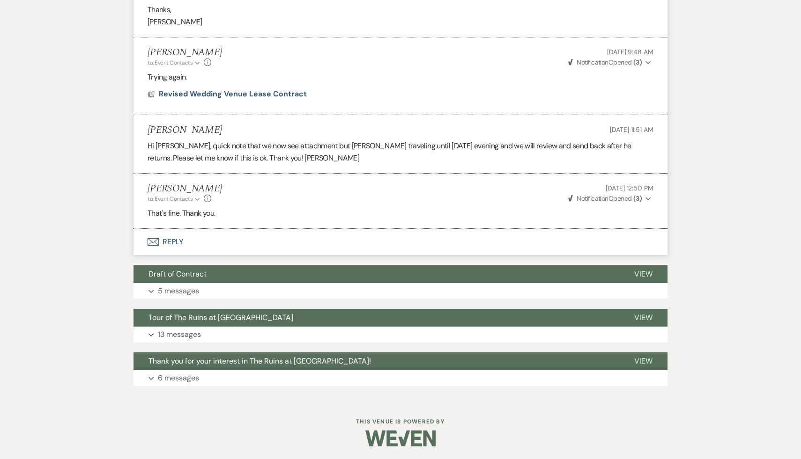
scroll to position [538, 0]
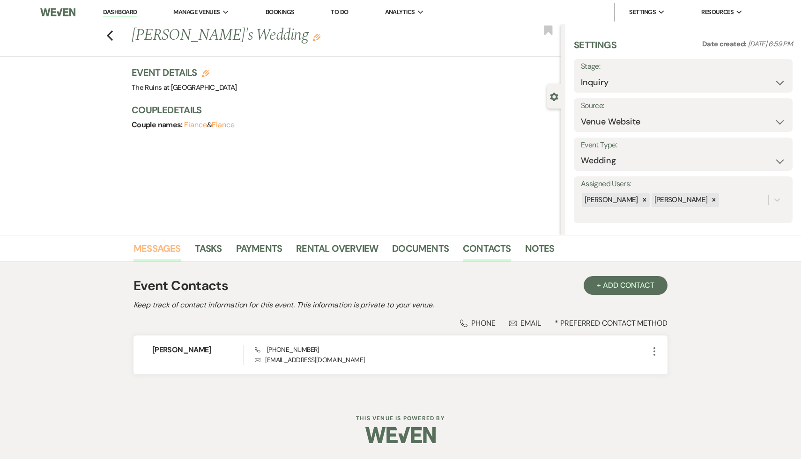
click at [172, 247] on link "Messages" at bounding box center [156, 251] width 47 height 21
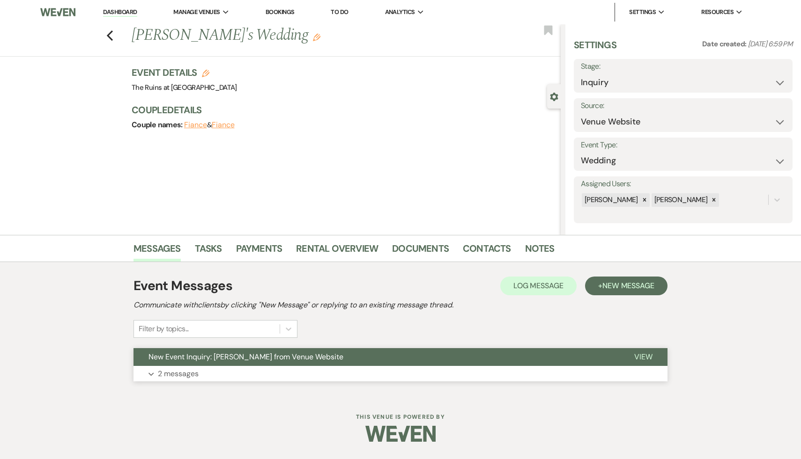
click at [225, 354] on span "New Event Inquiry: [PERSON_NAME] from Venue Website" at bounding box center [245, 357] width 195 height 10
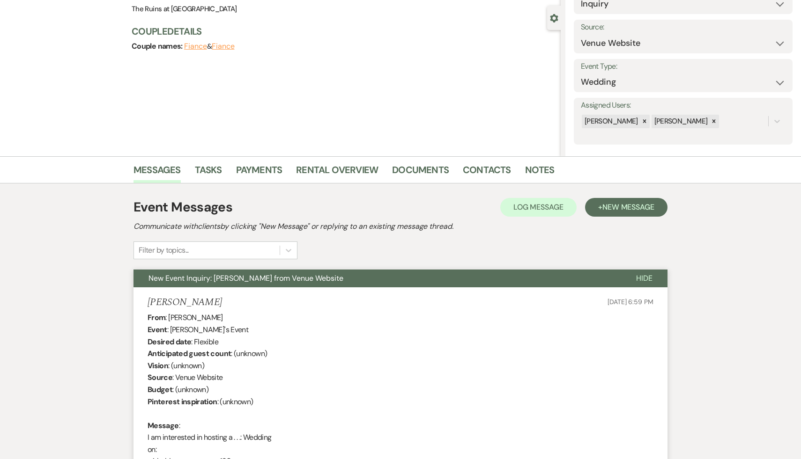
scroll to position [50, 0]
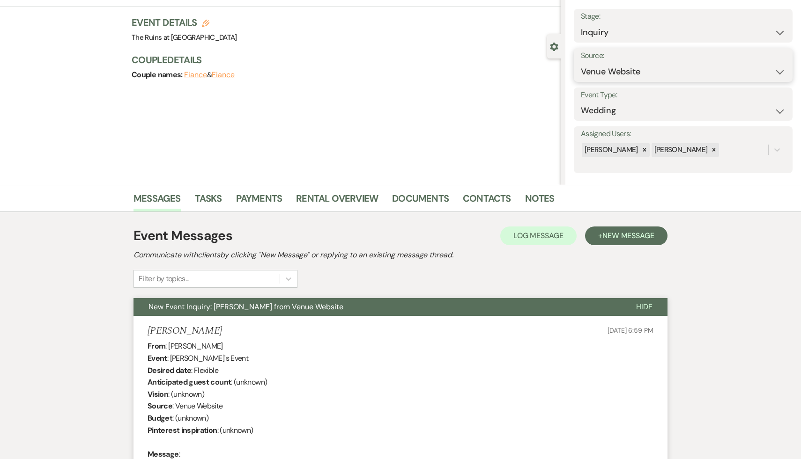
click at [780, 72] on select "Weven Venue Website Instagram Facebook Pinterest Google The Knot Wedding Wire H…" at bounding box center [682, 72] width 205 height 18
click at [780, 30] on select "Inquiry Follow Up Tour Requested Tour Confirmed Toured Proposal Sent Booked Lost" at bounding box center [682, 32] width 205 height 18
select select "8"
click at [580, 23] on select "Inquiry Follow Up Tour Requested Tour Confirmed Toured Proposal Sent Booked Lost" at bounding box center [682, 32] width 205 height 18
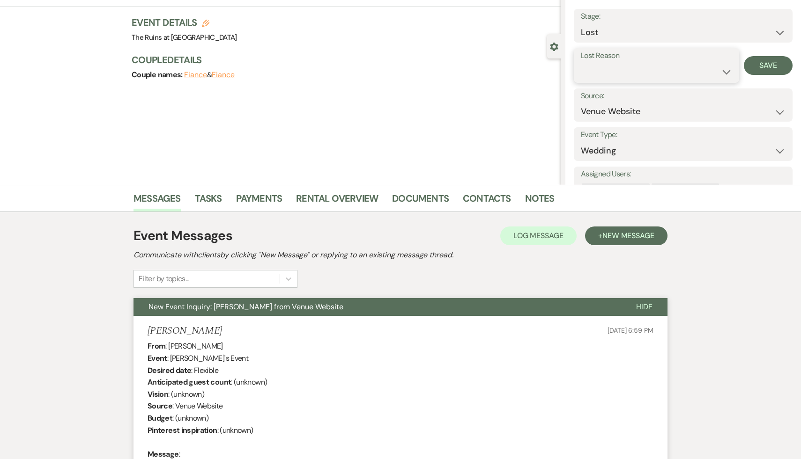
click at [724, 71] on select "Booked Elsewhere Budget Date Unavailable No Response Not a Good Match Capacity …" at bounding box center [655, 72] width 151 height 18
select select "8"
click at [580, 63] on select "Booked Elsewhere Budget Date Unavailable No Response Not a Good Match Capacity …" at bounding box center [655, 72] width 151 height 18
click at [769, 65] on button "Save" at bounding box center [767, 65] width 49 height 19
